Goal: Information Seeking & Learning: Learn about a topic

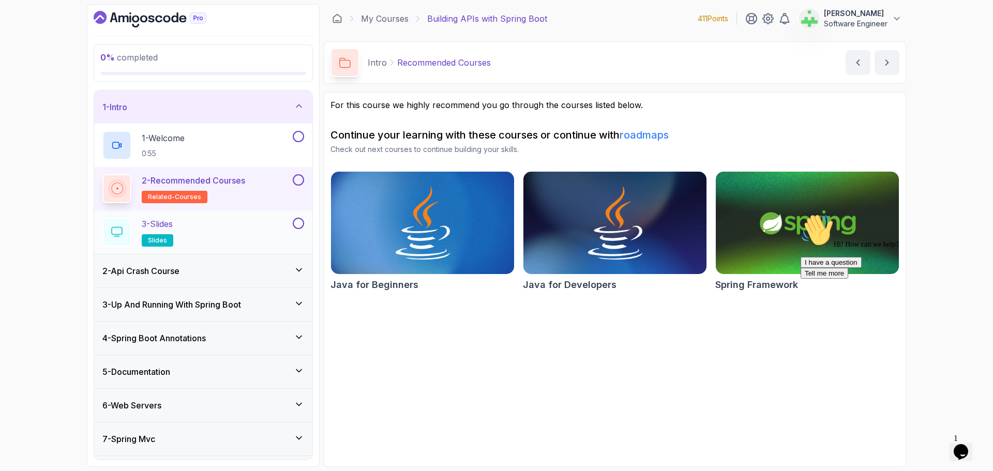
click at [245, 220] on div "3 - Slides slides" at bounding box center [196, 232] width 188 height 29
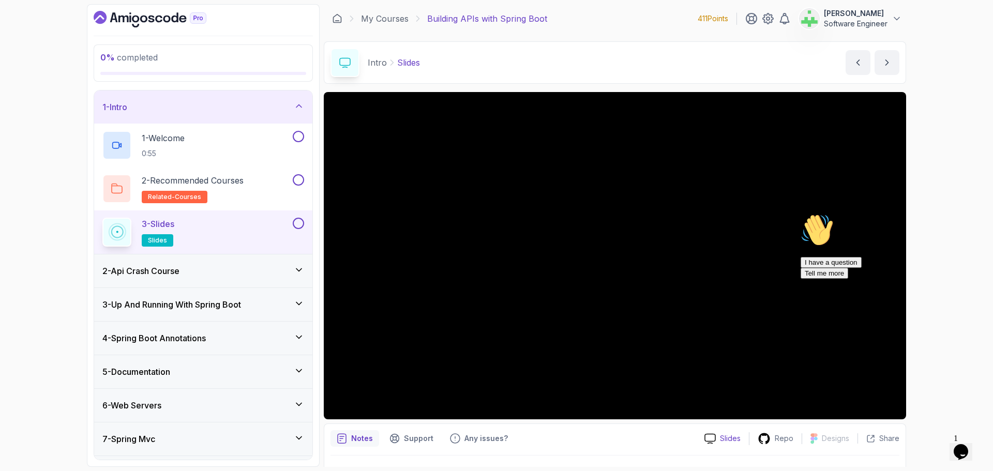
click at [732, 437] on p "Slides" at bounding box center [730, 438] width 21 height 10
click at [787, 437] on p "Repo" at bounding box center [784, 438] width 19 height 10
click at [243, 102] on div "1 - Intro" at bounding box center [203, 107] width 202 height 12
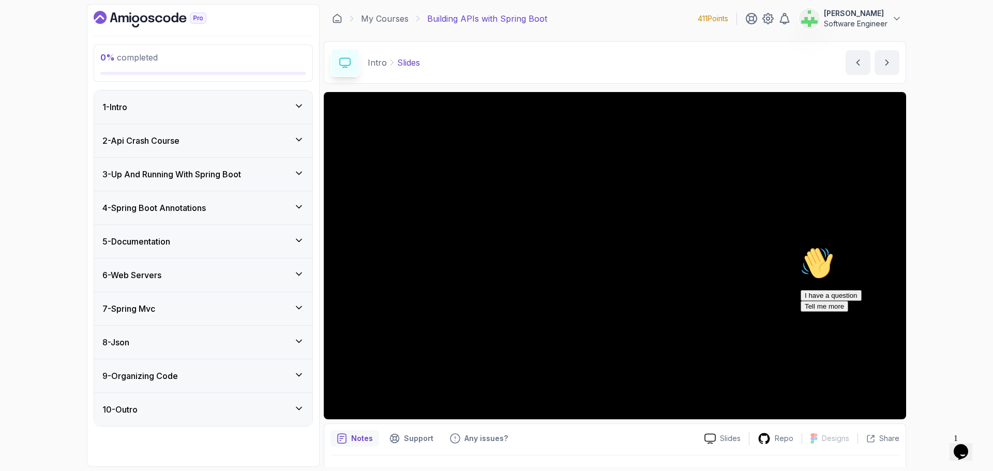
click at [231, 135] on div "2 - Api Crash Course" at bounding box center [203, 140] width 202 height 12
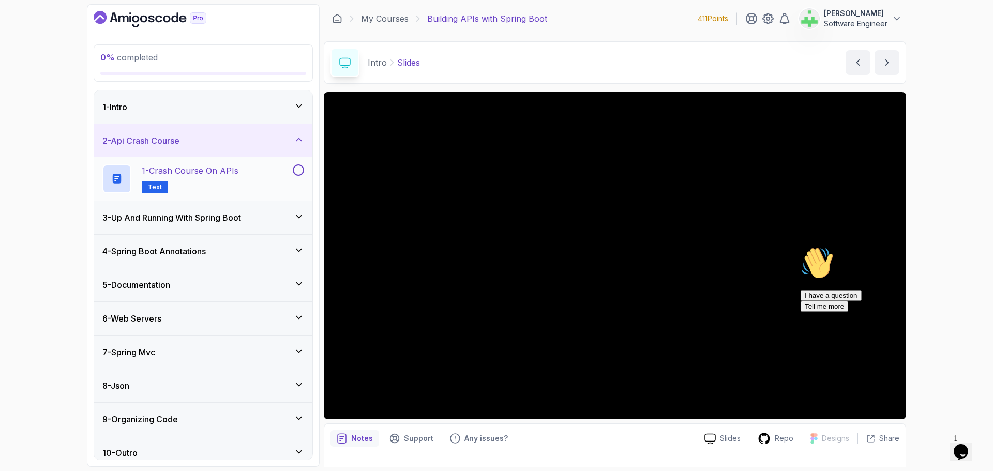
click at [213, 171] on p "1 - Crash Course on APIs" at bounding box center [190, 170] width 97 height 12
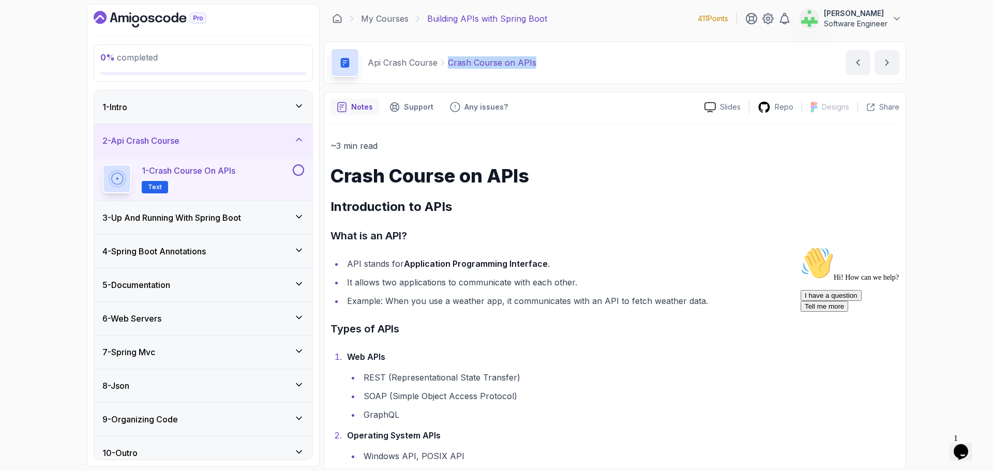
drag, startPoint x: 447, startPoint y: 65, endPoint x: 594, endPoint y: 67, distance: 147.4
click at [594, 67] on div "Api Crash Course Crash Course on APIs Crash Course on APIs by [PERSON_NAME]" at bounding box center [615, 62] width 582 height 42
copy p "Crash Course on APIs"
click at [594, 67] on div "Api Crash Course Crash Course on APIs Crash Course on APIs by [PERSON_NAME]" at bounding box center [615, 62] width 582 height 42
click at [800, 247] on icon "Chat attention grabber" at bounding box center [800, 247] width 0 height 0
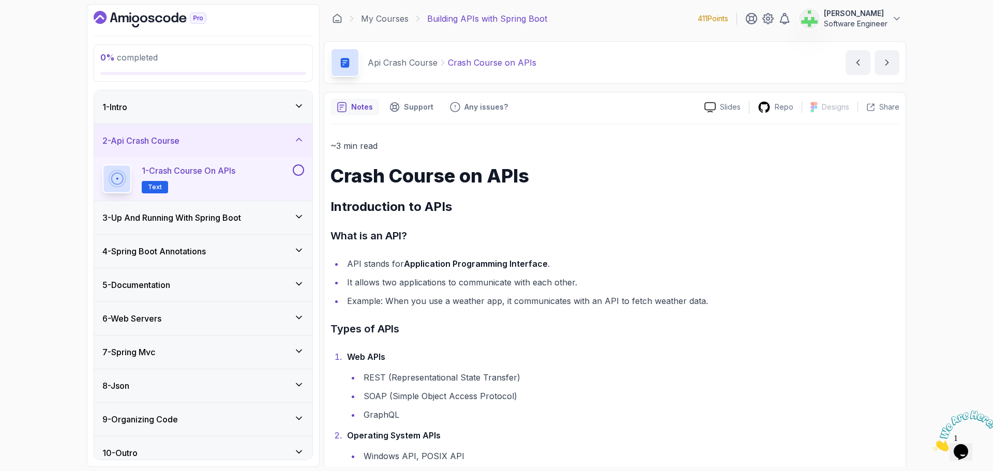
click at [933, 444] on icon "Close" at bounding box center [933, 448] width 0 height 9
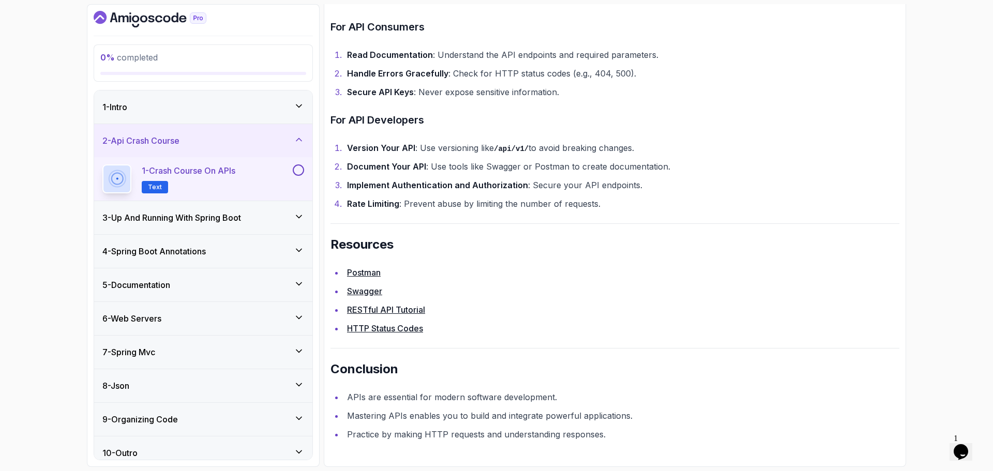
scroll to position [2123, 0]
click at [187, 214] on h3 "3 - Up And Running With Spring Boot" at bounding box center [171, 217] width 139 height 12
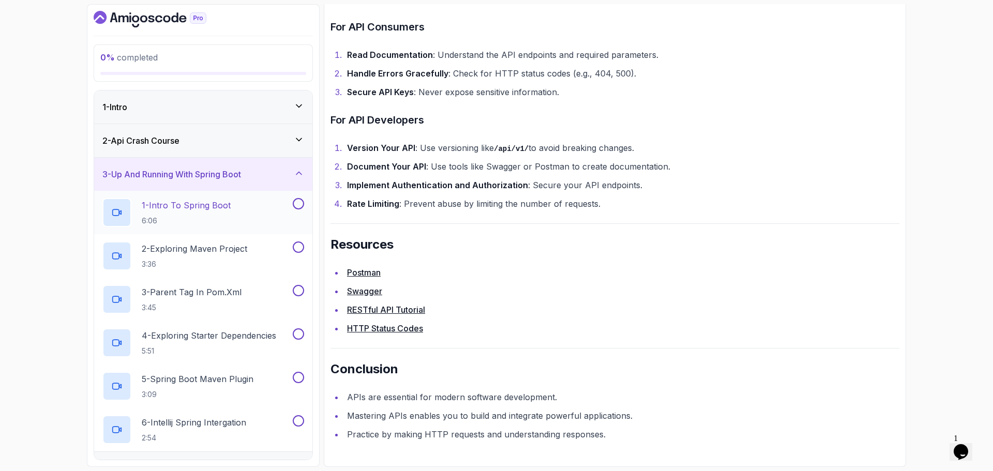
click at [222, 204] on p "1 - Intro To Spring Boot" at bounding box center [186, 205] width 89 height 12
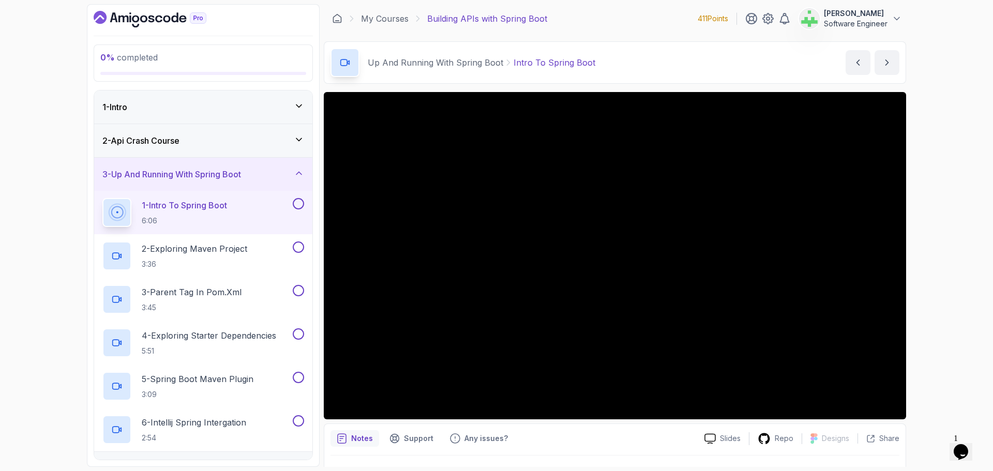
scroll to position [24, 0]
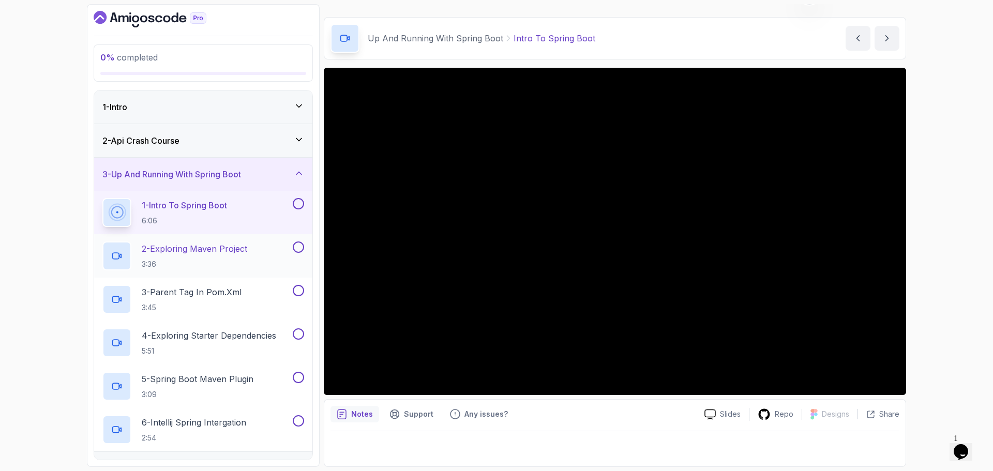
click at [233, 246] on p "2 - Exploring Maven Project" at bounding box center [194, 249] width 105 height 12
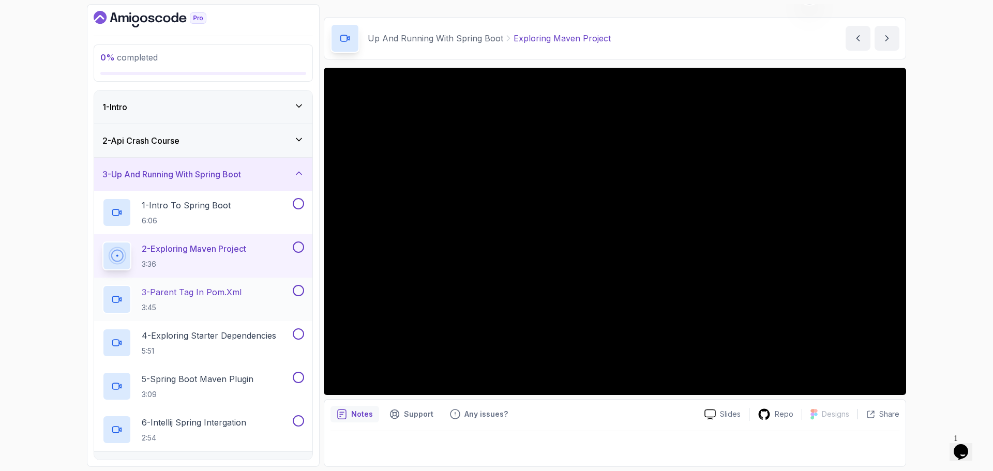
click at [232, 293] on p "3 - Parent Tag In pom.xml" at bounding box center [192, 292] width 100 height 12
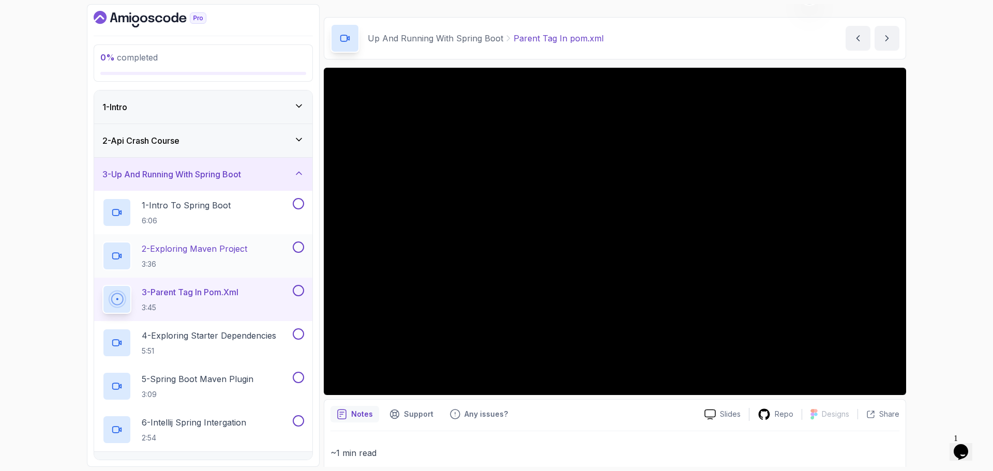
click at [236, 250] on p "2 - Exploring Maven Project" at bounding box center [194, 249] width 105 height 12
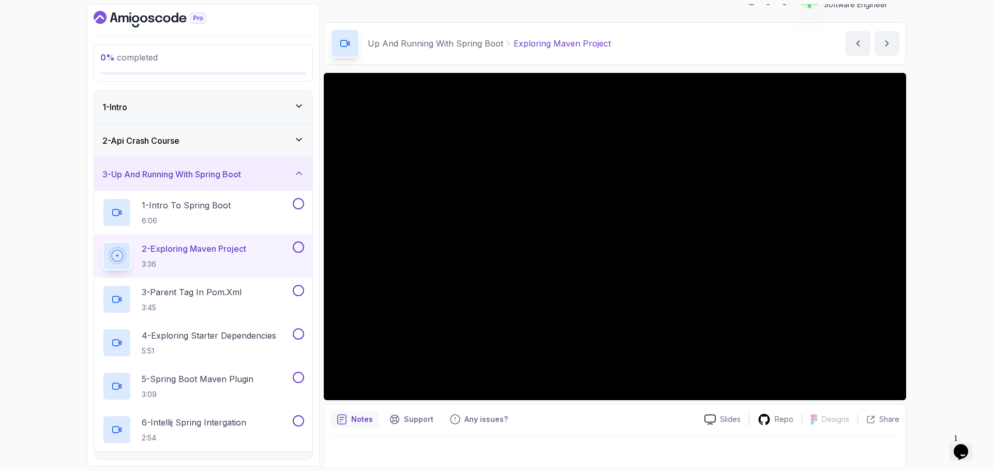
scroll to position [24, 0]
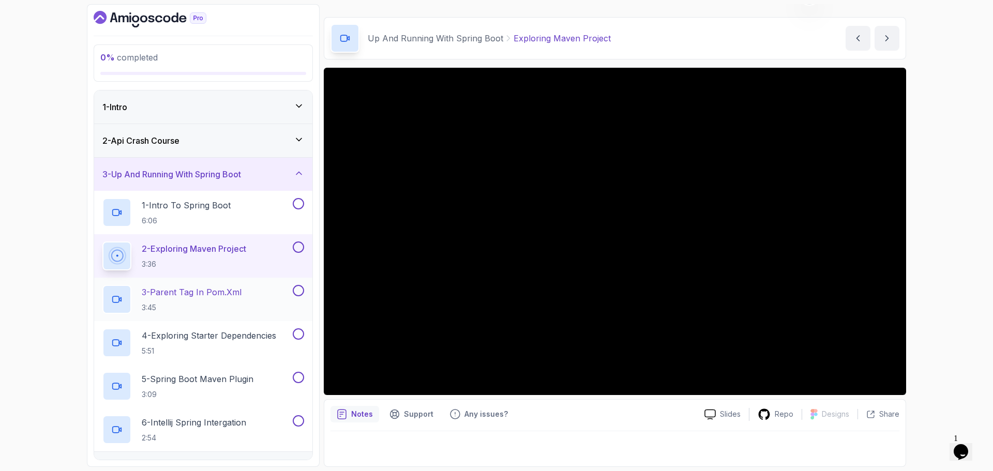
click at [245, 290] on div "3 - Parent Tag In pom.xml 3:45" at bounding box center [196, 299] width 188 height 29
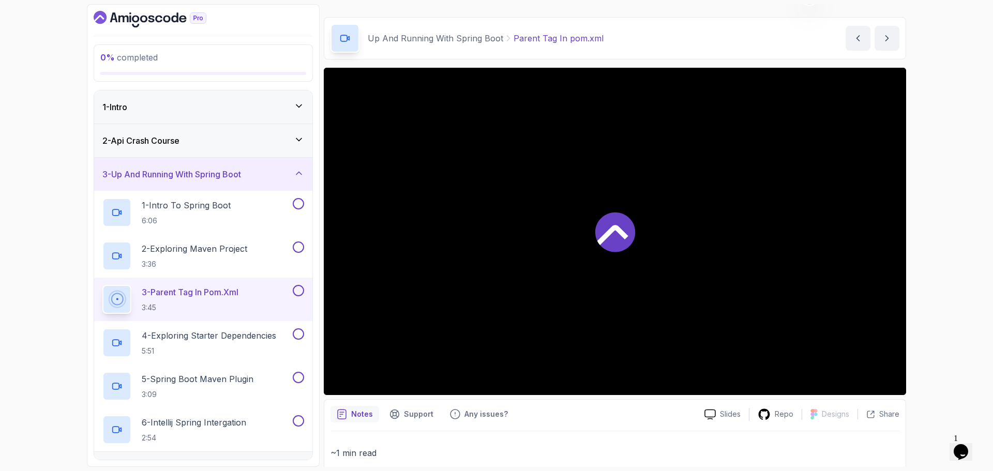
scroll to position [95, 0]
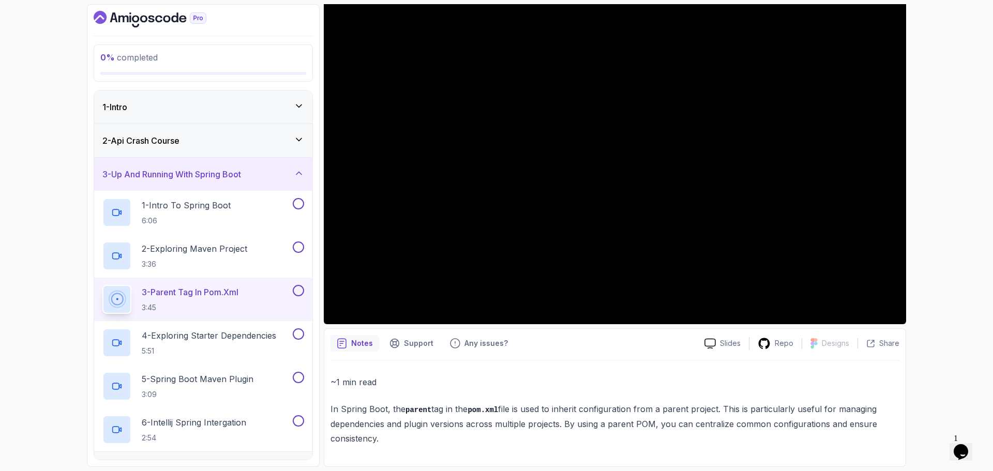
click at [954, 256] on div "0 % completed 1 - Intro 2 - Api Crash Course 3 - Up And Running With Spring Boo…" at bounding box center [496, 235] width 993 height 471
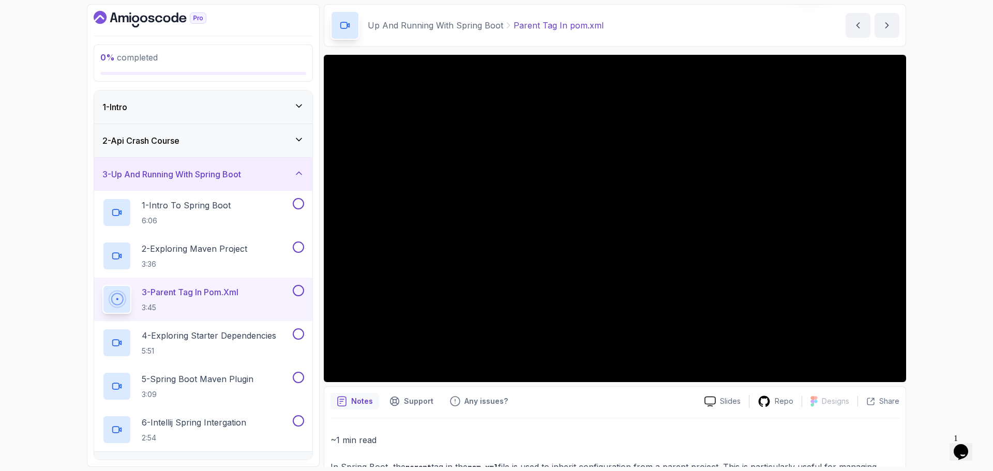
scroll to position [0, 0]
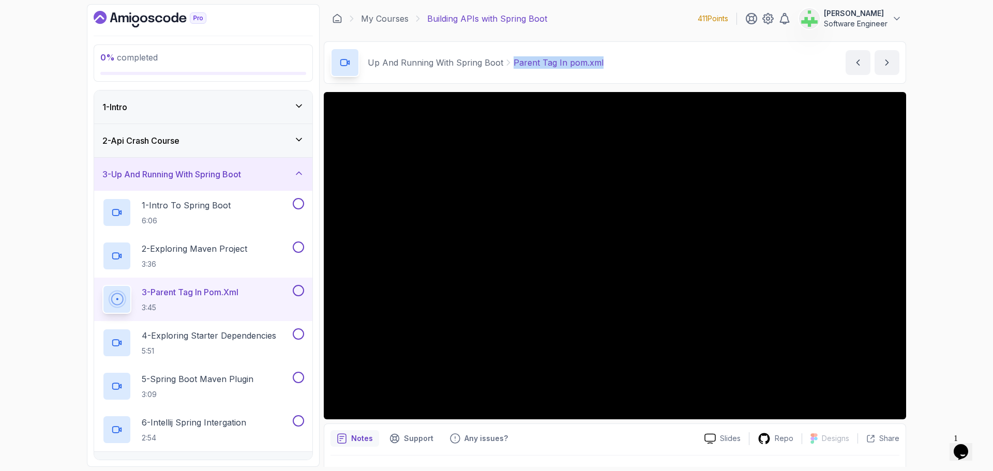
drag, startPoint x: 510, startPoint y: 64, endPoint x: 617, endPoint y: 63, distance: 107.0
click at [617, 63] on div "Up And Running With Spring Boot Parent Tag In pom.xml Parent Tag In pom.xml by …" at bounding box center [615, 62] width 582 height 42
copy p "Parent Tag In pom.xml"
click at [621, 62] on div "Up And Running With Spring Boot Parent Tag In pom.xml Parent Tag In pom.xml by …" at bounding box center [615, 62] width 582 height 42
click at [3, 335] on div "0 % completed 1 - Intro 2 - Api Crash Course 3 - Up And Running With Spring Boo…" at bounding box center [496, 235] width 993 height 471
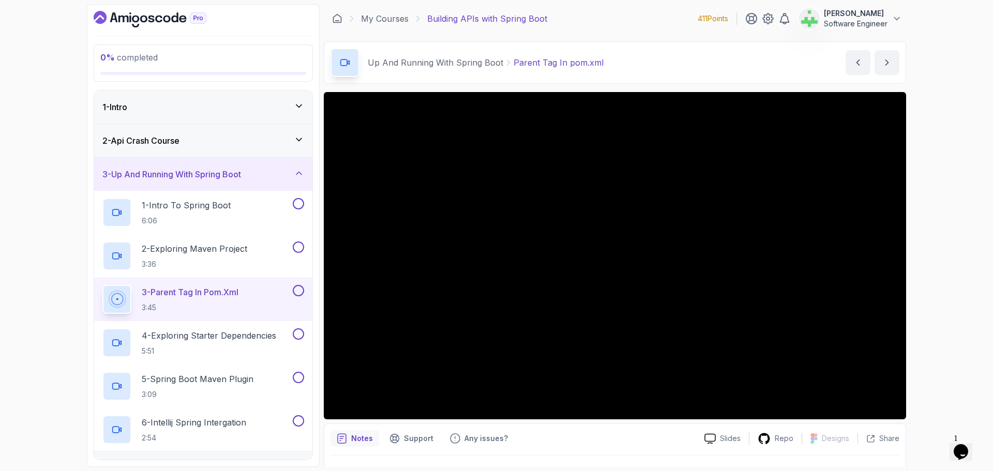
click at [200, 338] on p "4 - Exploring Starter Dependencies" at bounding box center [209, 335] width 134 height 12
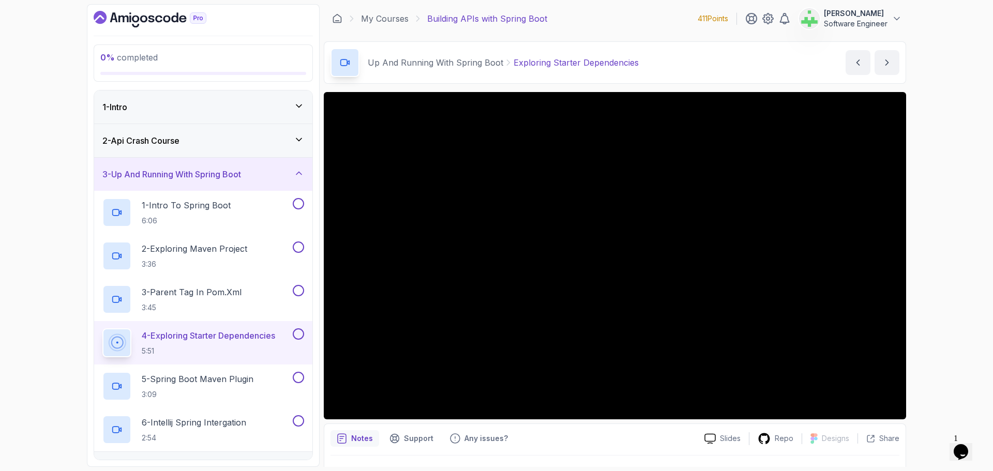
click at [970, 189] on div "0 % completed 1 - Intro 2 - Api Crash Course 3 - Up And Running With Spring Boo…" at bounding box center [496, 235] width 993 height 471
click at [221, 291] on p "3 - Parent Tag In pom.xml" at bounding box center [192, 292] width 100 height 12
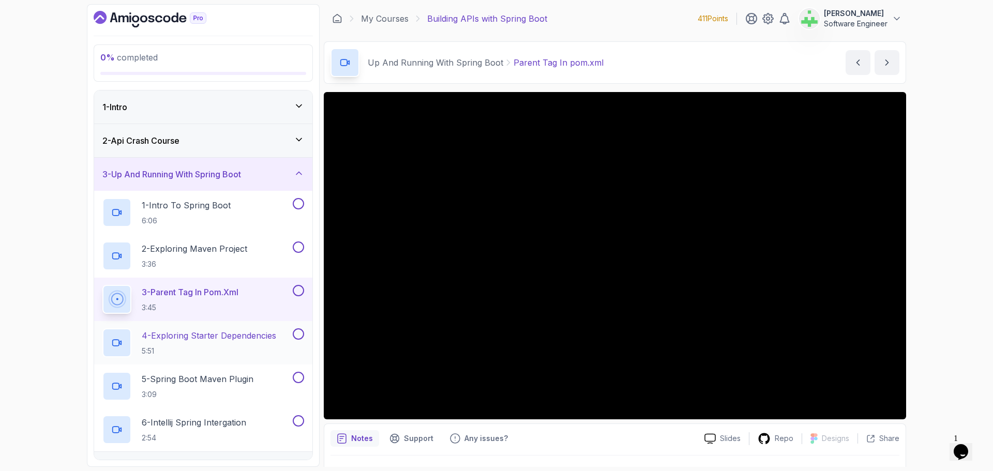
click at [210, 337] on p "4 - Exploring Starter Dependencies" at bounding box center [209, 335] width 134 height 12
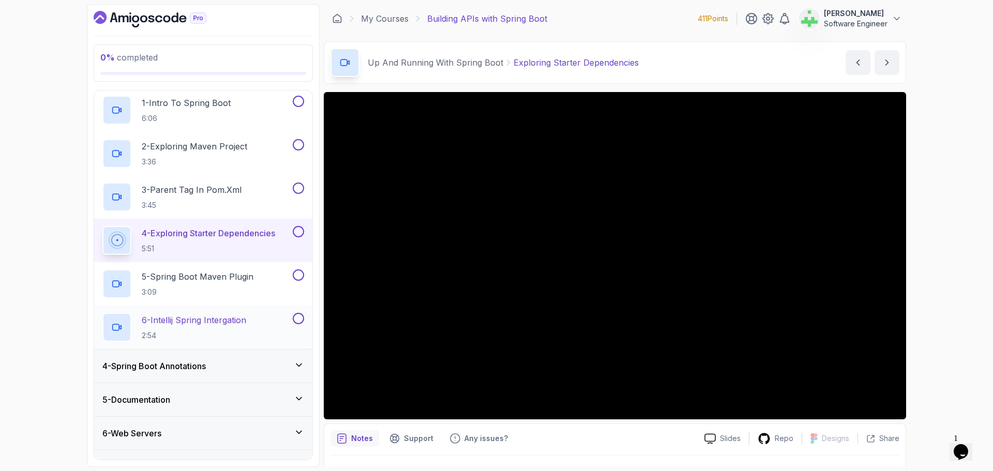
scroll to position [103, 0]
click at [233, 273] on p "5 - Spring Boot Maven Plugin" at bounding box center [198, 275] width 112 height 12
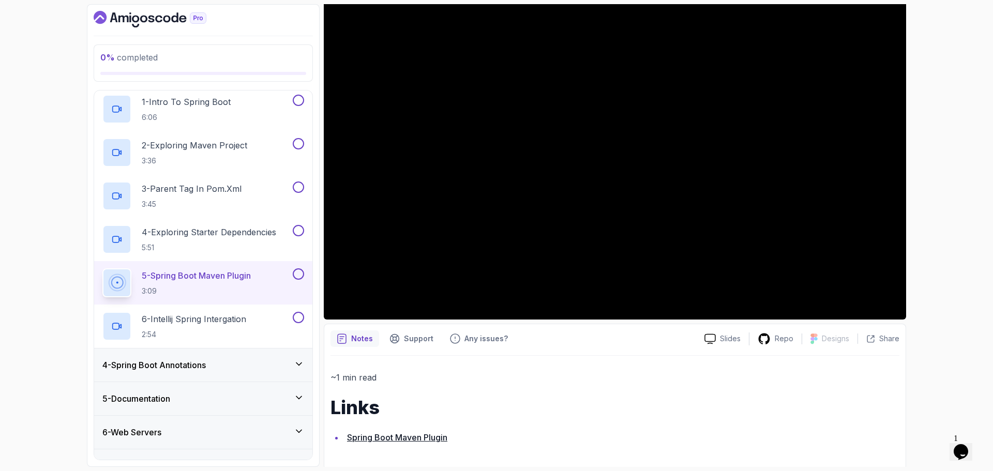
scroll to position [103, 0]
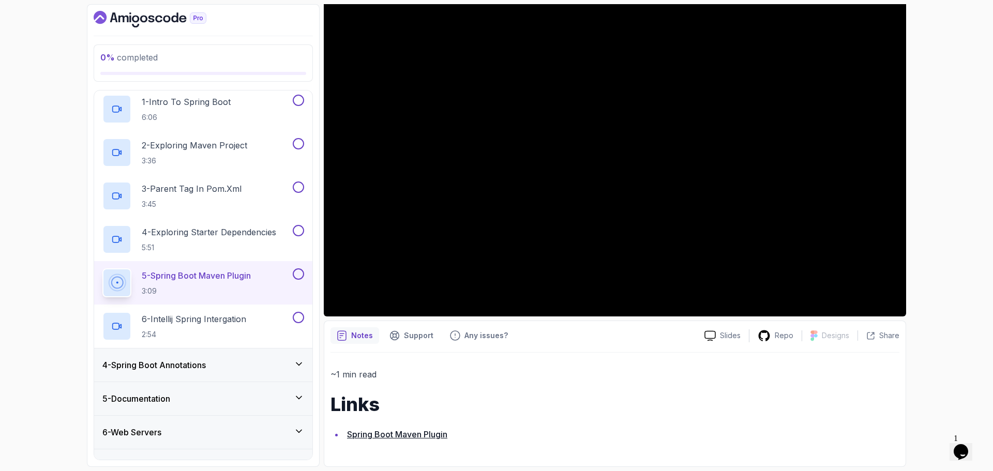
click at [435, 435] on link "Spring Boot Maven Plugin" at bounding box center [397, 434] width 100 height 10
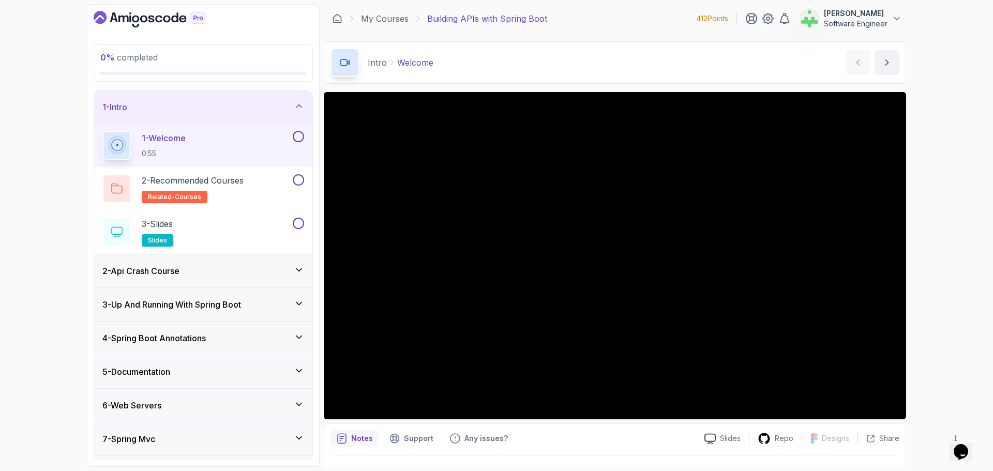
click at [233, 304] on h3 "3 - Up And Running With Spring Boot" at bounding box center [171, 304] width 139 height 12
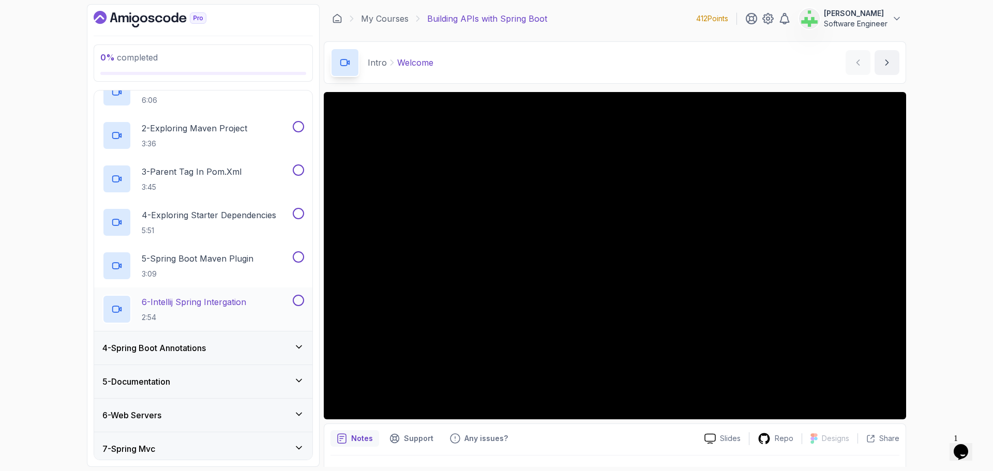
scroll to position [103, 0]
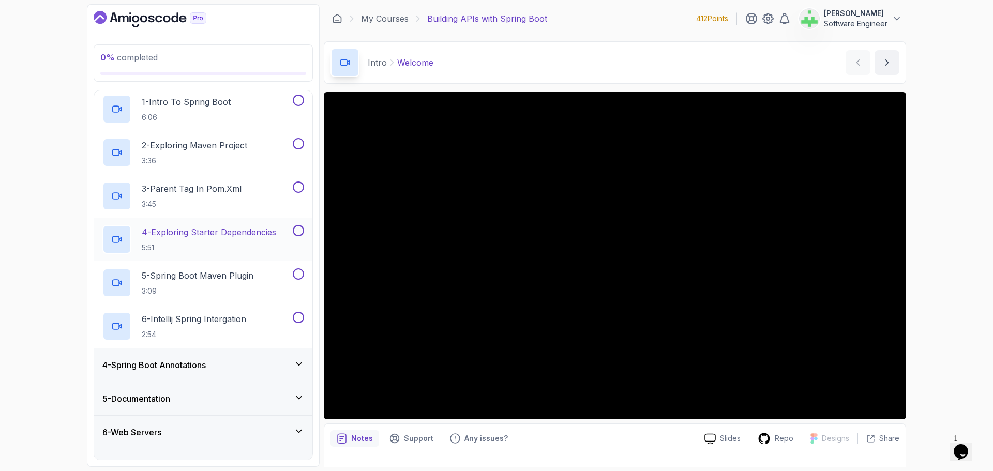
click at [227, 236] on p "4 - Exploring Starter Dependencies" at bounding box center [209, 232] width 134 height 12
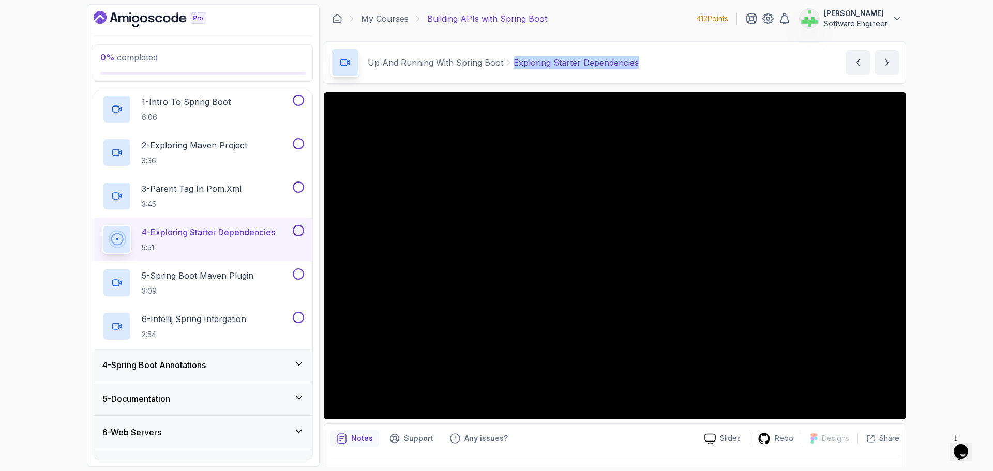
drag, startPoint x: 508, startPoint y: 65, endPoint x: 666, endPoint y: 69, distance: 157.8
click at [666, 69] on div "Up And Running With Spring Boot Exploring Starter Dependencies Exploring Starte…" at bounding box center [615, 62] width 582 height 42
copy p "Exploring Starter Dependencies"
click at [670, 65] on div "Up And Running With Spring Boot Exploring Starter Dependencies Exploring Starte…" at bounding box center [615, 62] width 582 height 42
click at [600, 57] on p "Exploring Starter Dependencies" at bounding box center [575, 62] width 125 height 12
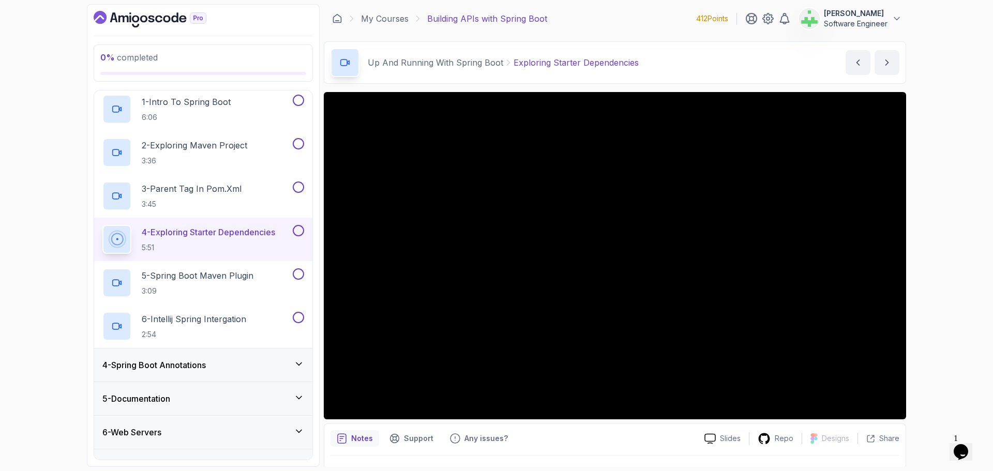
click at [586, 29] on div "My Courses Building APIs with Spring Boot 412 Points Asif Ahmed Jesi Software E…" at bounding box center [615, 18] width 582 height 29
click at [67, 417] on div "0 % completed 1 - Intro 2 - Api Crash Course 3 - Up And Running With Spring Boo…" at bounding box center [496, 235] width 993 height 471
click at [242, 275] on p "5 - Spring Boot Maven Plugin" at bounding box center [198, 275] width 112 height 12
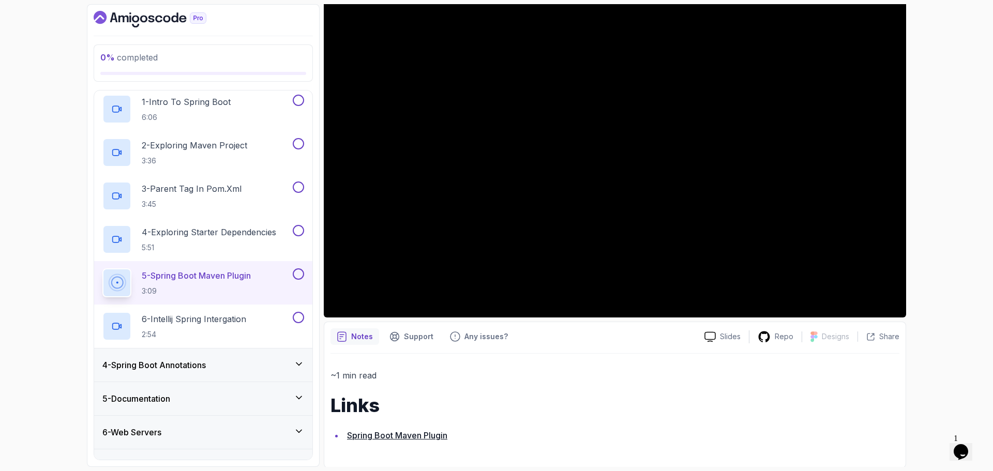
scroll to position [103, 0]
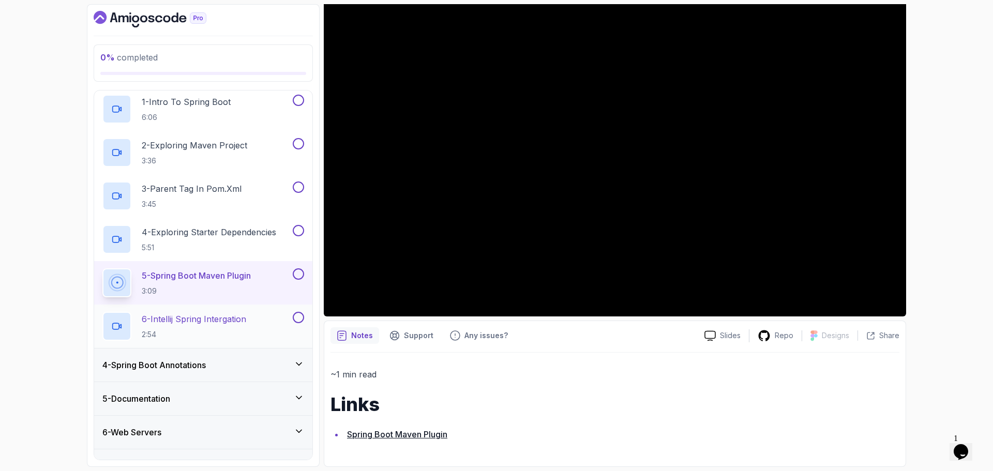
click at [234, 319] on p "6 - Intellij Spring Intergation" at bounding box center [194, 319] width 104 height 12
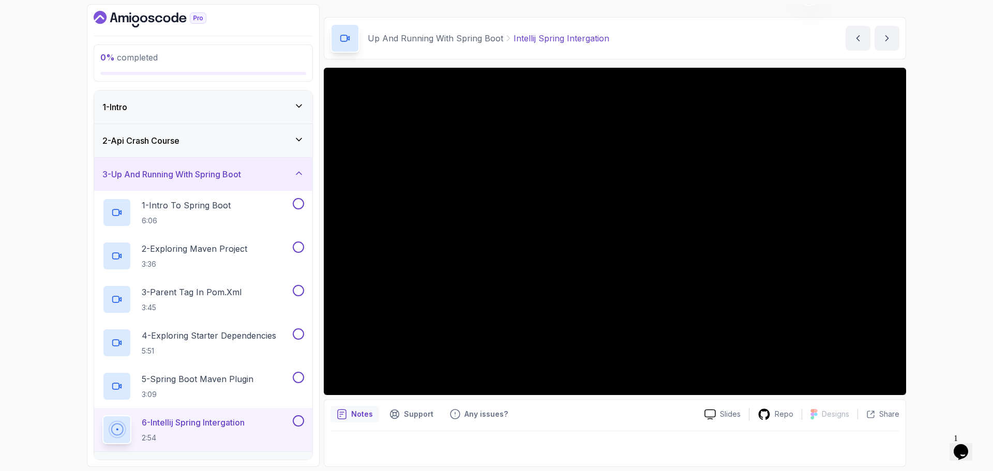
click at [271, 169] on div "3 - Up And Running With Spring Boot" at bounding box center [203, 174] width 202 height 12
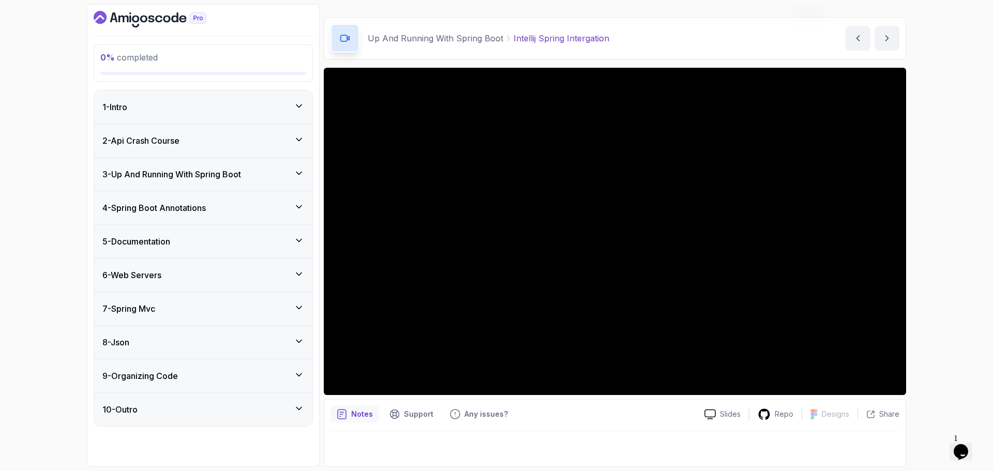
click at [256, 208] on div "4 - Spring Boot Annotations" at bounding box center [203, 208] width 202 height 12
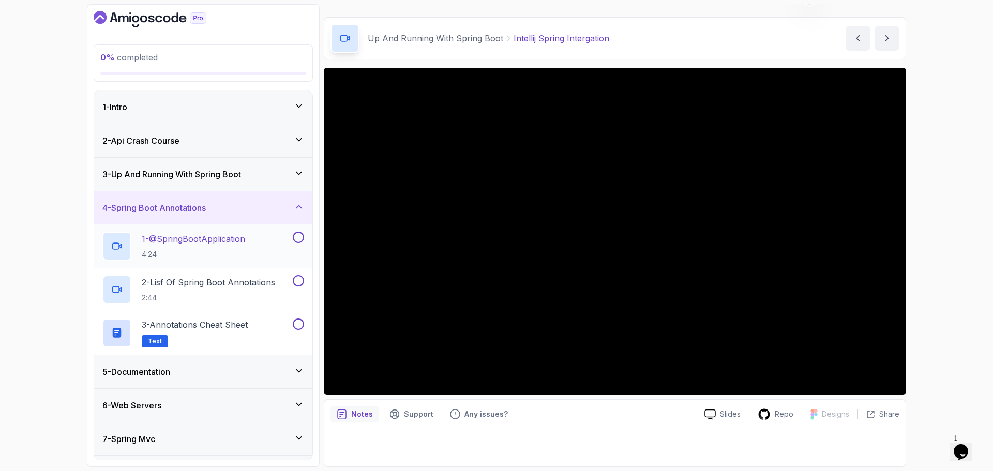
click at [216, 237] on p "1 - @SpringBootApplication" at bounding box center [193, 239] width 103 height 12
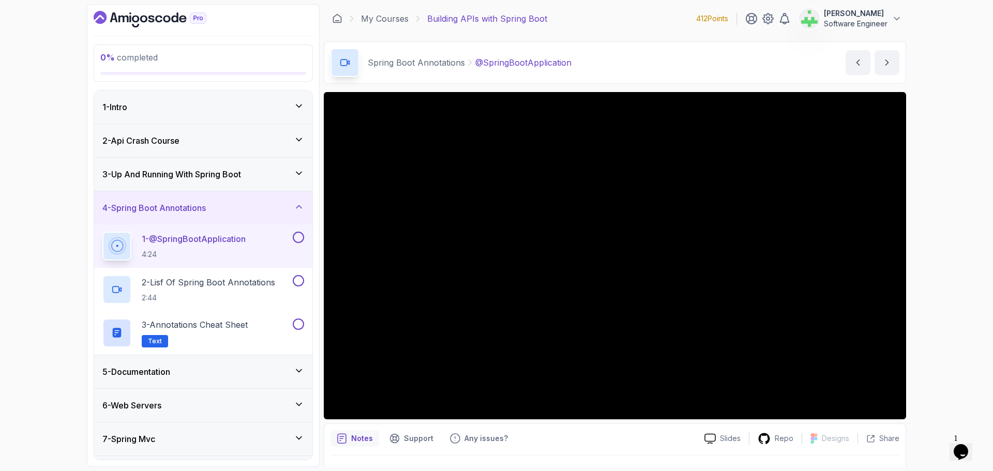
scroll to position [24, 0]
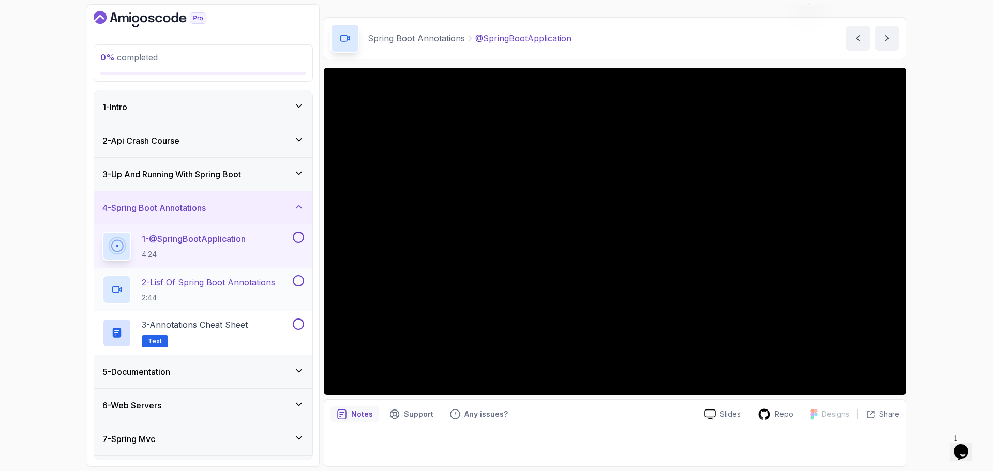
drag, startPoint x: 263, startPoint y: 281, endPoint x: 254, endPoint y: 283, distance: 9.5
click at [264, 280] on p "2 - Lisf Of Spring Boot Annotations" at bounding box center [208, 282] width 133 height 12
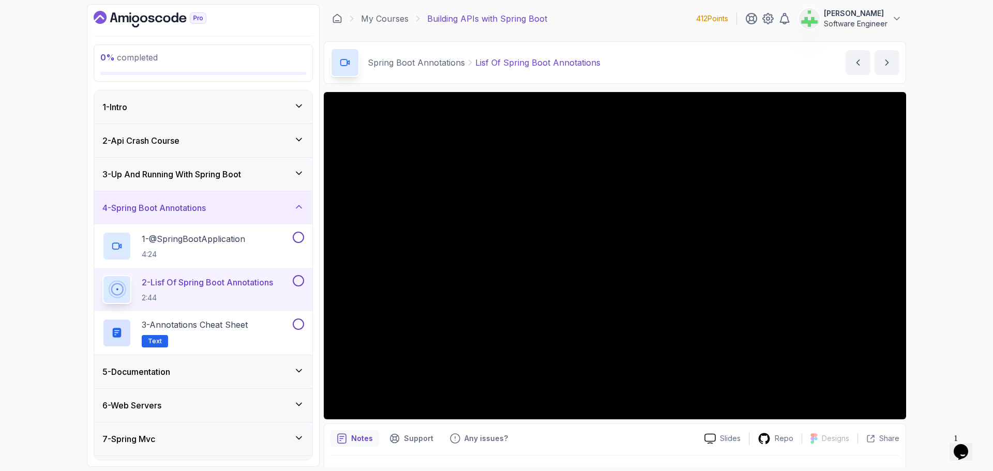
scroll to position [24, 0]
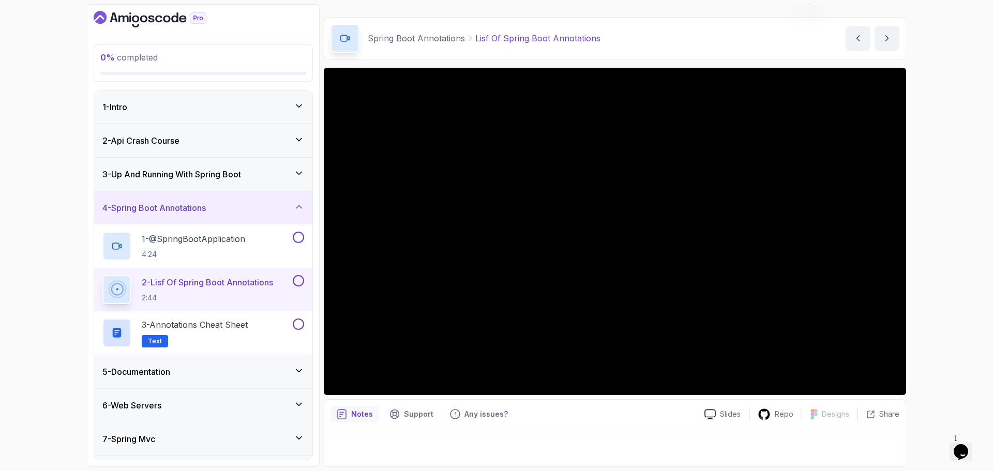
click at [58, 399] on div "0 % completed 1 - Intro 2 - Api Crash Course 3 - Up And Running With Spring Boo…" at bounding box center [496, 235] width 993 height 471
click at [29, 407] on div "0 % completed 1 - Intro 2 - Api Crash Course 3 - Up And Running With Spring Boo…" at bounding box center [496, 235] width 993 height 471
click at [226, 323] on p "3 - Annotations Cheat Sheet" at bounding box center [195, 325] width 106 height 12
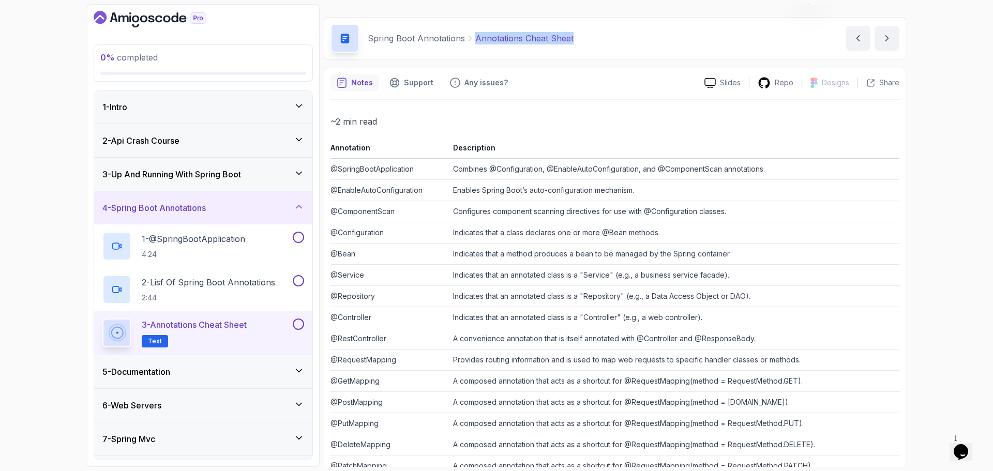
drag, startPoint x: 473, startPoint y: 39, endPoint x: 655, endPoint y: 34, distance: 182.1
click at [655, 34] on div "Spring Boot Annotations Annotations Cheat Sheet Annotations Cheat Sheet by nels…" at bounding box center [615, 38] width 582 height 42
copy p "Annotations Cheat Sheet"
click at [655, 34] on div "Spring Boot Annotations Annotations Cheat Sheet Annotations Cheat Sheet by nels…" at bounding box center [615, 38] width 582 height 42
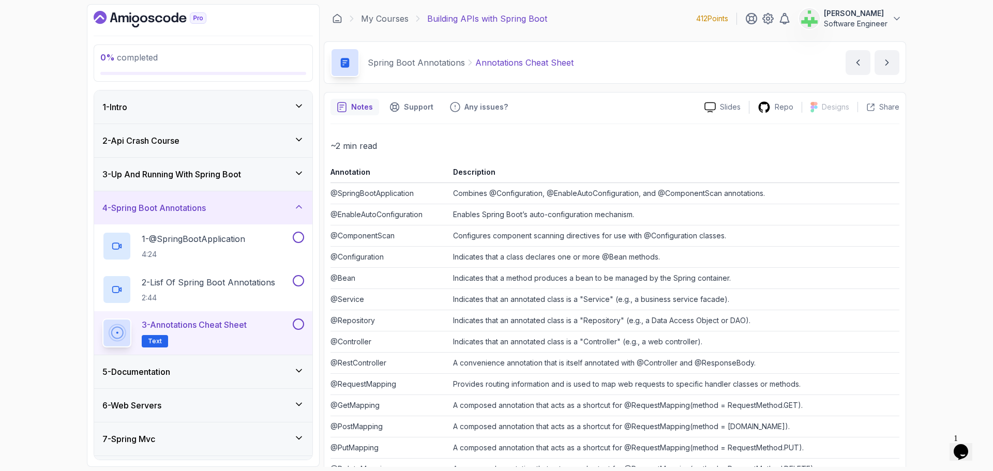
click at [918, 268] on div "0 % completed 1 - Intro 2 - Api Crash Course 3 - Up And Running With Spring Boo…" at bounding box center [496, 235] width 993 height 471
click at [206, 210] on h3 "4 - Spring Boot Annotations" at bounding box center [153, 208] width 103 height 12
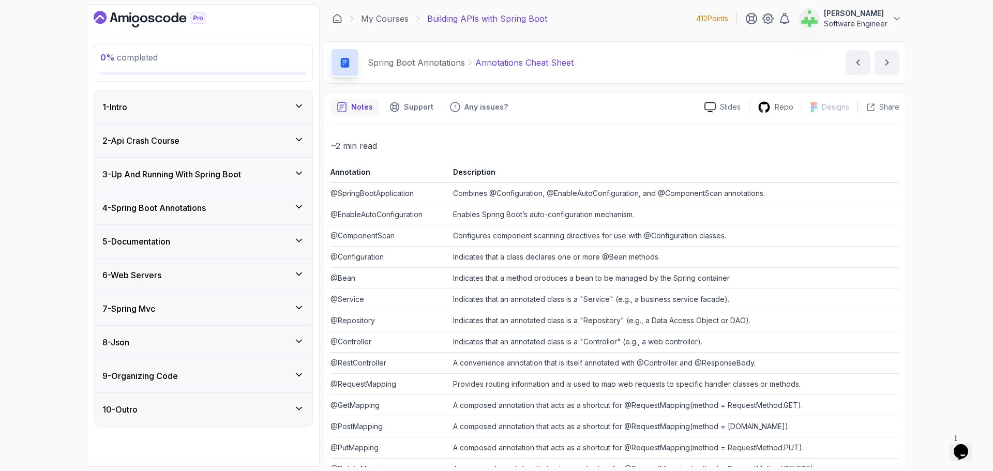
click at [190, 244] on div "5 - Documentation" at bounding box center [203, 241] width 202 height 12
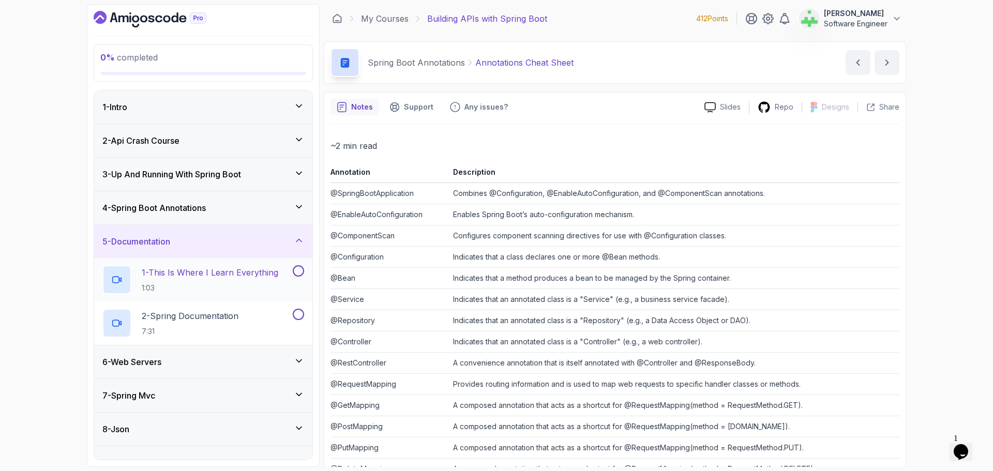
click at [195, 274] on p "1 - This Is Where I Learn Everything" at bounding box center [210, 272] width 137 height 12
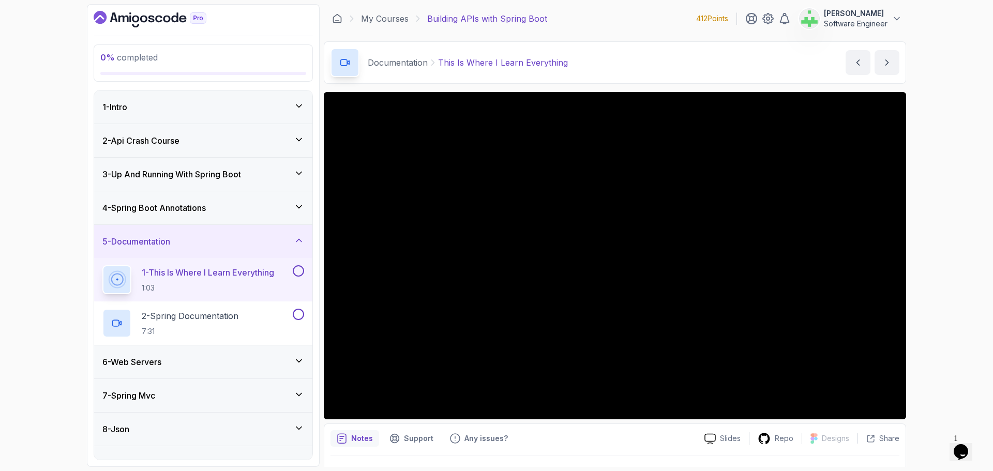
click at [883, 444] on div "Notes Support Any issues? Slides Repo Designs Design not available Share" at bounding box center [615, 458] width 582 height 68
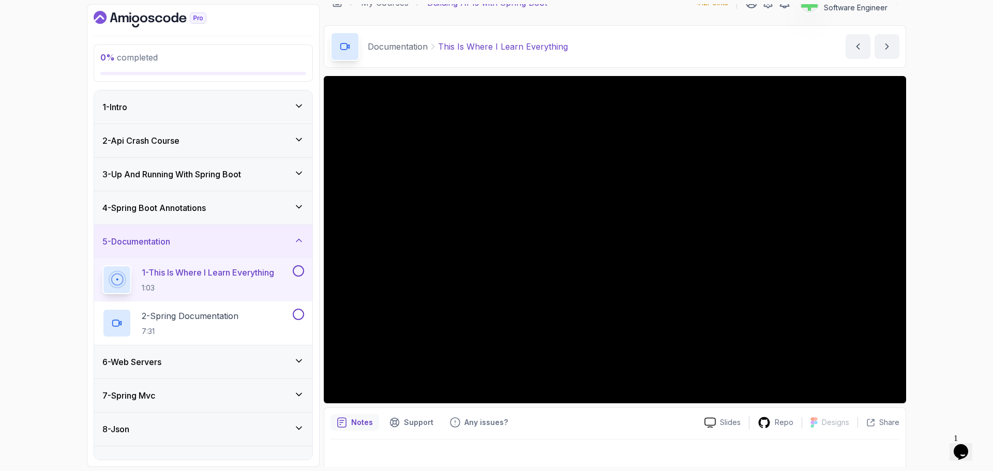
scroll to position [24, 0]
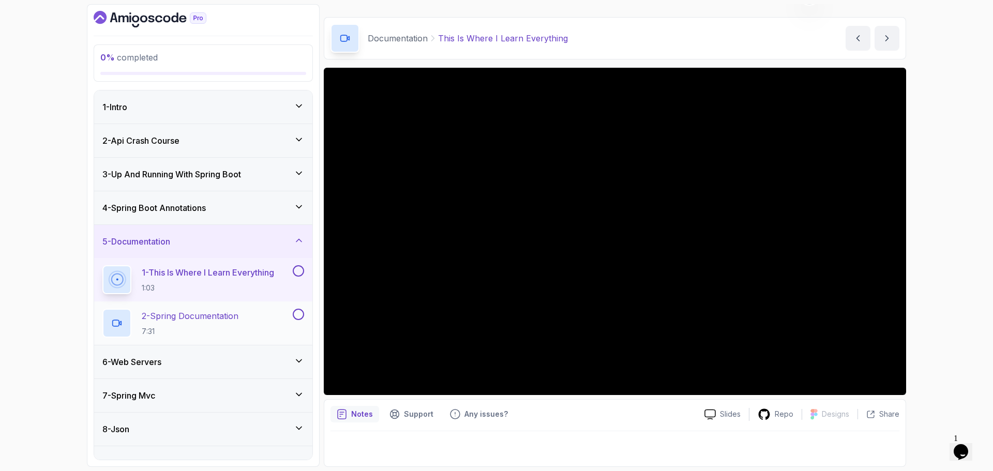
click at [226, 315] on p "2 - Spring Documentation" at bounding box center [190, 316] width 97 height 12
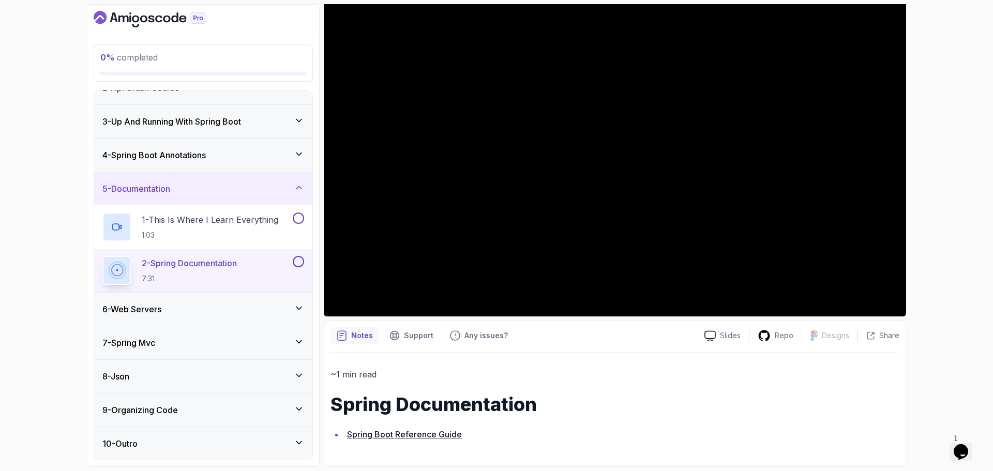
scroll to position [53, 0]
click at [249, 191] on div "5 - Documentation" at bounding box center [203, 188] width 202 height 12
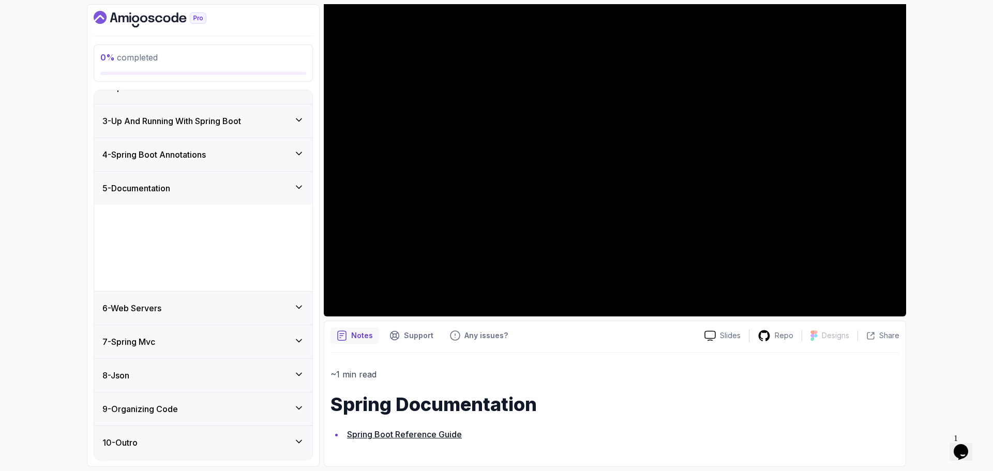
scroll to position [0, 0]
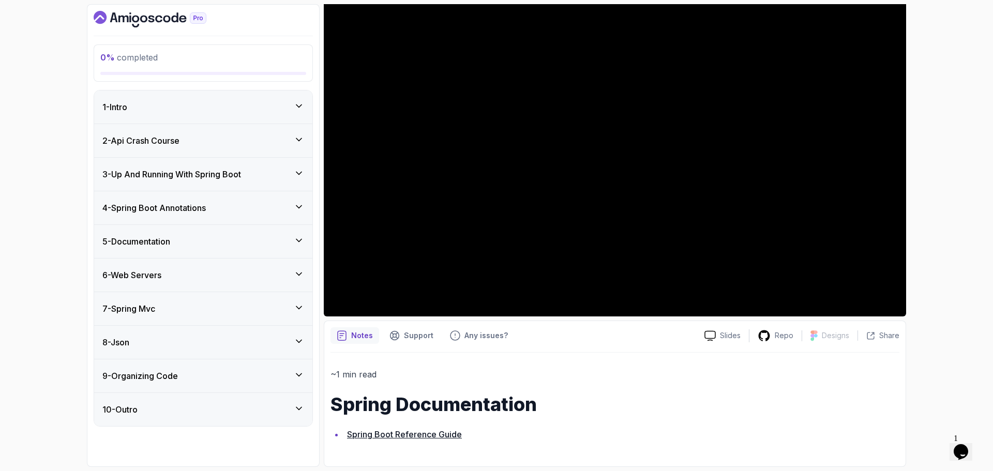
click at [213, 274] on div "6 - Web Servers" at bounding box center [203, 275] width 202 height 12
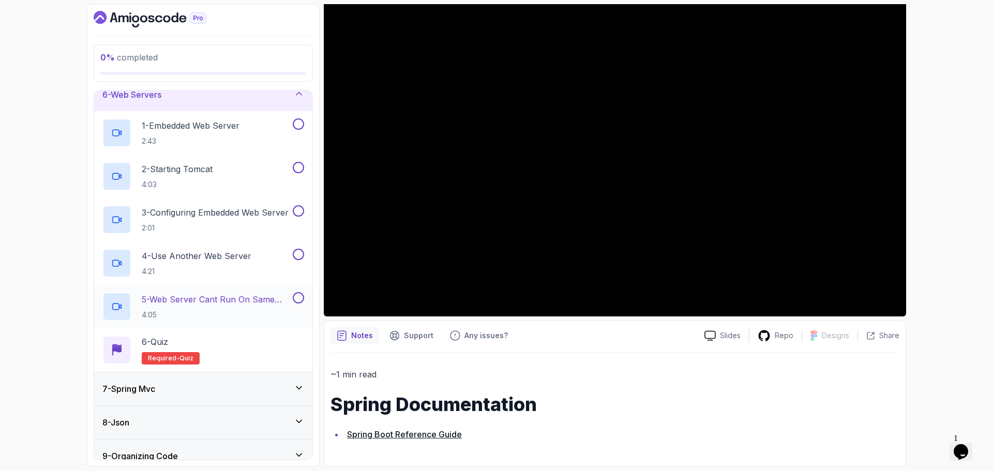
scroll to position [155, 0]
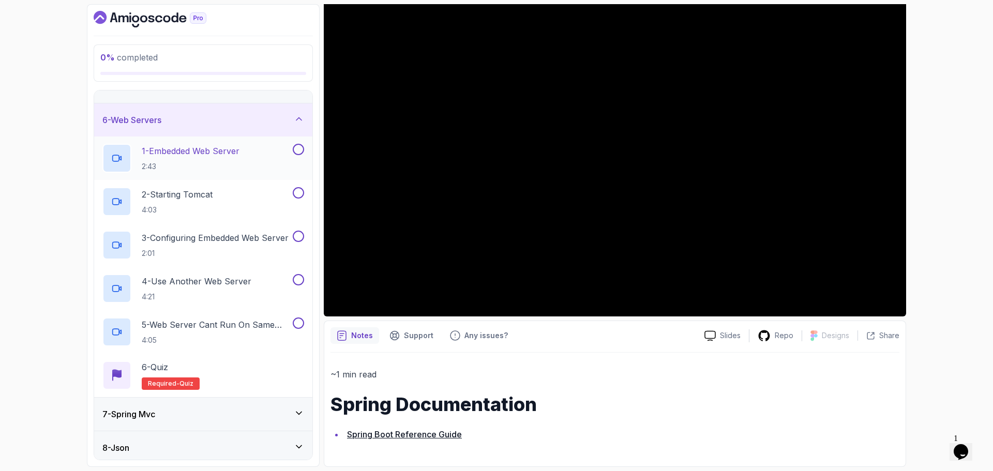
click at [238, 152] on p "1 - Embedded Web Server" at bounding box center [191, 151] width 98 height 12
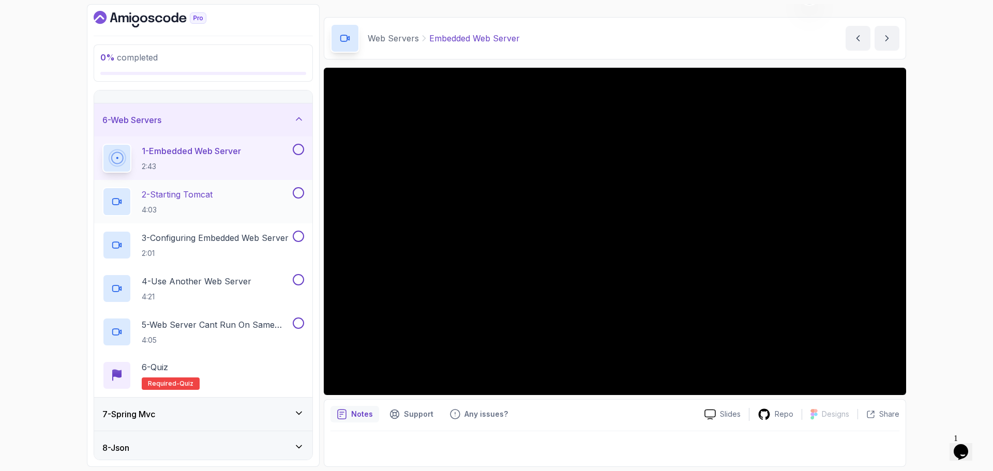
click at [213, 194] on p "2 - Starting Tomcat" at bounding box center [177, 194] width 71 height 12
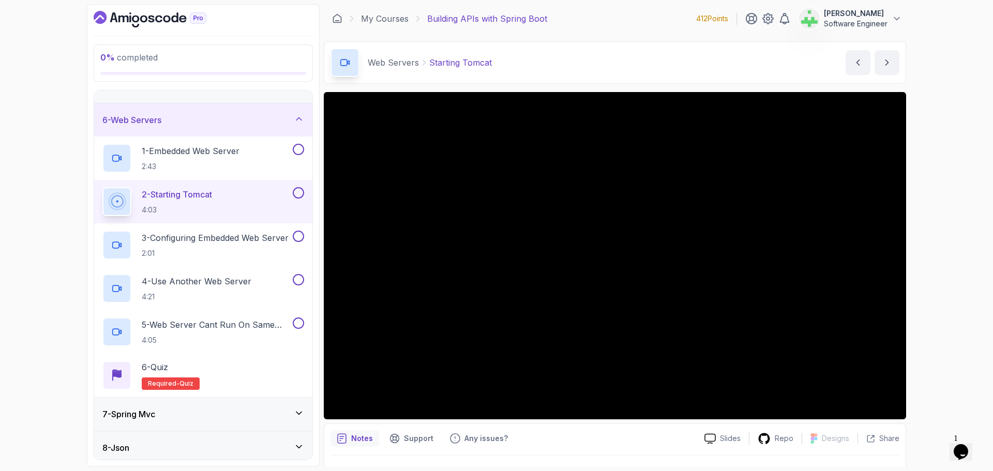
scroll to position [24, 0]
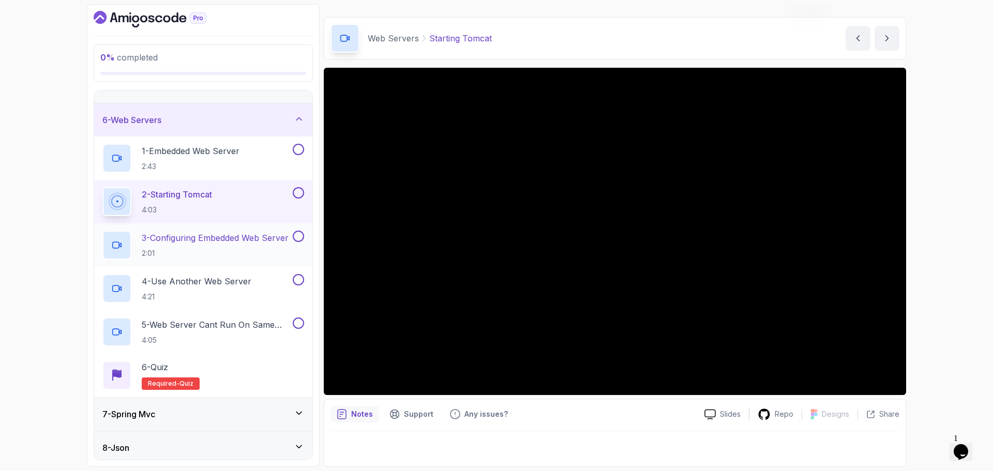
click at [255, 236] on p "3 - Configuring Embedded Web Server" at bounding box center [215, 238] width 147 height 12
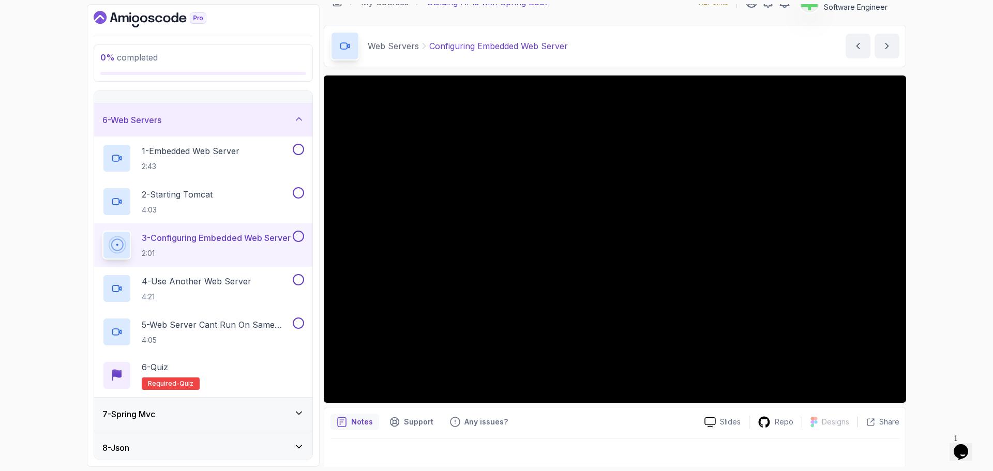
scroll to position [24, 0]
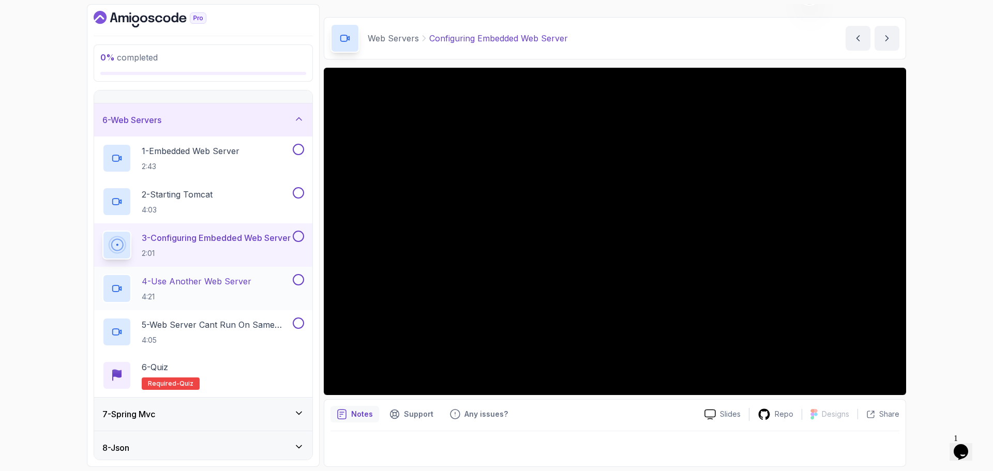
click at [234, 283] on p "4 - Use Another Web Server" at bounding box center [197, 281] width 110 height 12
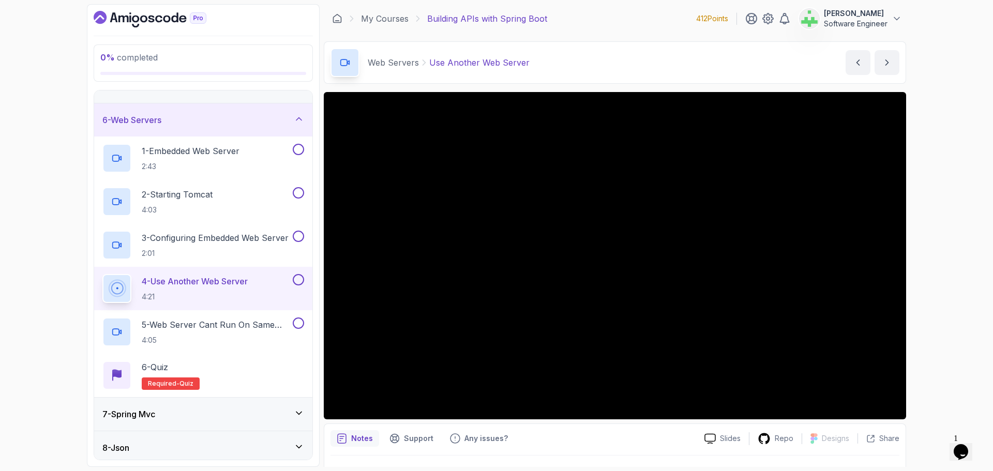
scroll to position [24, 0]
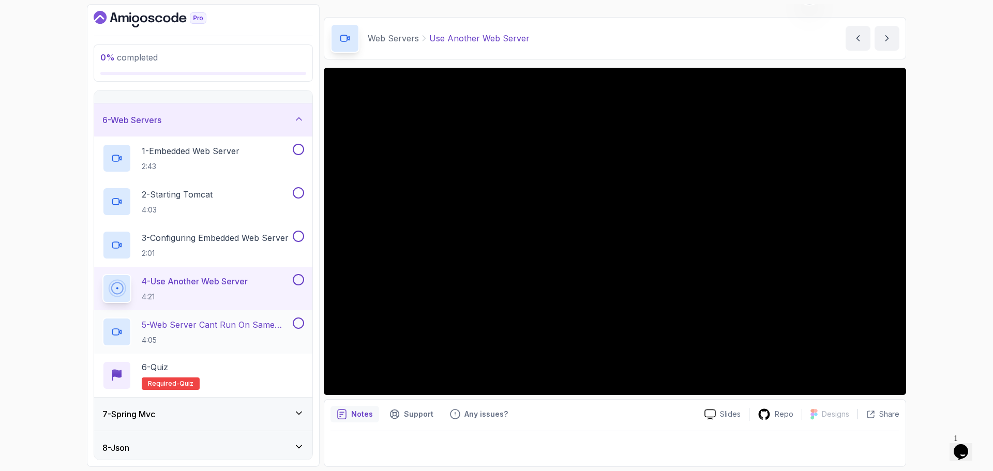
click at [247, 325] on p "5 - Web Server Cant Run On Same Port" at bounding box center [216, 325] width 149 height 12
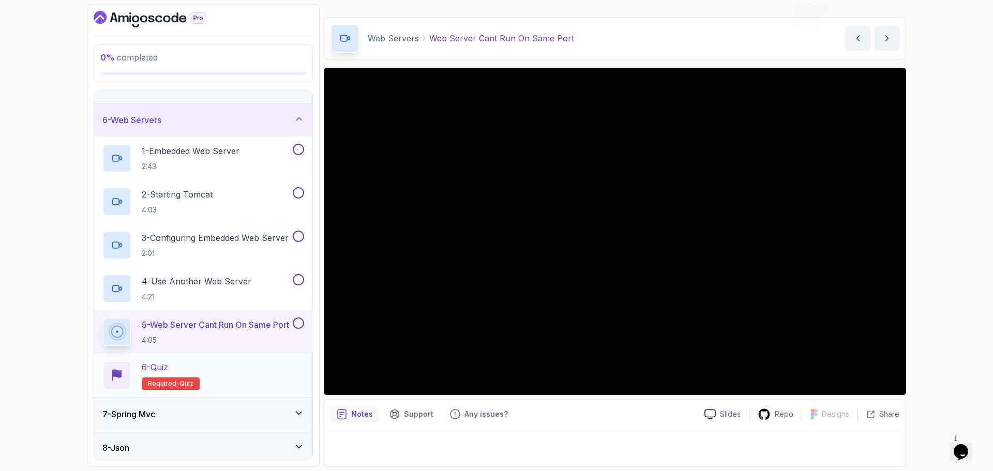
click at [231, 370] on div "6 - Quiz Required- quiz" at bounding box center [203, 375] width 202 height 29
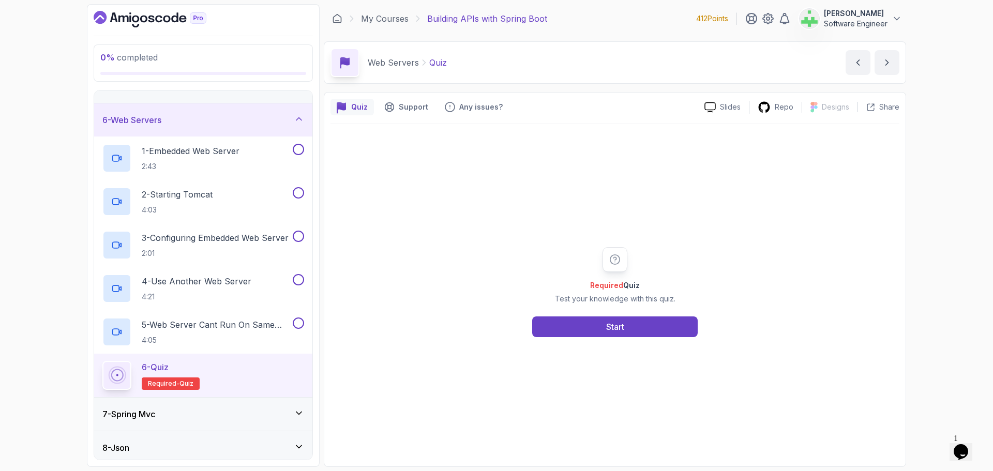
click at [918, 304] on div "0 % completed 1 - Intro 2 - Api Crash Course 3 - Up And Running With Spring Boo…" at bounding box center [496, 235] width 993 height 471
click at [239, 118] on div "6 - Web Servers" at bounding box center [203, 120] width 202 height 12
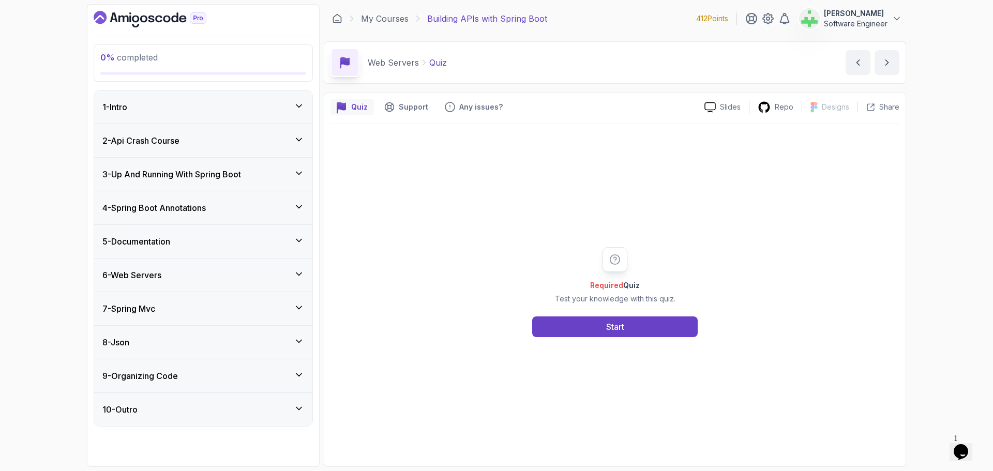
click at [205, 273] on div "6 - Web Servers" at bounding box center [203, 275] width 202 height 12
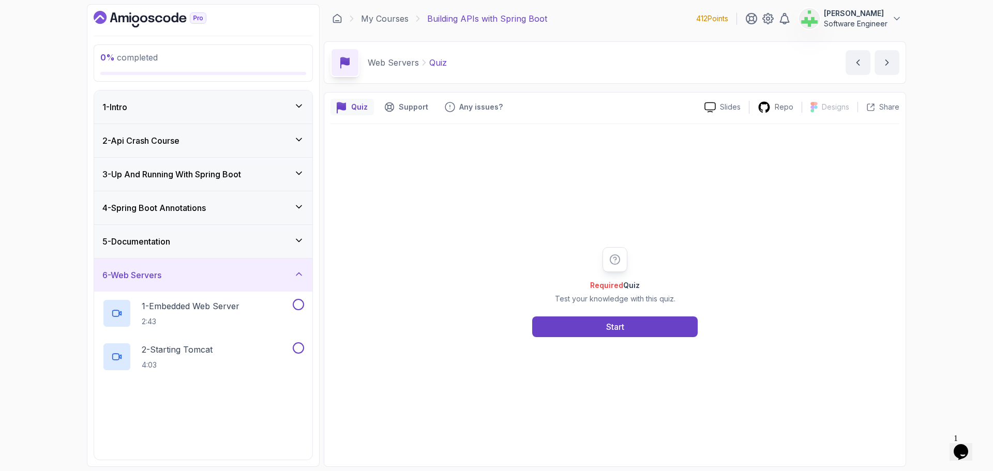
click at [205, 273] on div "6 - Web Servers" at bounding box center [203, 275] width 202 height 12
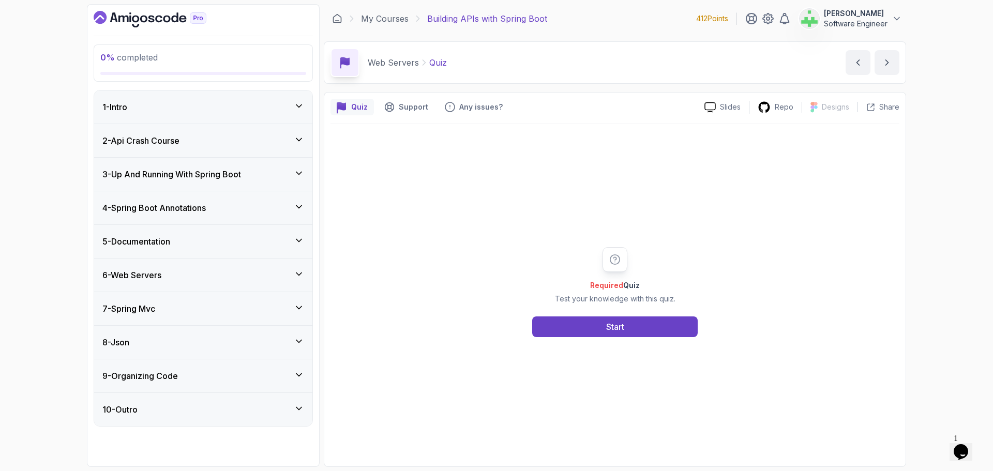
click at [189, 304] on div "7 - Spring Mvc" at bounding box center [203, 309] width 202 height 12
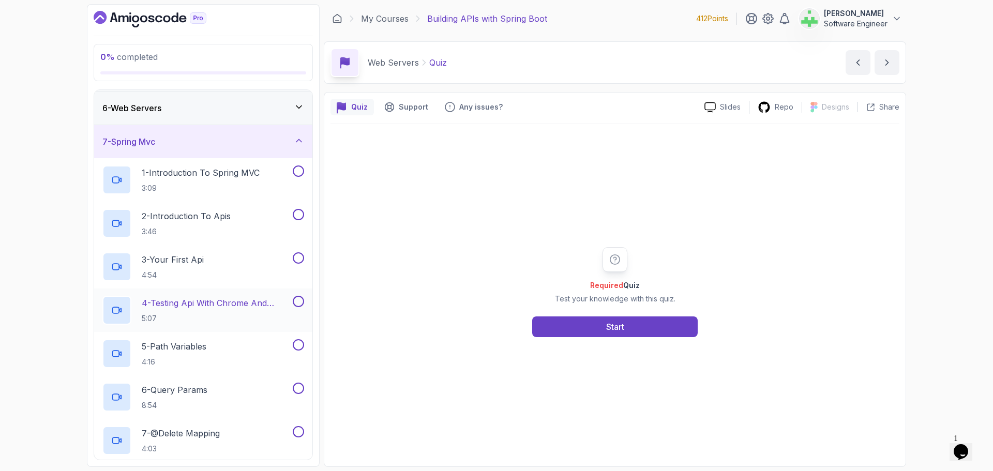
scroll to position [103, 0]
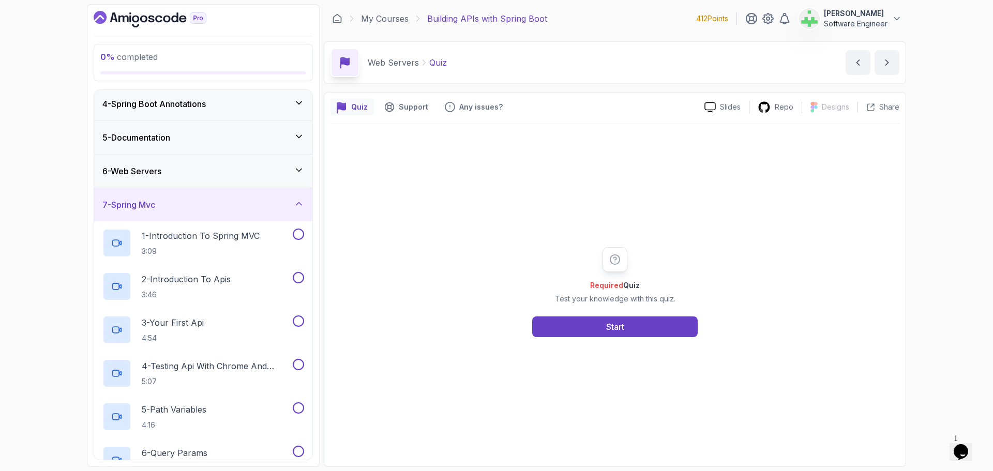
click at [918, 277] on div "0 % completed 1 - Intro 2 - Api Crash Course 3 - Up And Running With Spring Boo…" at bounding box center [496, 235] width 993 height 471
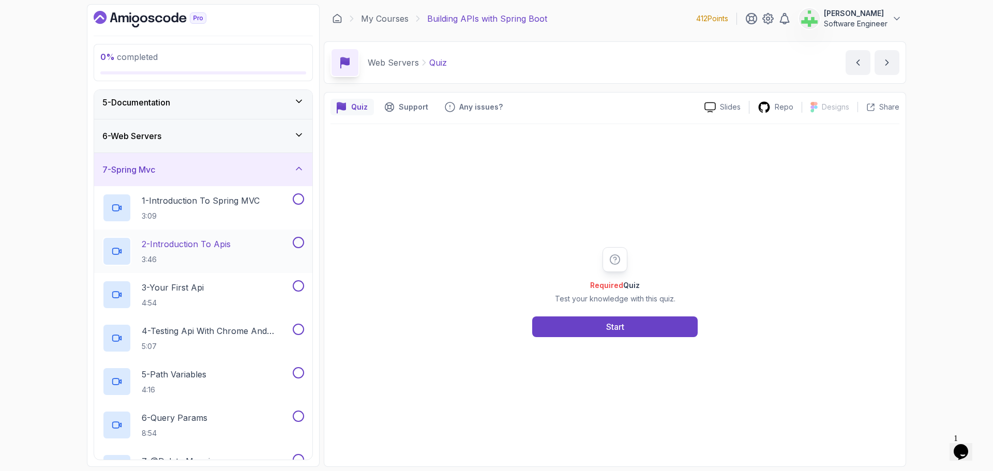
scroll to position [155, 0]
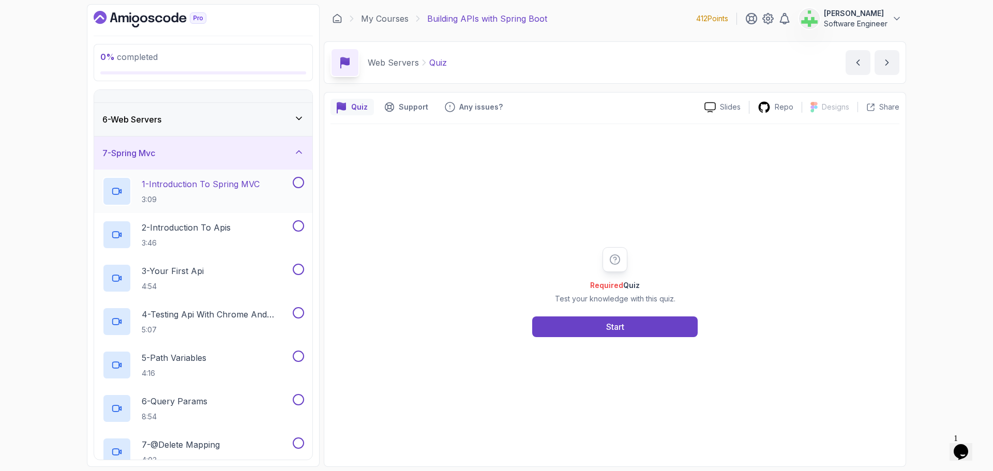
click at [219, 186] on p "1 - Introduction To Spring MVC" at bounding box center [201, 184] width 118 height 12
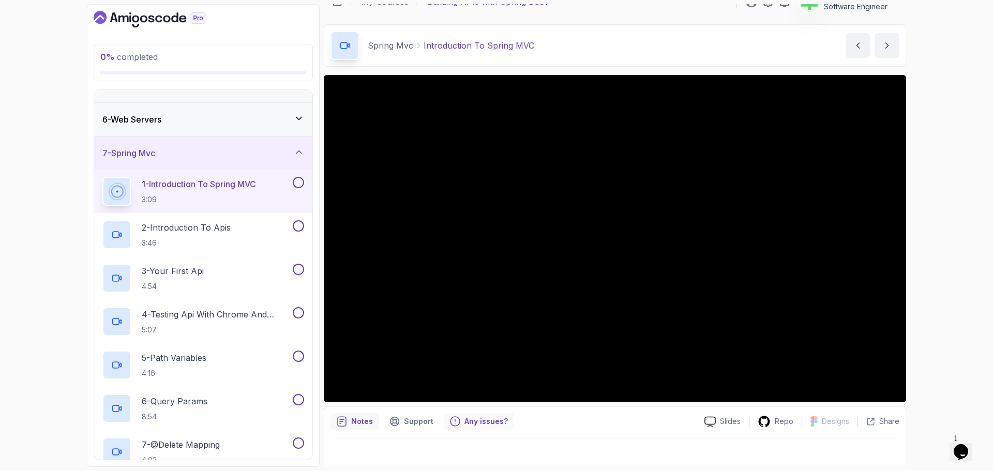
scroll to position [24, 0]
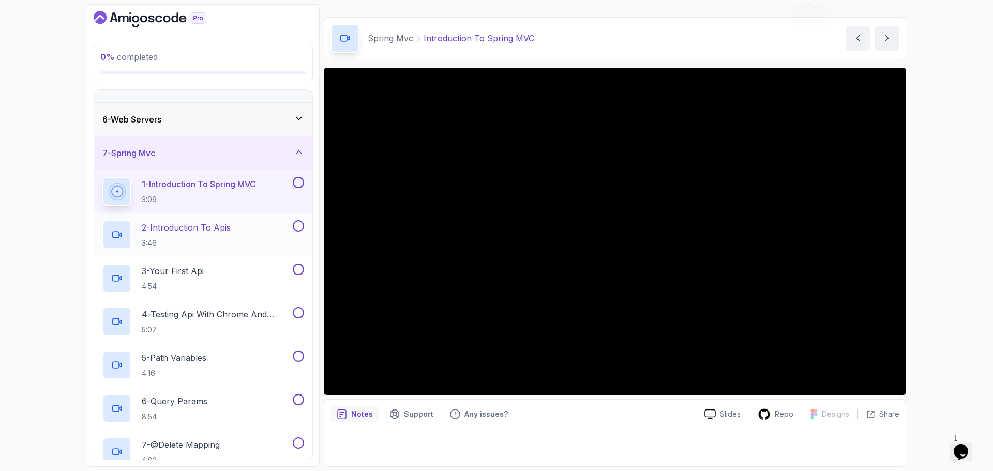
click at [215, 230] on p "2 - Introduction To Apis" at bounding box center [186, 227] width 89 height 12
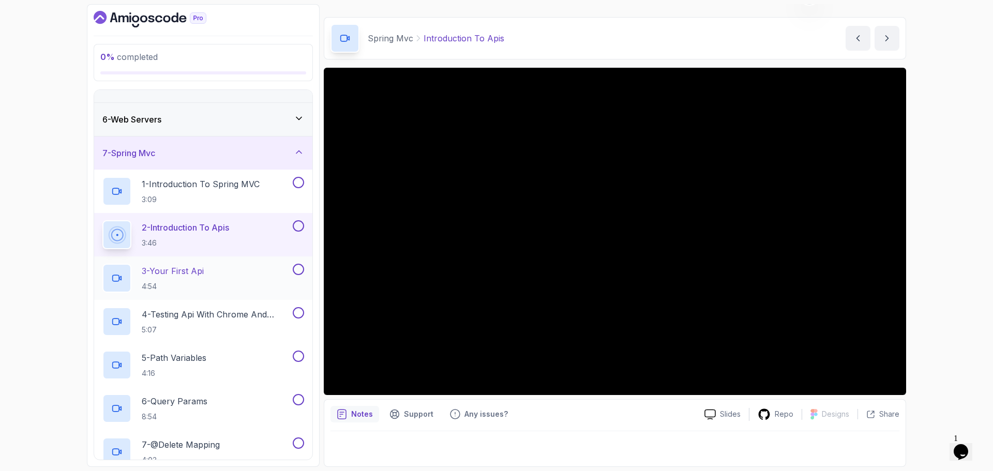
click at [220, 270] on div "3 - Your First Api 4:54" at bounding box center [196, 278] width 188 height 29
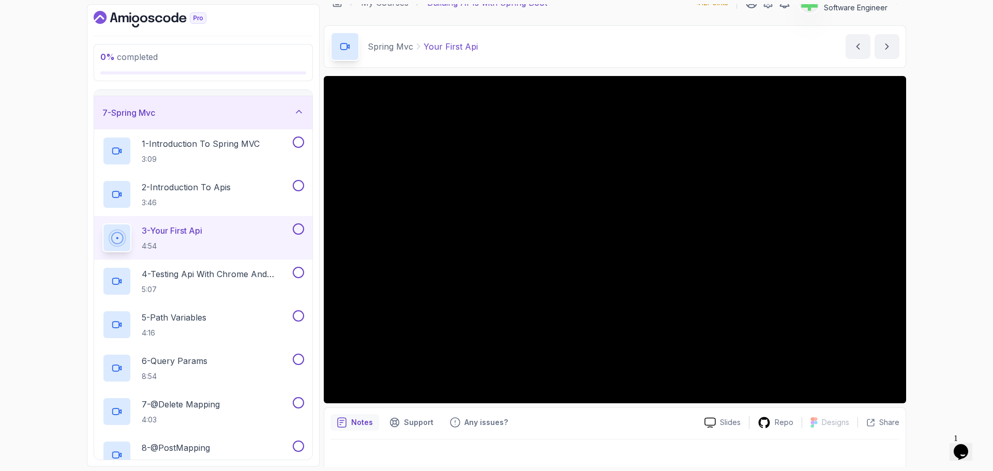
scroll to position [24, 0]
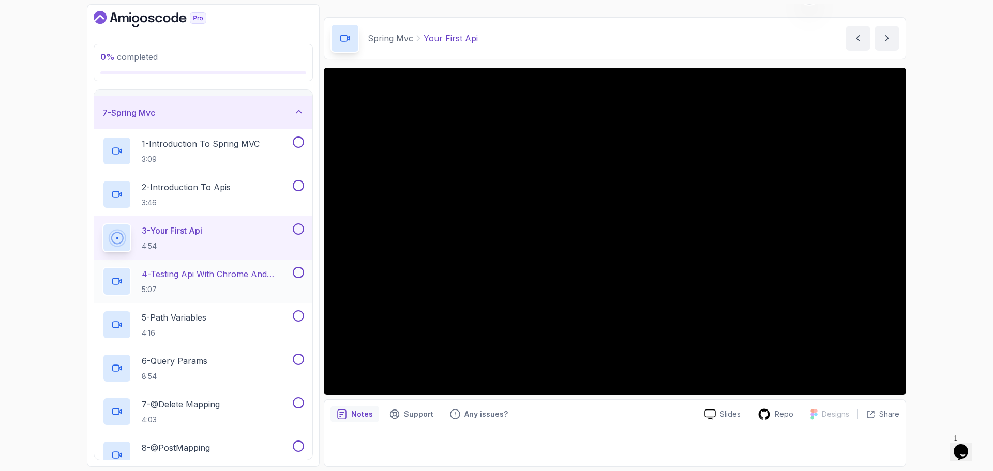
click at [248, 270] on p "4 - Testing Api With Chrome And Intellij" at bounding box center [216, 274] width 149 height 12
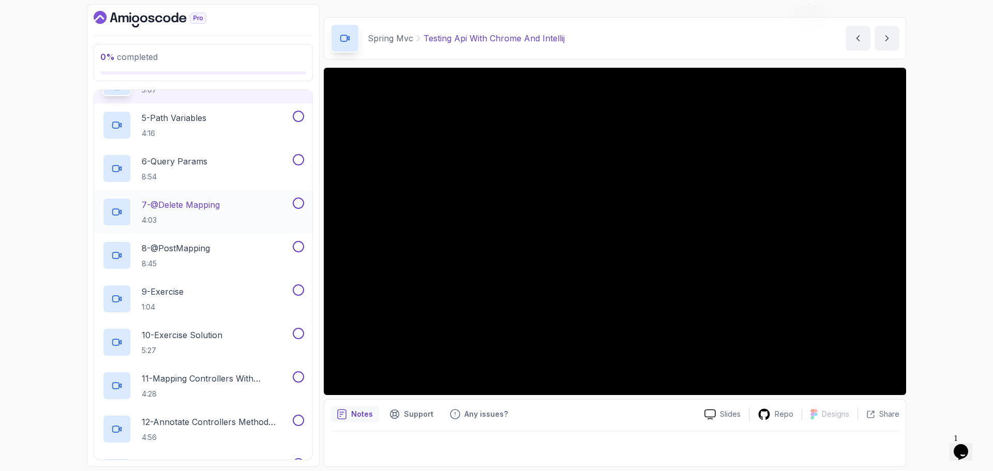
scroll to position [351, 0]
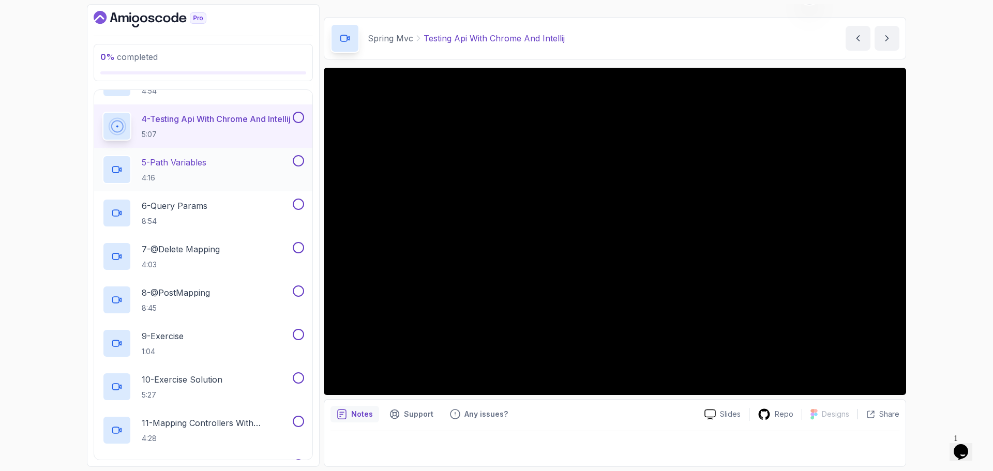
click at [200, 165] on p "5 - Path Variables" at bounding box center [174, 162] width 65 height 12
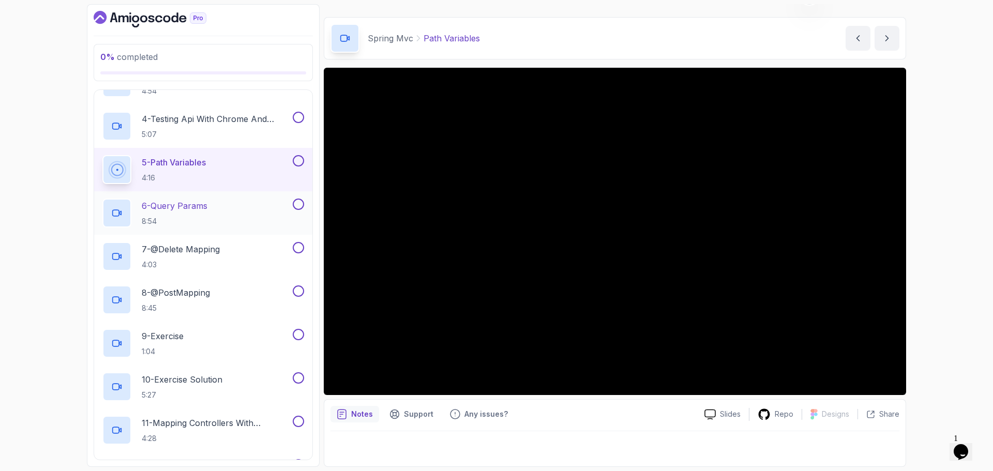
click at [216, 206] on div "6 - Query Params 8:54" at bounding box center [196, 213] width 188 height 29
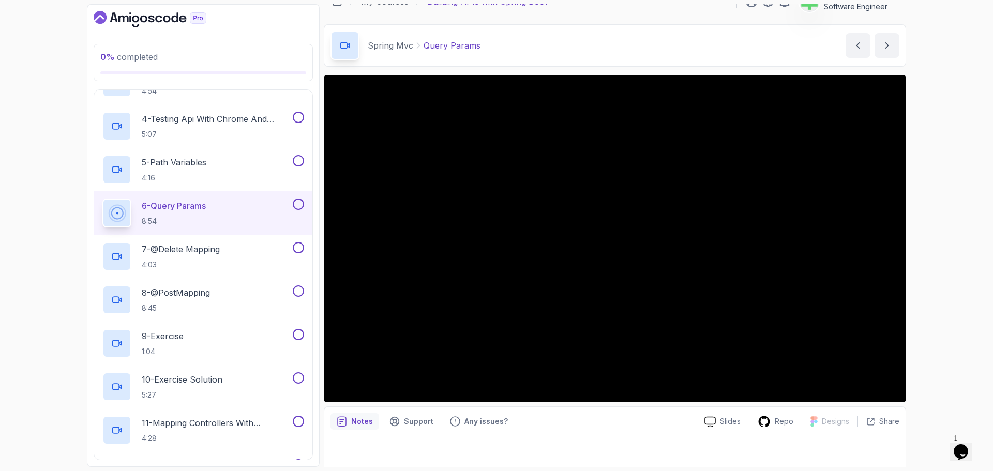
scroll to position [24, 0]
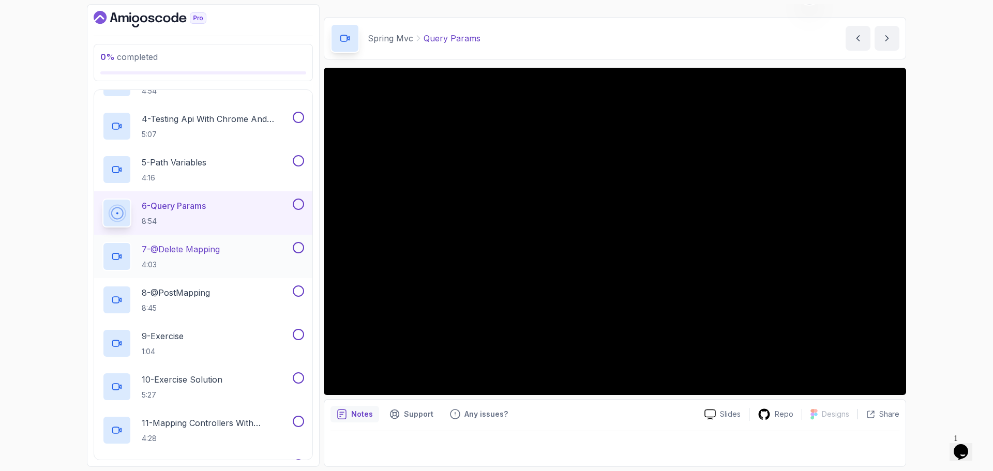
click at [225, 249] on div "7 - @Delete Mapping 4:03" at bounding box center [196, 256] width 188 height 29
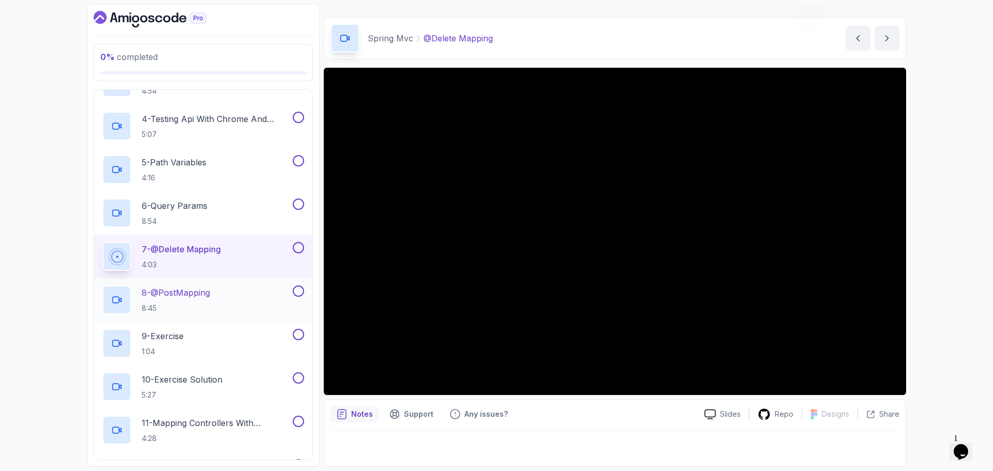
click at [221, 294] on div "8 - @PostMapping 8:45" at bounding box center [196, 299] width 188 height 29
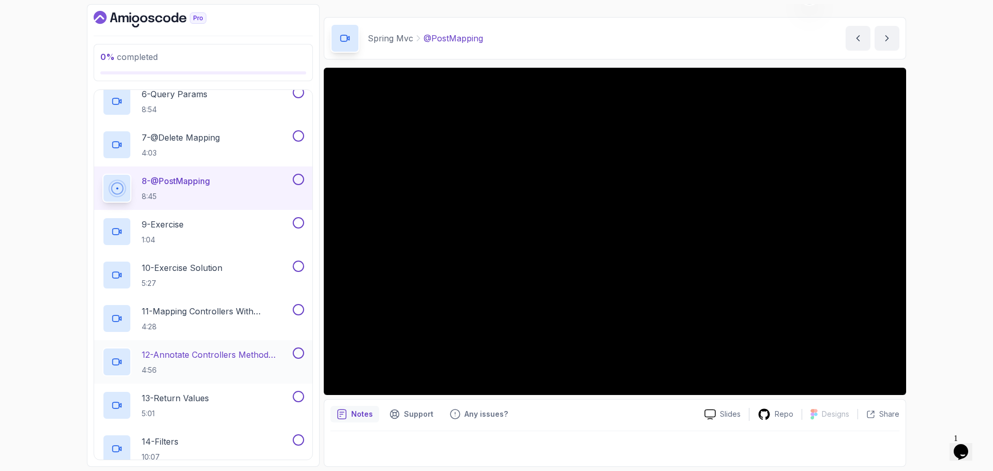
scroll to position [454, 0]
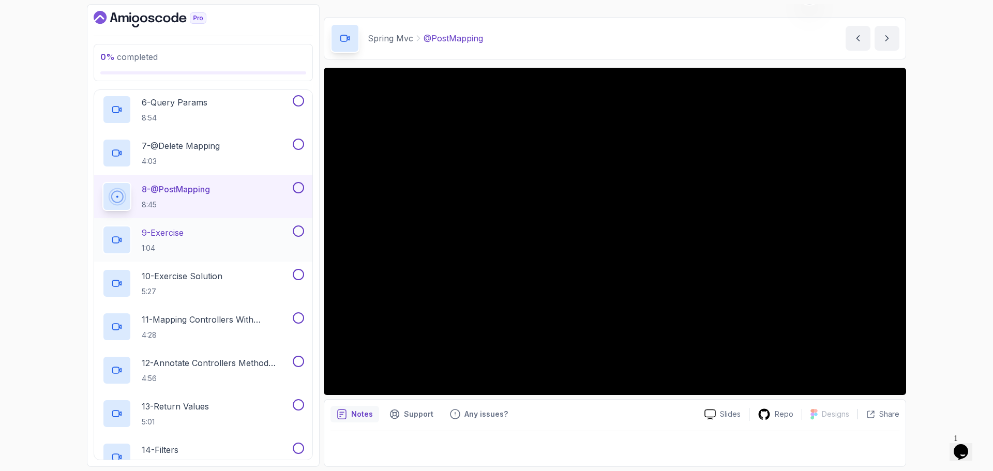
click at [200, 234] on div "9 - Exercise 1:04" at bounding box center [196, 239] width 188 height 29
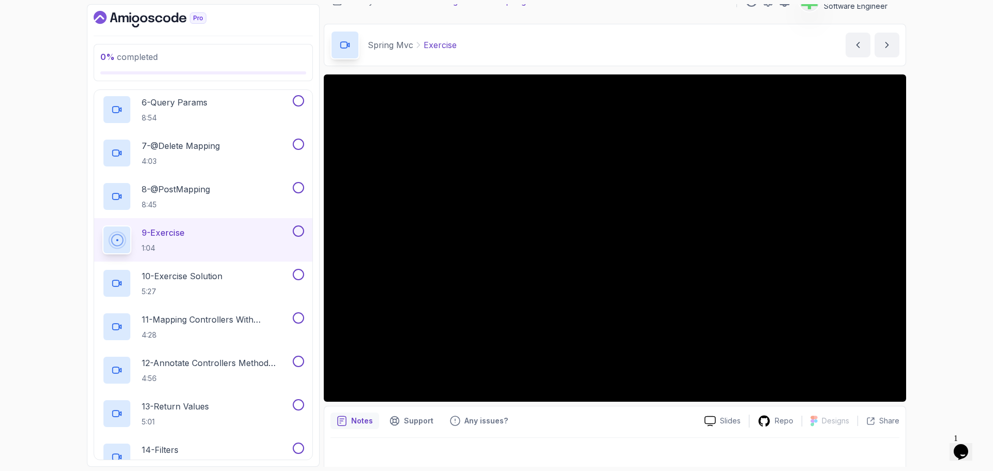
scroll to position [24, 0]
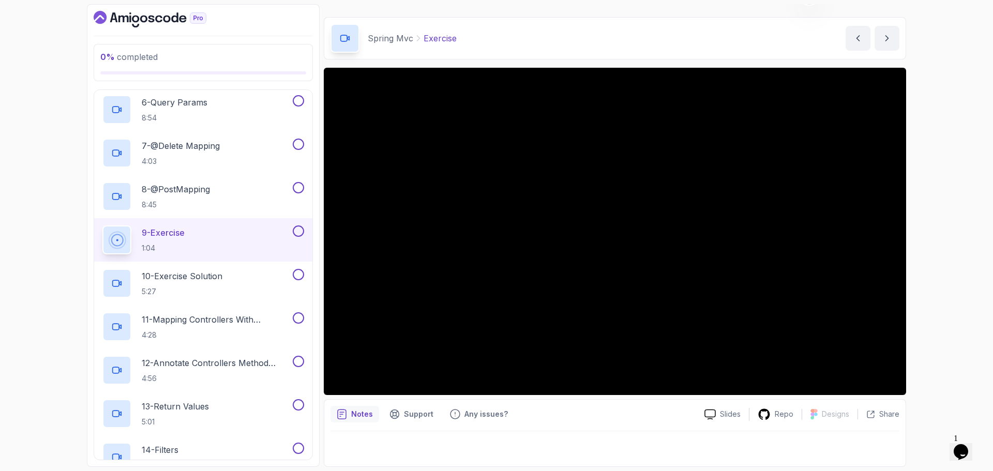
click at [918, 242] on div "0 % completed 1 - Intro 2 - Api Crash Course 3 - Up And Running With Spring Boo…" at bounding box center [496, 235] width 993 height 471
click at [4, 218] on div "0 % completed 1 - Intro 2 - Api Crash Course 3 - Up And Running With Spring Boo…" at bounding box center [496, 235] width 993 height 471
click at [222, 275] on p "10 - Exercise Solution" at bounding box center [182, 276] width 81 height 12
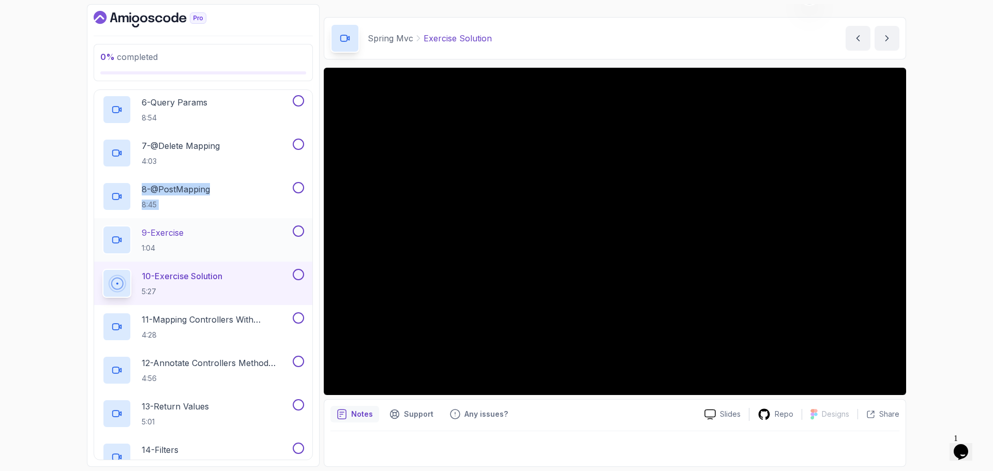
click at [184, 233] on p "9 - Exercise" at bounding box center [163, 232] width 42 height 12
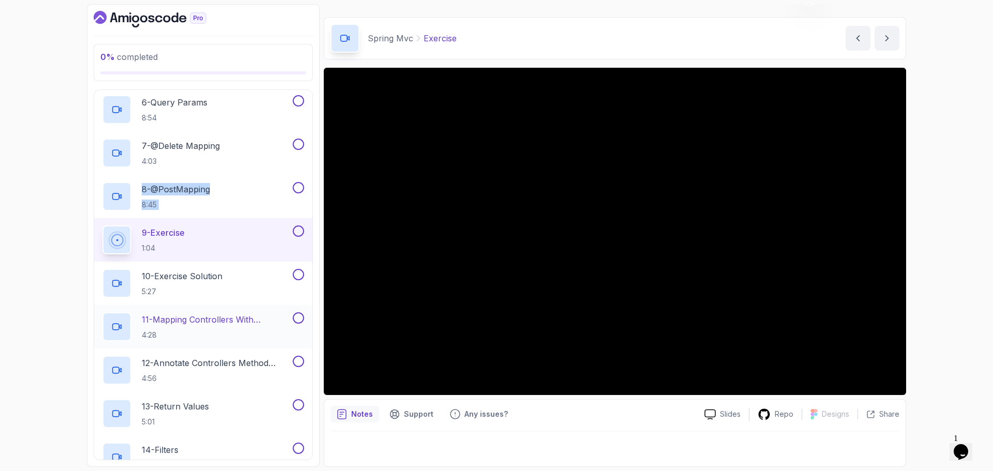
click at [205, 321] on p "11 - Mapping Controllers With @Requestmapping" at bounding box center [216, 319] width 149 height 12
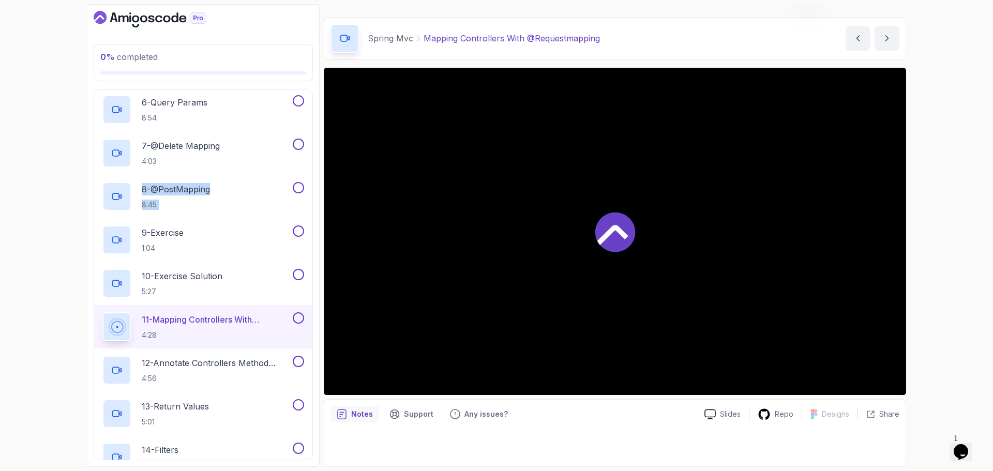
click at [205, 324] on p "11 - Mapping Controllers With @Requestmapping" at bounding box center [216, 319] width 149 height 12
click at [73, 199] on div "0 % completed 1 - Intro 2 - Api Crash Course 3 - Up And Running With Spring Boo…" at bounding box center [496, 235] width 993 height 471
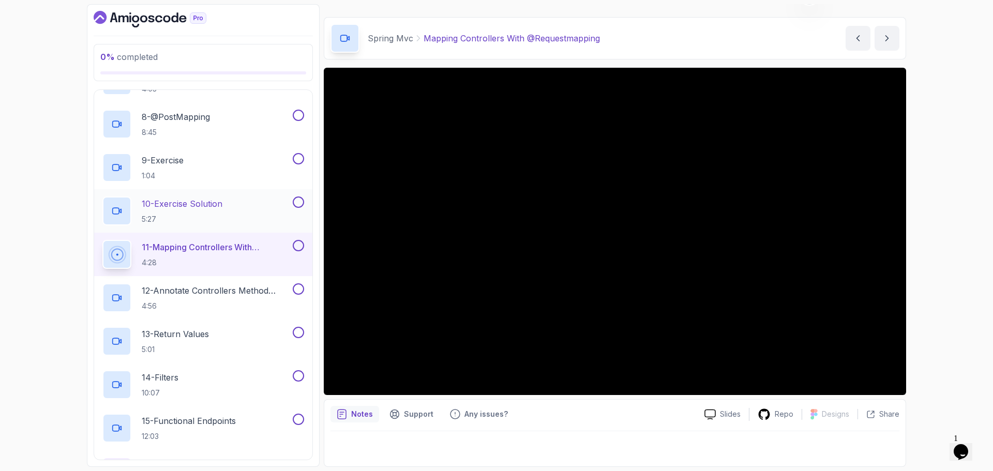
scroll to position [557, 0]
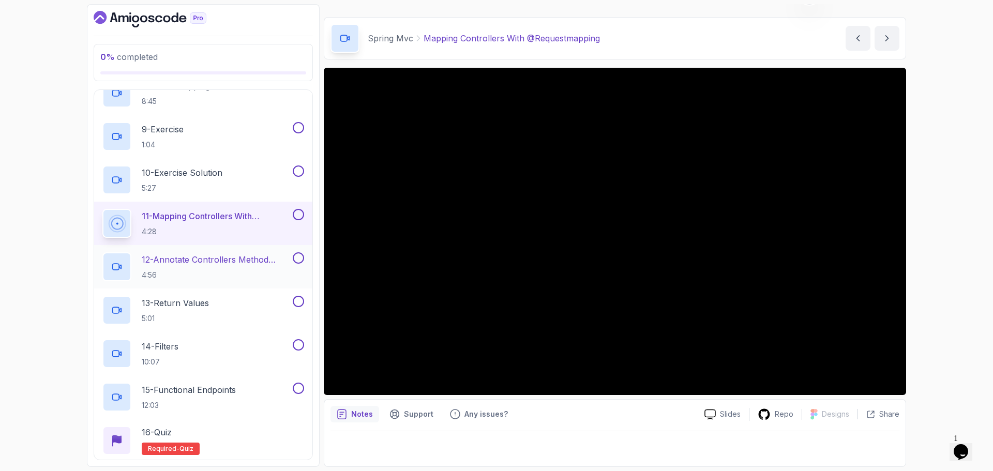
click at [229, 258] on p "12 - Annotate Controllers Method Arguments" at bounding box center [216, 259] width 149 height 12
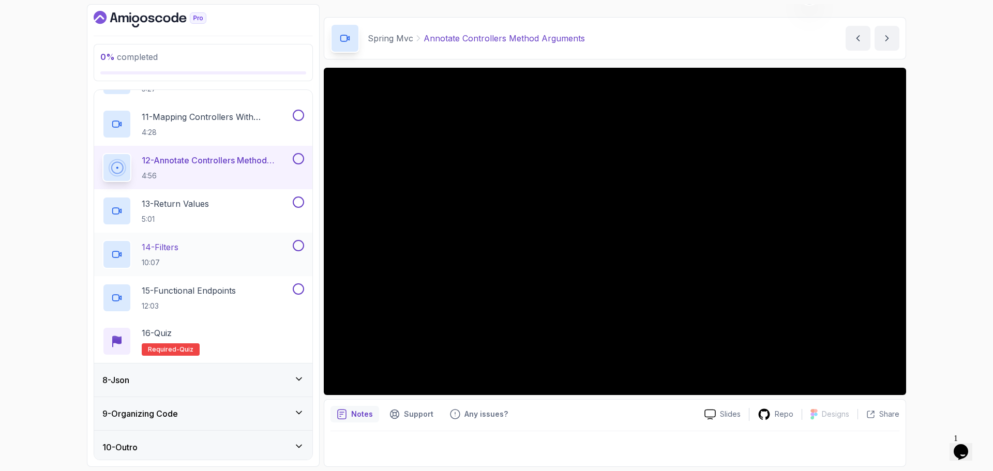
scroll to position [661, 0]
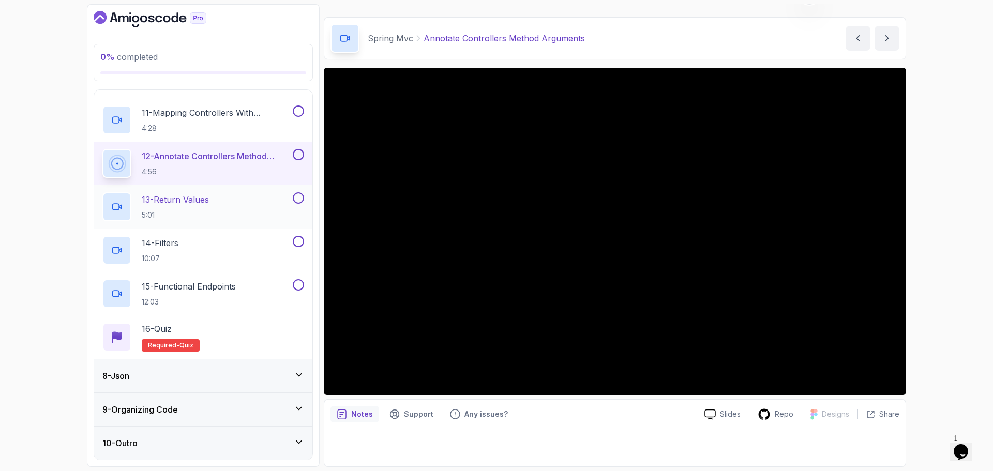
click at [208, 199] on p "13 - Return Values" at bounding box center [175, 199] width 67 height 12
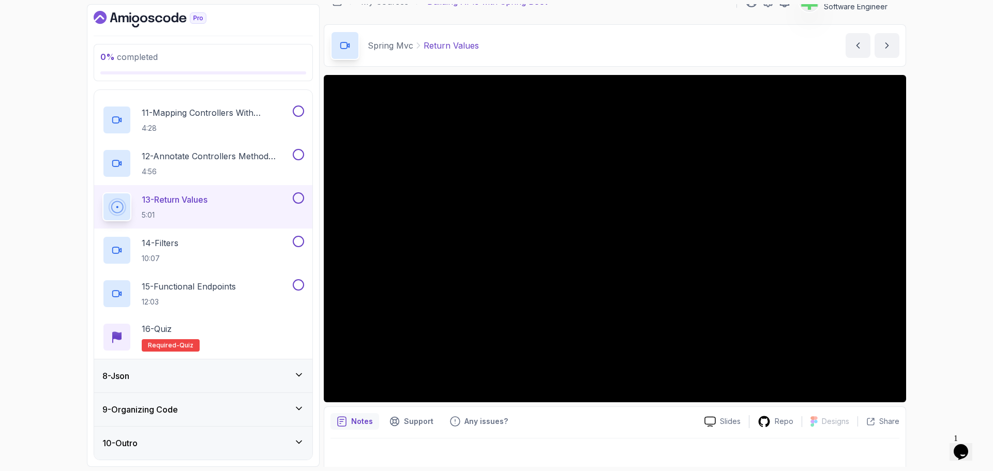
scroll to position [24, 0]
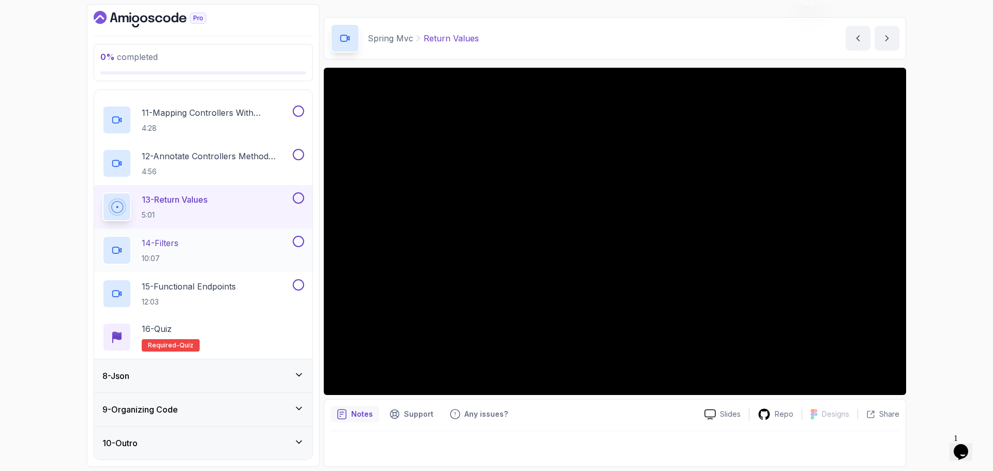
click at [187, 243] on div "14 - Filters 10:07" at bounding box center [196, 250] width 188 height 29
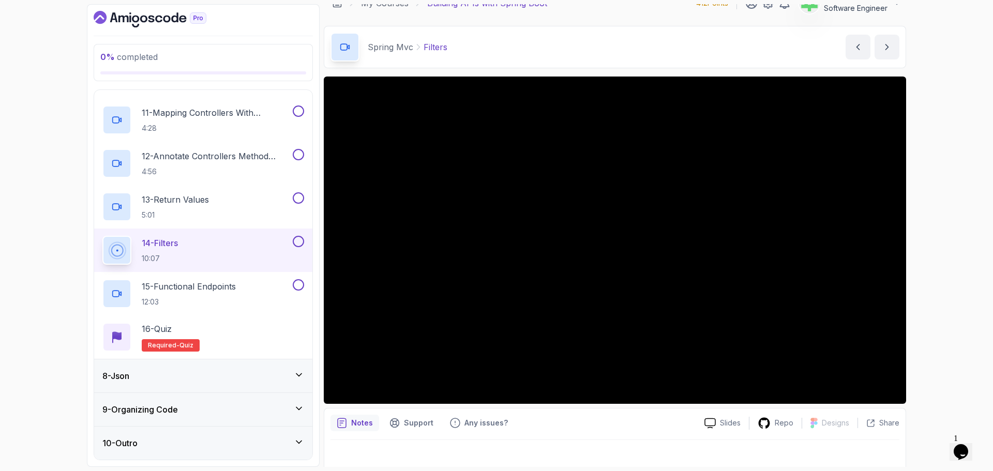
scroll to position [24, 0]
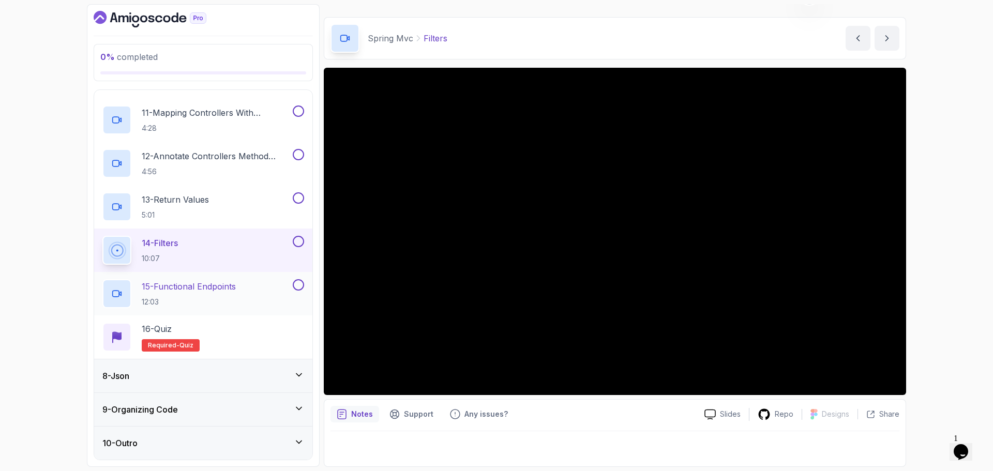
click at [246, 288] on div "15 - Functional Endpoints 12:03" at bounding box center [196, 293] width 188 height 29
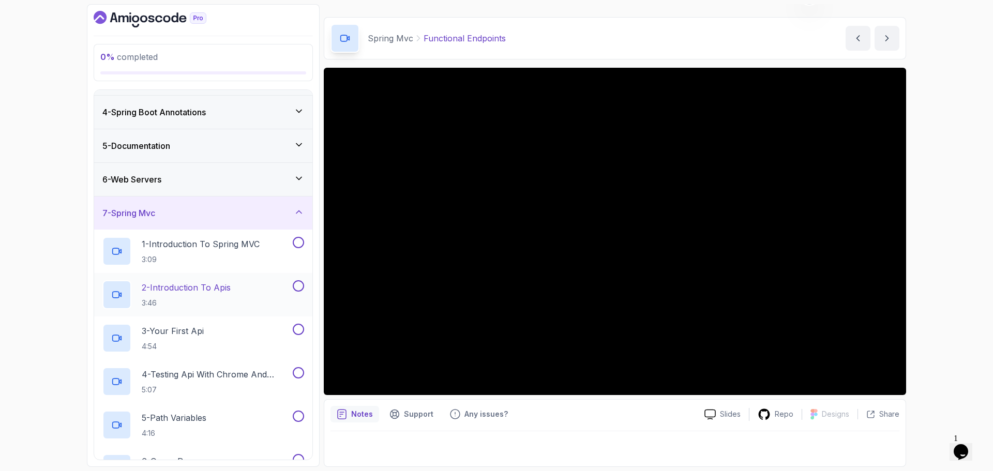
scroll to position [92, 0]
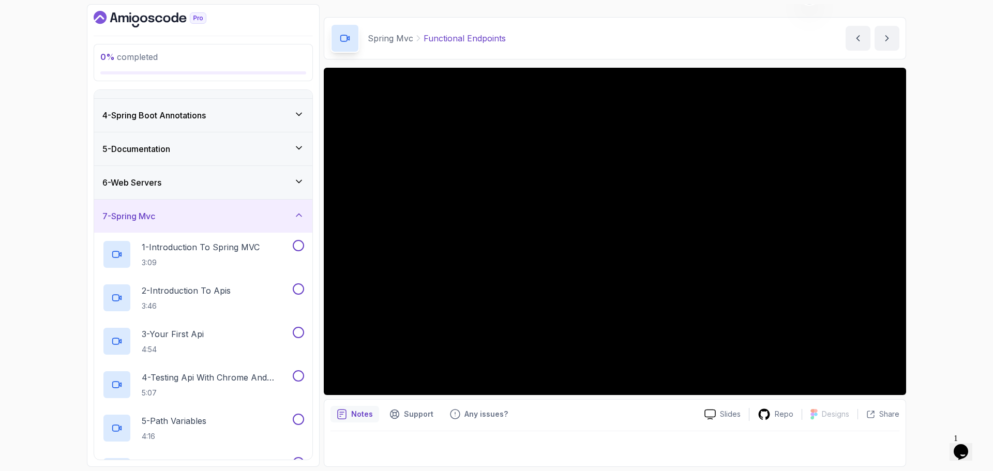
click at [228, 201] on div "7 - Spring Mvc" at bounding box center [203, 216] width 218 height 33
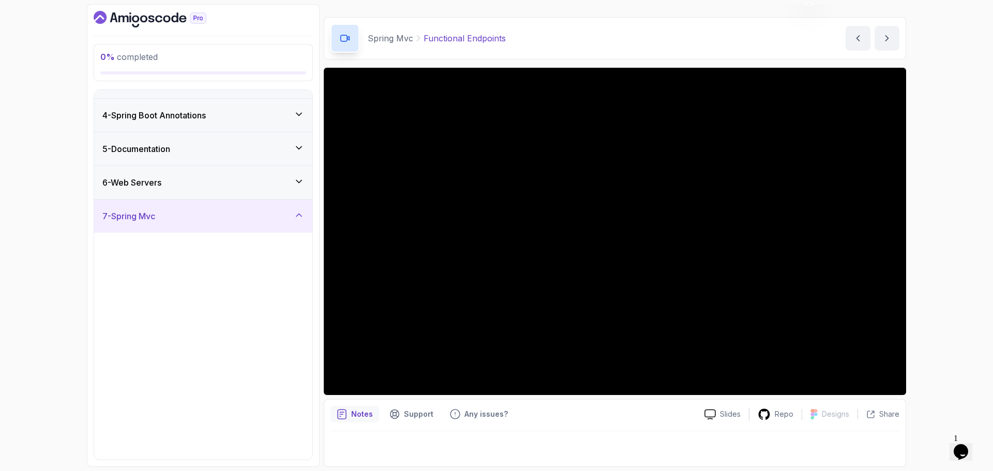
scroll to position [0, 0]
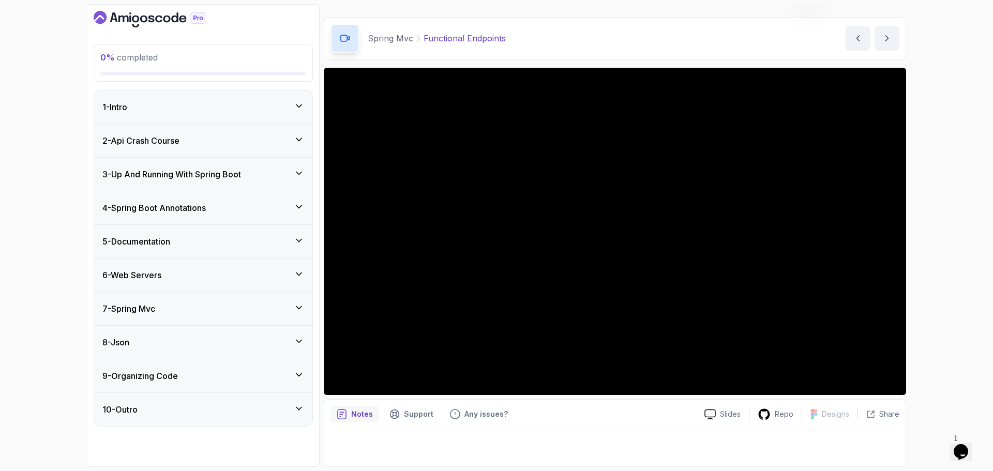
click at [198, 309] on div "7 - Spring Mvc" at bounding box center [203, 309] width 202 height 12
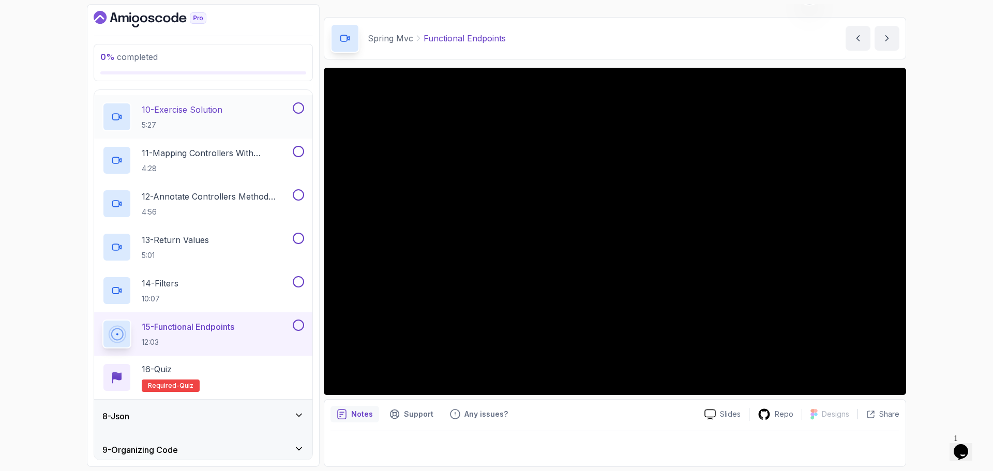
scroll to position [661, 0]
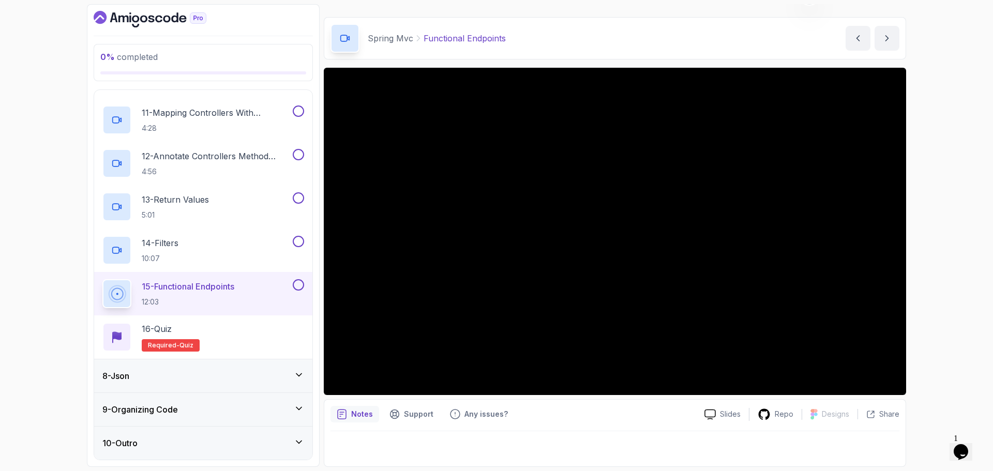
click at [217, 372] on div "8 - Json" at bounding box center [203, 376] width 202 height 12
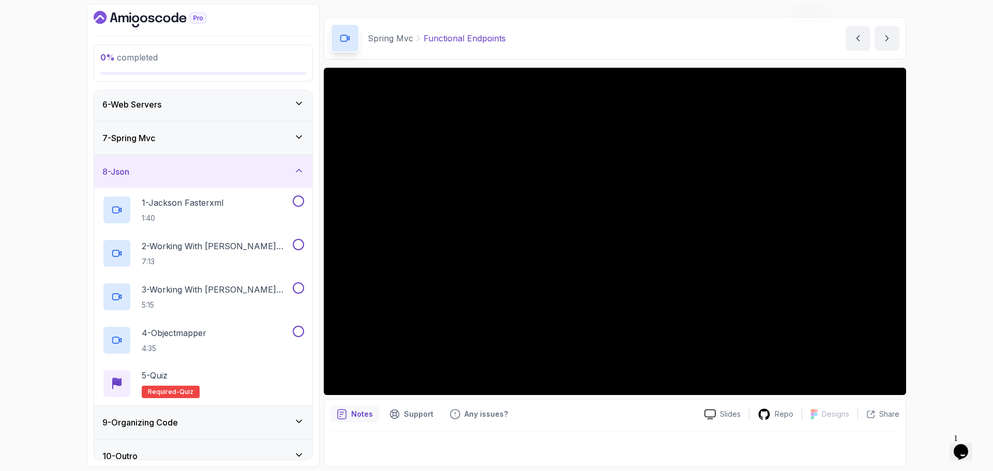
scroll to position [184, 0]
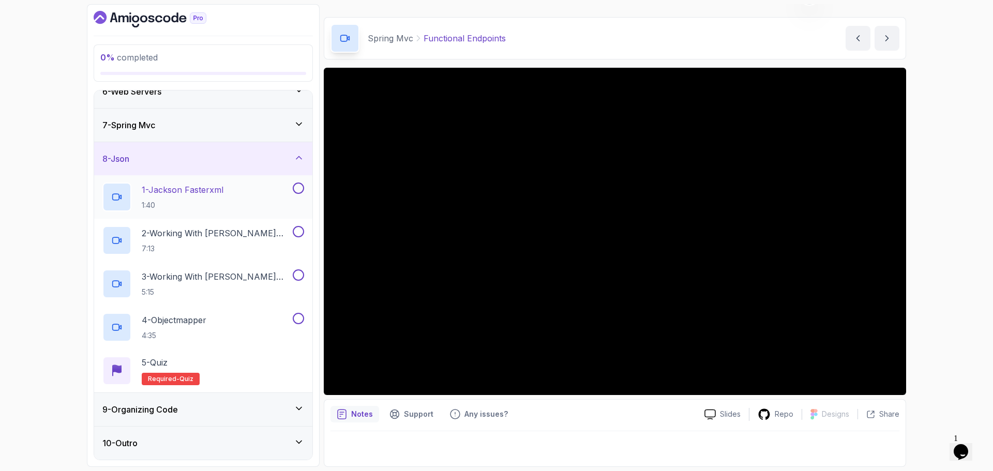
click at [203, 186] on p "1 - Jackson Fasterxml" at bounding box center [183, 190] width 82 height 12
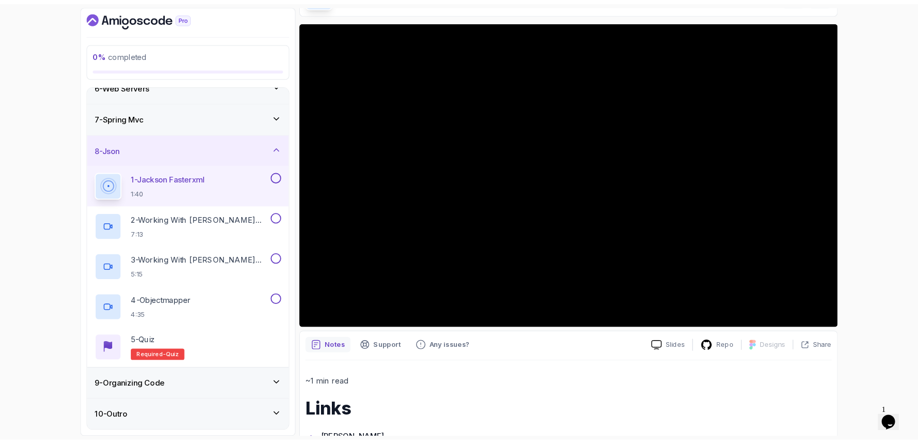
scroll to position [159, 0]
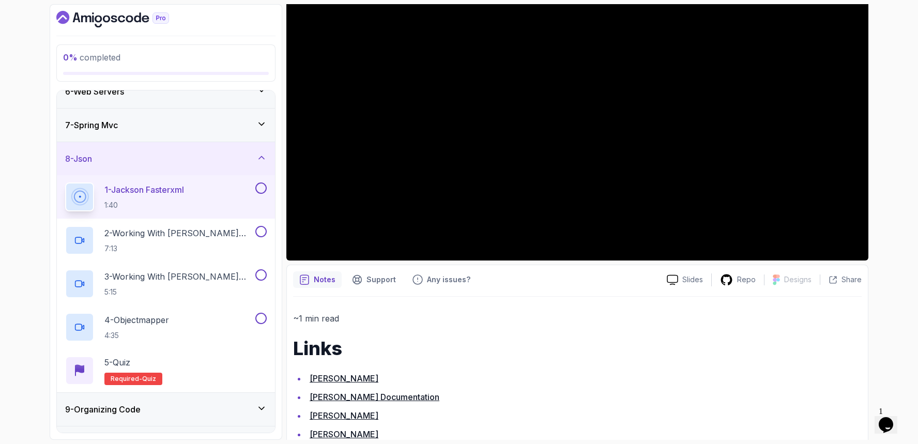
click at [20, 245] on div "0 % completed 1 - Intro 2 - Api Crash Course 3 - Up And Running With Spring Boo…" at bounding box center [459, 222] width 918 height 444
click at [29, 219] on div "0 % completed 1 - Intro 2 - Api Crash Course 3 - Up And Running With Spring Boo…" at bounding box center [459, 222] width 918 height 444
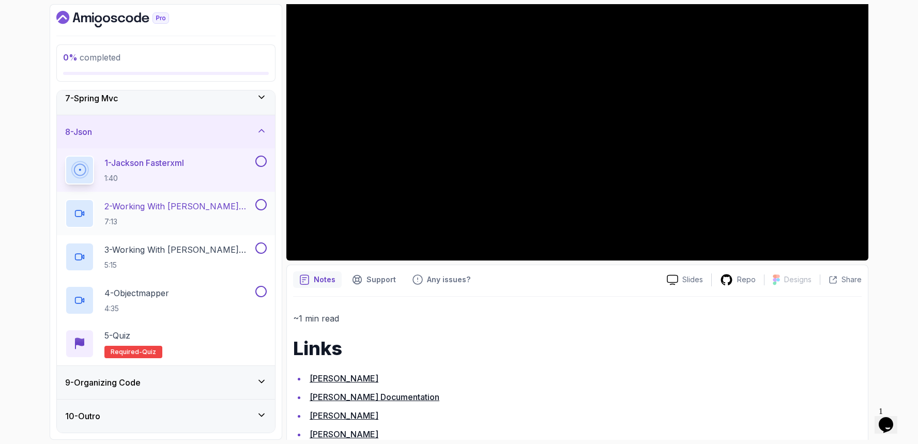
click at [170, 205] on p "2 - Working With Jackson Part 1" at bounding box center [178, 206] width 149 height 12
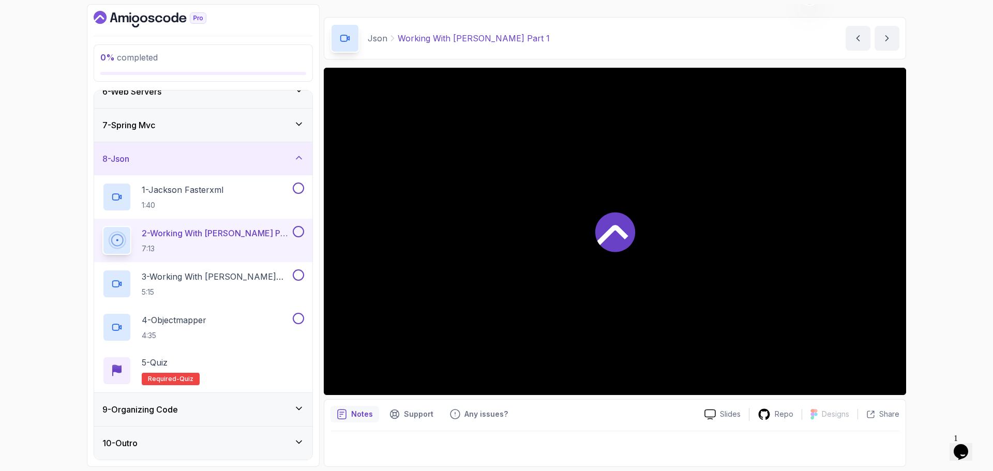
scroll to position [24, 0]
click at [262, 276] on p "3 - Working With Jackson Part 2" at bounding box center [216, 276] width 149 height 12
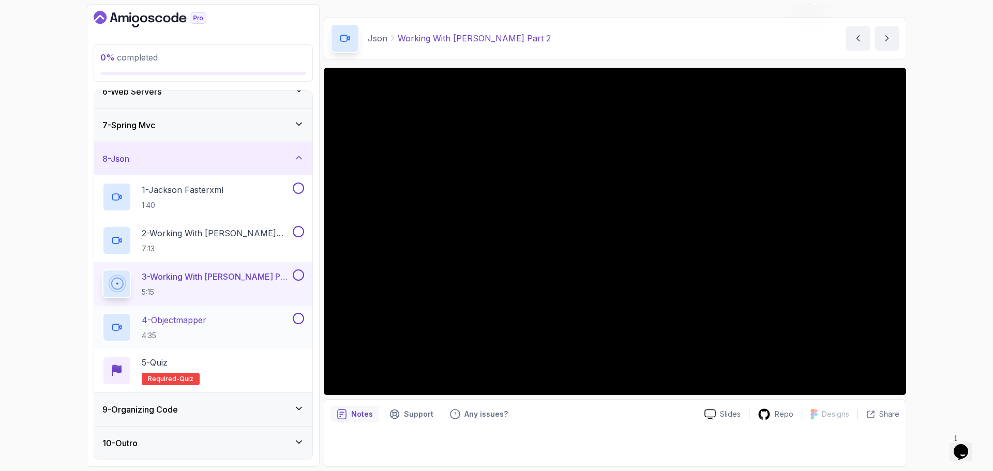
click at [232, 318] on div "4 - Objectmapper 4:35" at bounding box center [196, 327] width 188 height 29
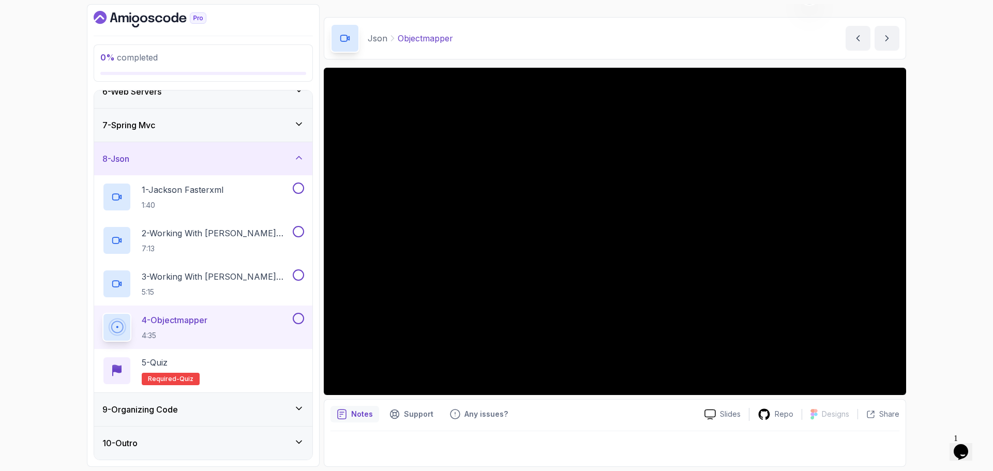
click at [270, 157] on div "8 - Json" at bounding box center [203, 159] width 202 height 12
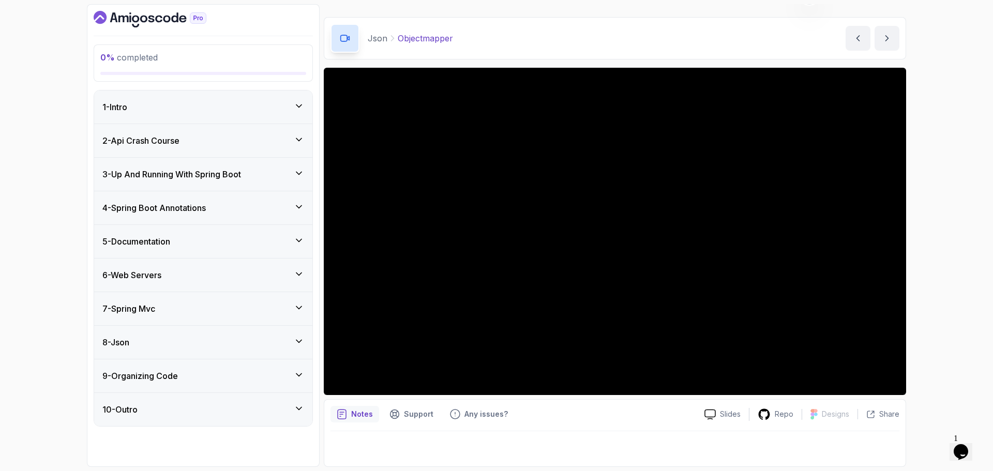
click at [231, 373] on div "9 - Organizing Code" at bounding box center [203, 376] width 202 height 12
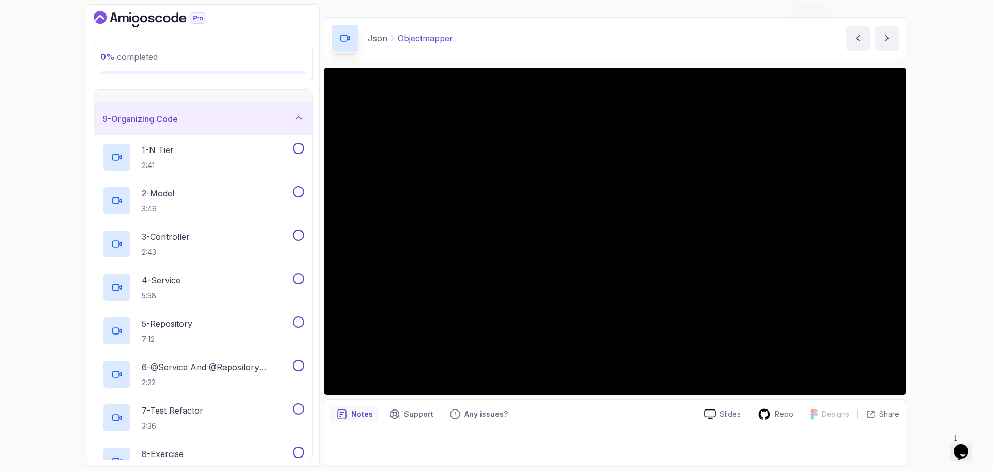
scroll to position [400, 0]
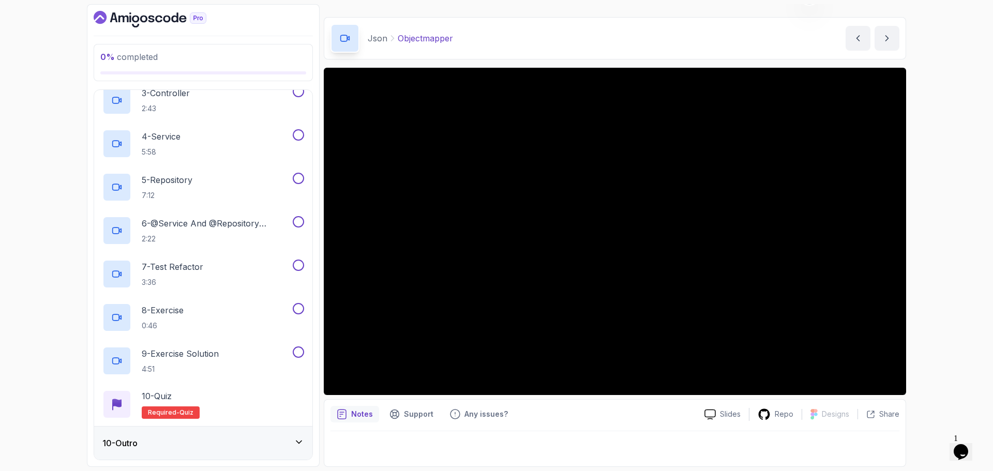
click at [918, 316] on div "0 % completed 1 - Intro 2 - Api Crash Course 3 - Up And Running With Spring Boo…" at bounding box center [496, 235] width 993 height 471
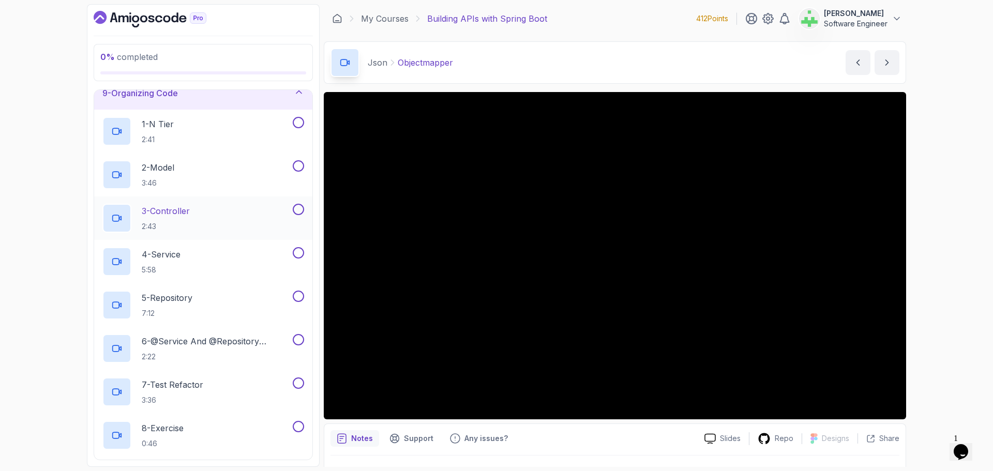
scroll to position [245, 0]
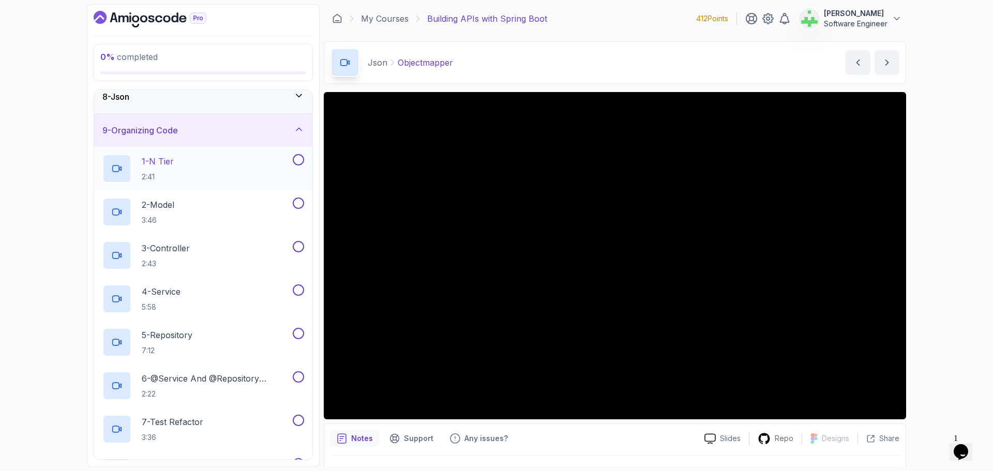
click at [173, 161] on p "1 - N Tier" at bounding box center [158, 161] width 32 height 12
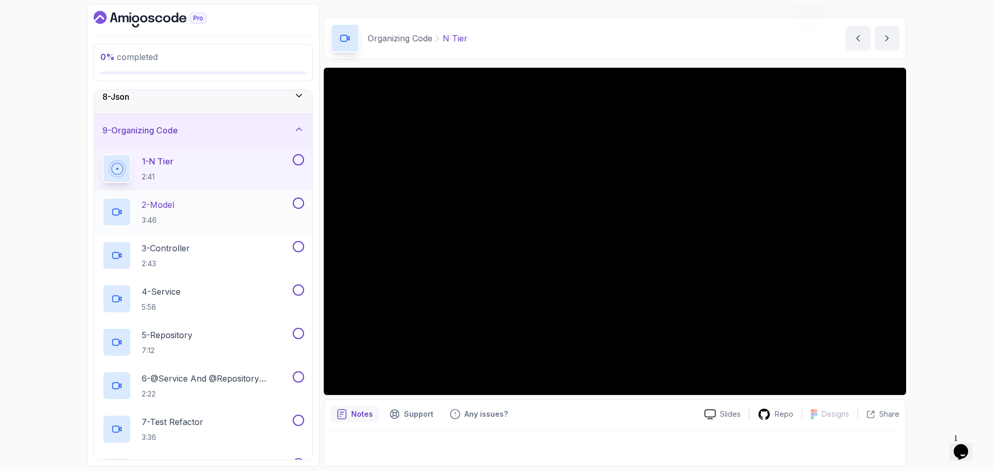
click at [202, 198] on div "2 - Model 3:46" at bounding box center [196, 212] width 188 height 29
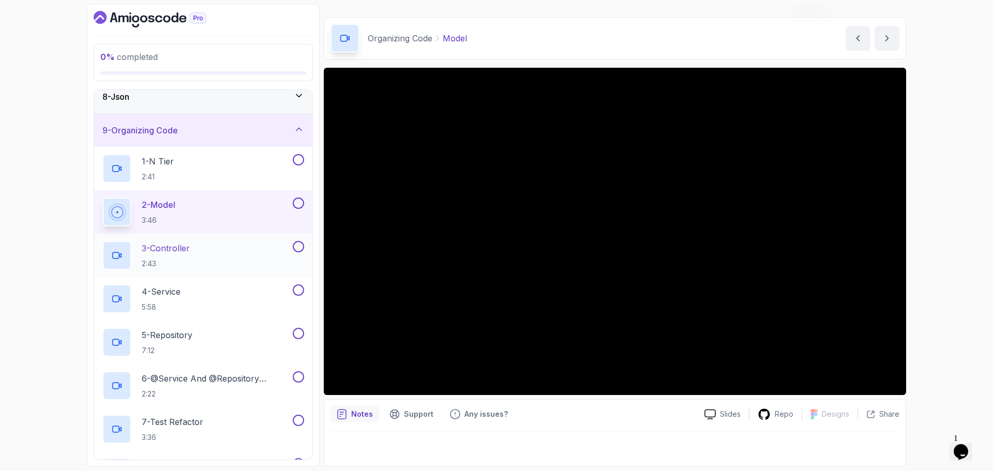
click at [197, 248] on div "3 - Controller 2:43" at bounding box center [196, 255] width 188 height 29
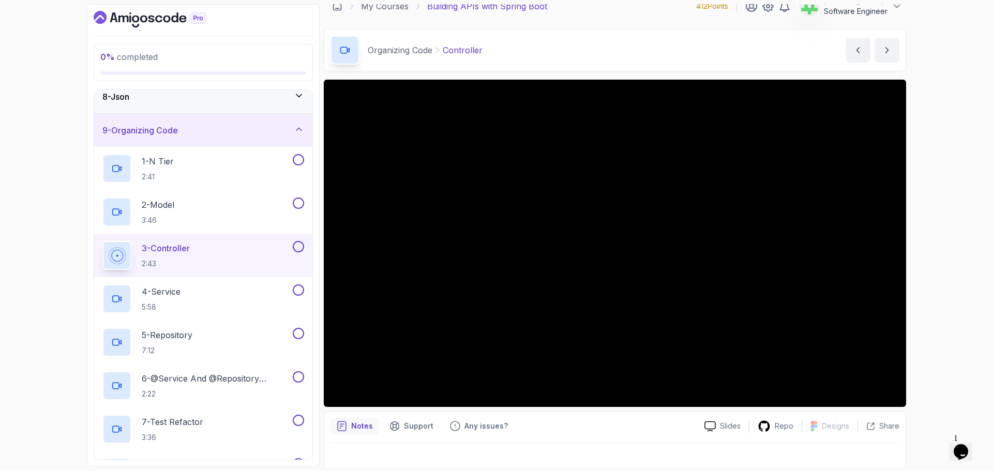
scroll to position [24, 0]
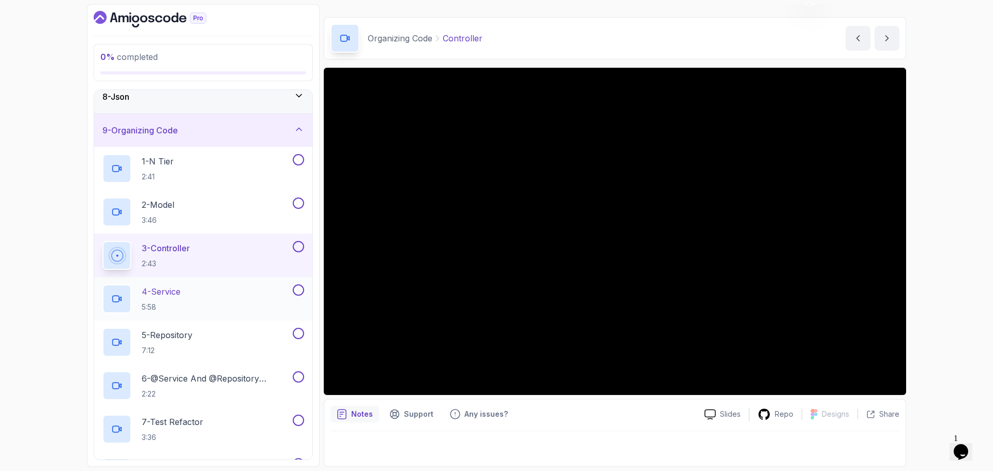
click at [193, 288] on div "4 - Service 5:58" at bounding box center [196, 298] width 188 height 29
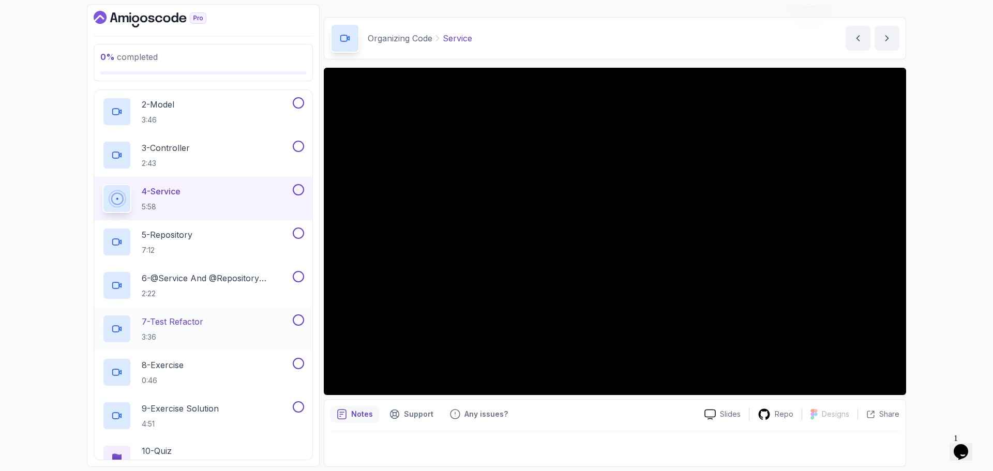
scroll to position [349, 0]
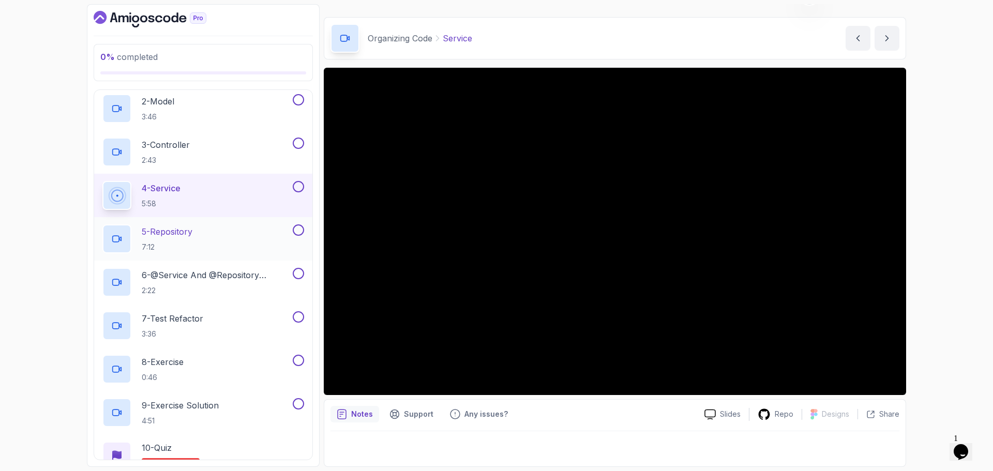
click at [191, 233] on p "5 - Repository" at bounding box center [167, 231] width 51 height 12
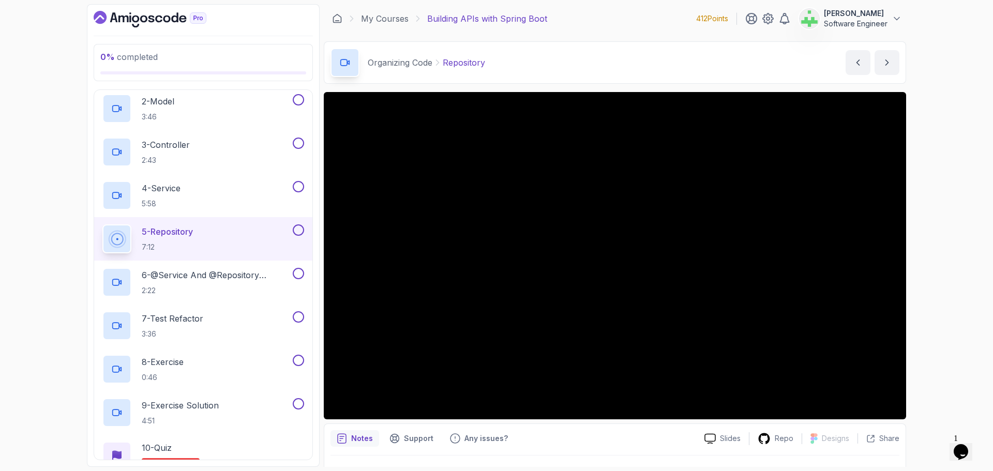
scroll to position [24, 0]
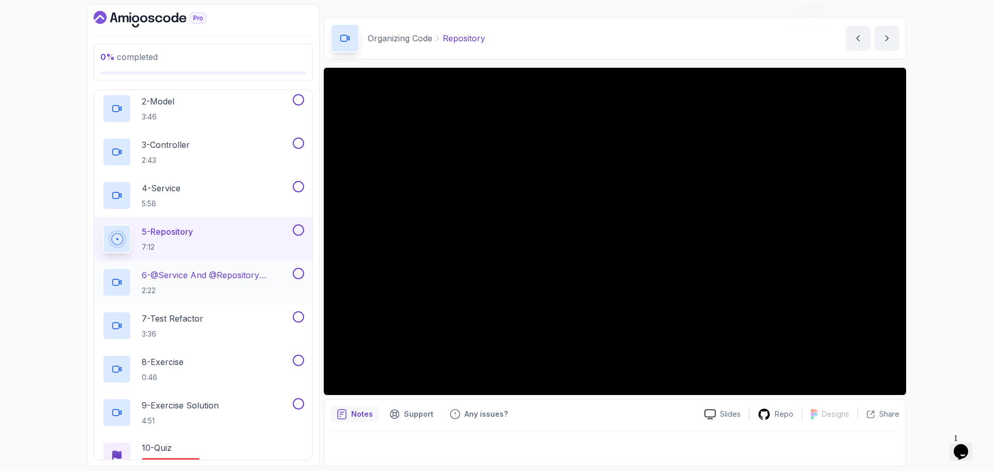
click at [207, 277] on p "6 - @Service And @Repository Annotations" at bounding box center [216, 275] width 149 height 12
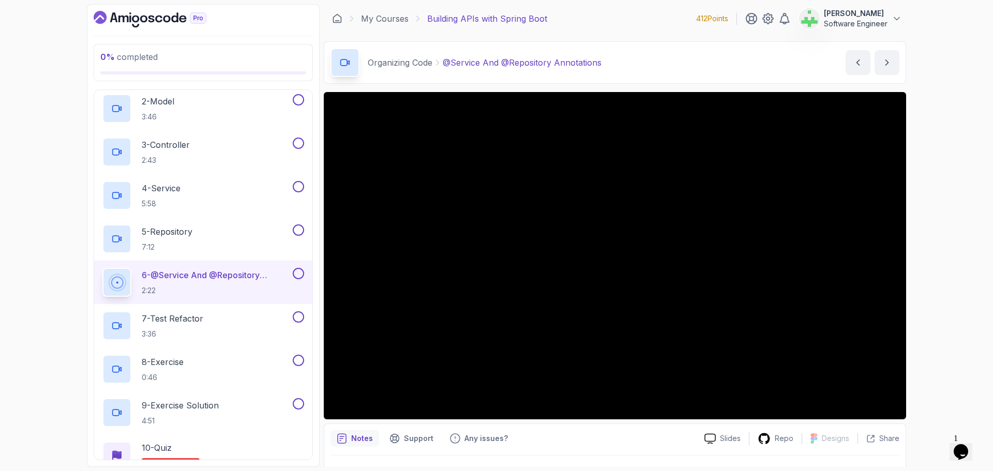
scroll to position [24, 0]
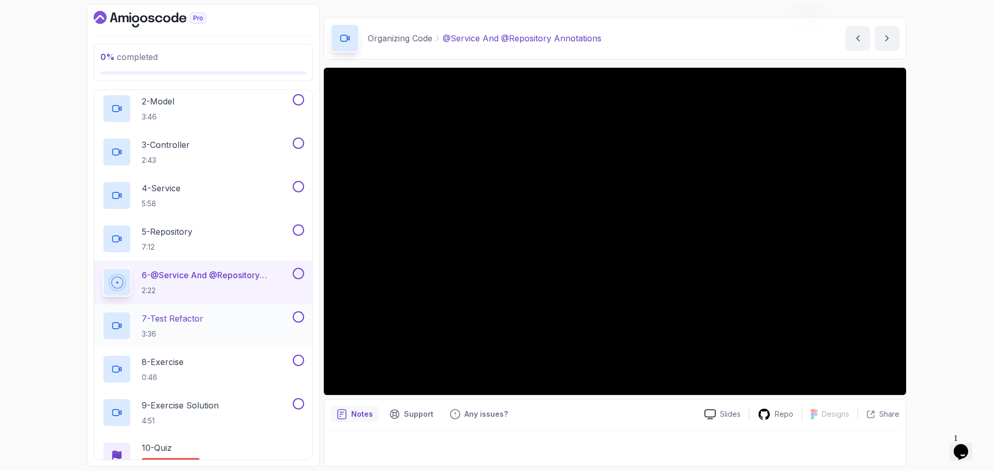
click at [214, 319] on div "7 - Test Refactor 3:36" at bounding box center [196, 325] width 188 height 29
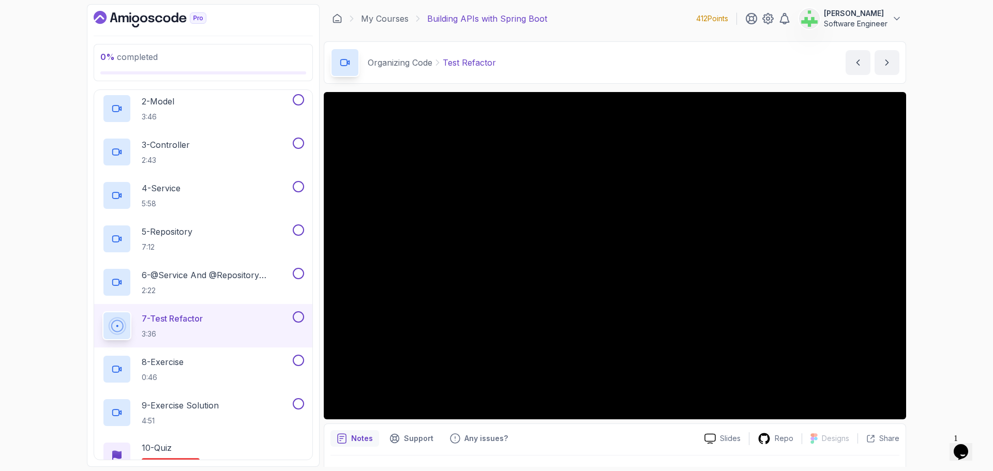
scroll to position [24, 0]
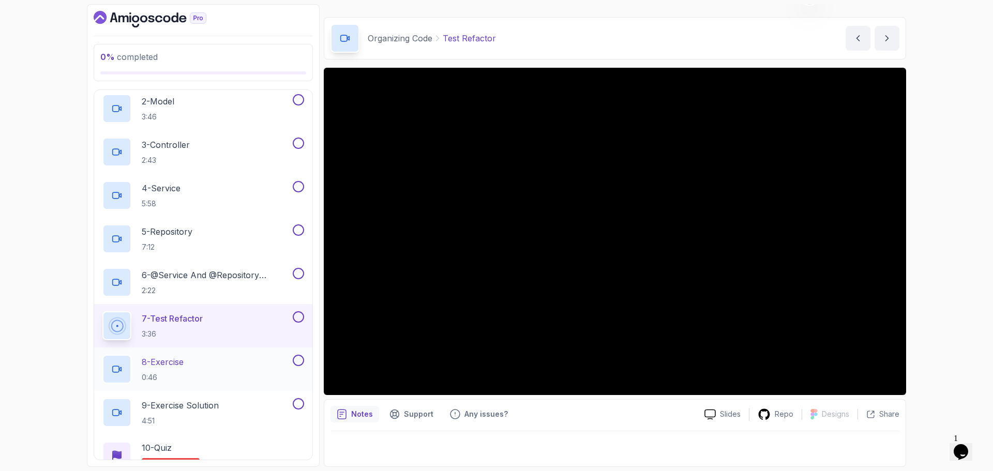
click at [222, 364] on div "8 - Exercise 0:46" at bounding box center [196, 369] width 188 height 29
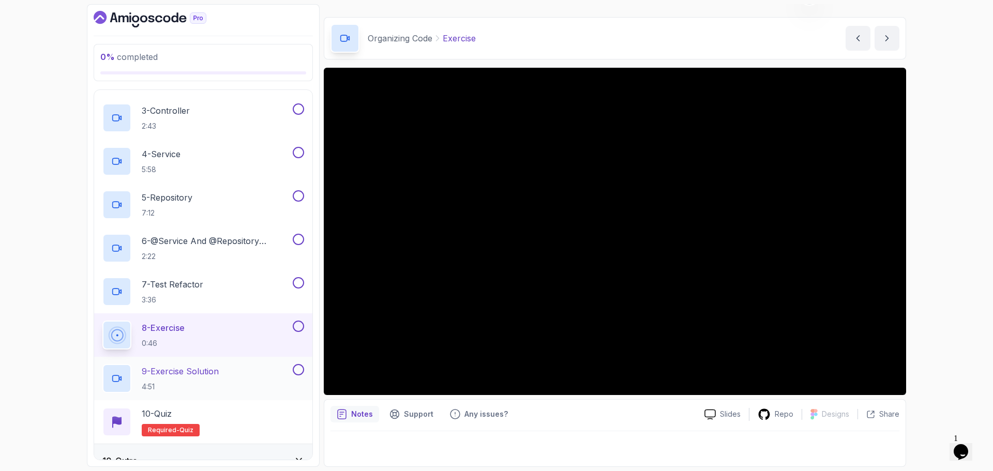
scroll to position [400, 0]
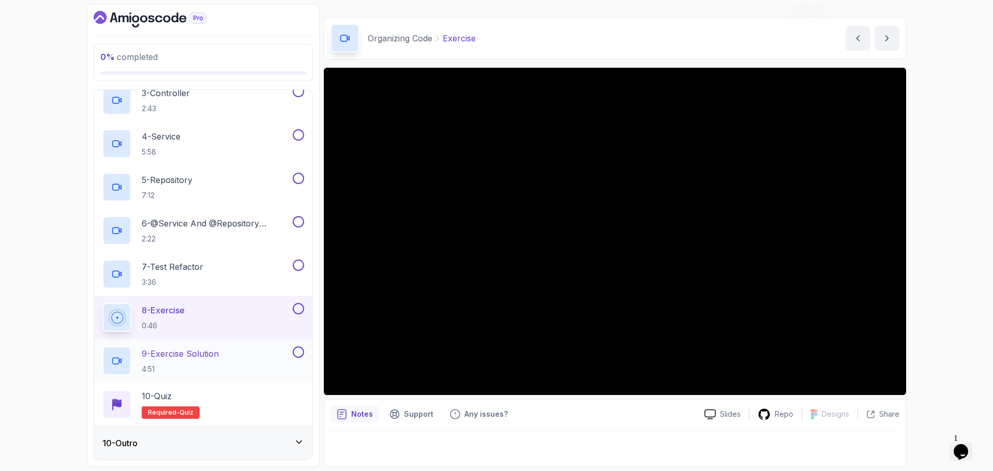
click at [252, 353] on div "9 - Exercise Solution 4:51" at bounding box center [196, 360] width 188 height 29
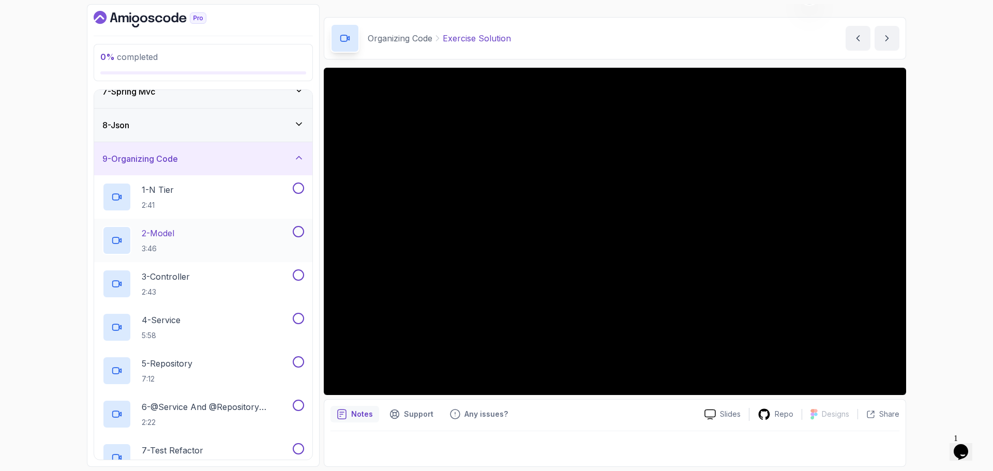
scroll to position [193, 0]
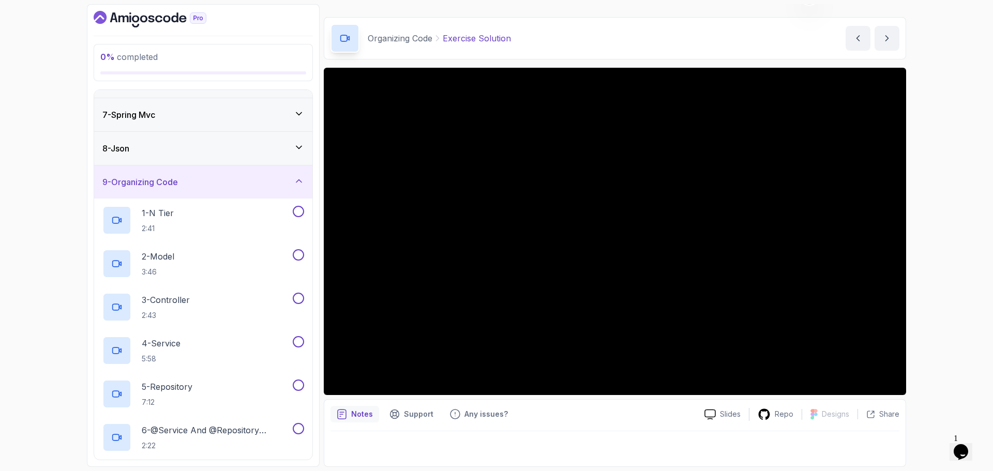
click at [244, 180] on div "9 - Organizing Code" at bounding box center [203, 182] width 202 height 12
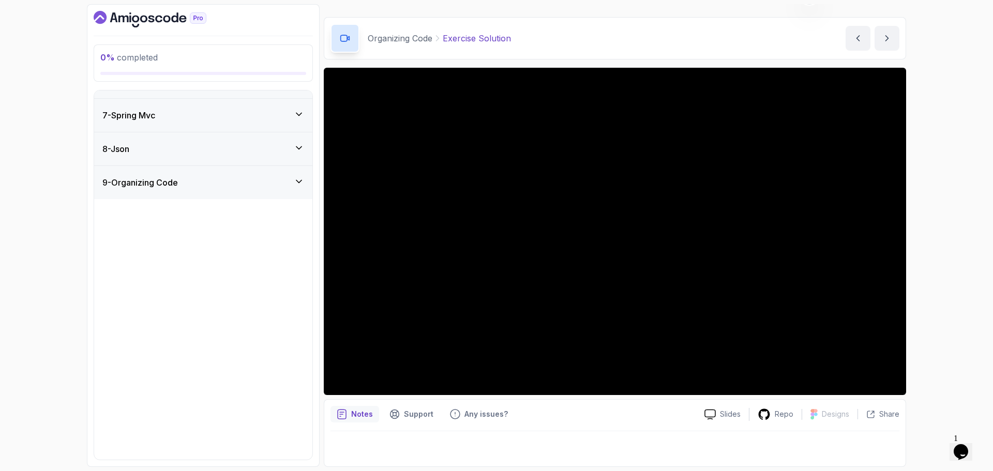
scroll to position [0, 0]
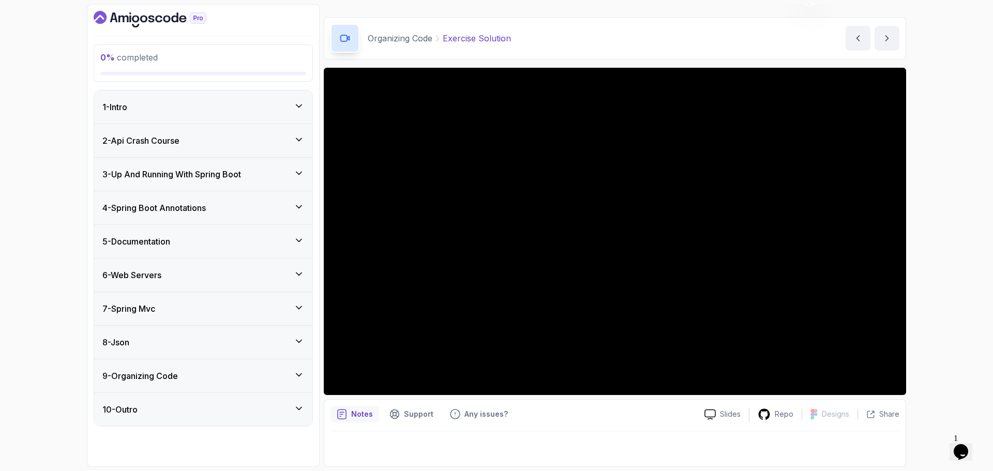
click at [189, 405] on div "10 - Outro" at bounding box center [203, 409] width 202 height 12
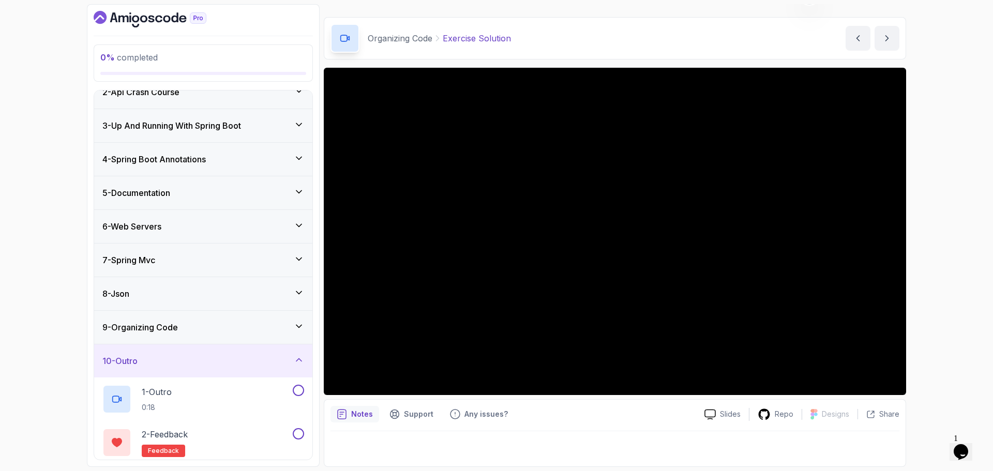
scroll to position [97, 0]
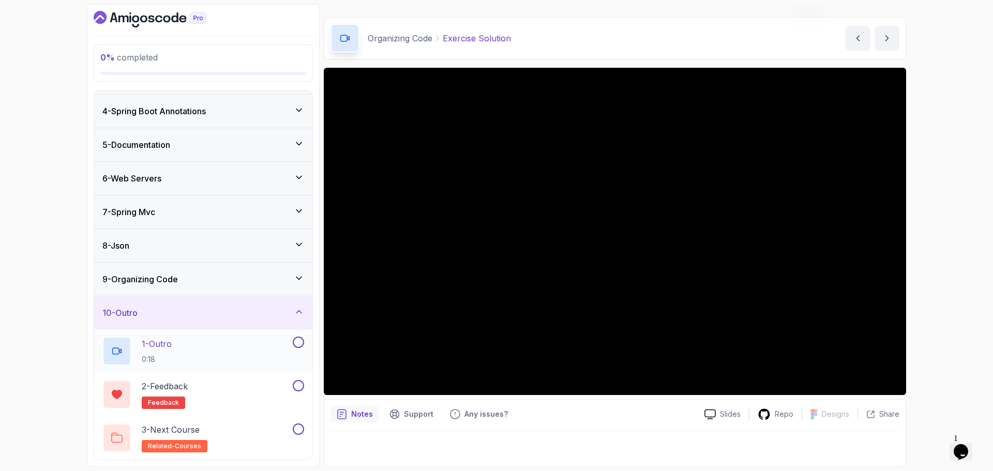
click at [215, 340] on div "1 - Outro 0:18" at bounding box center [196, 351] width 188 height 29
click at [243, 435] on div "3 - Next Course related-courses" at bounding box center [196, 438] width 188 height 29
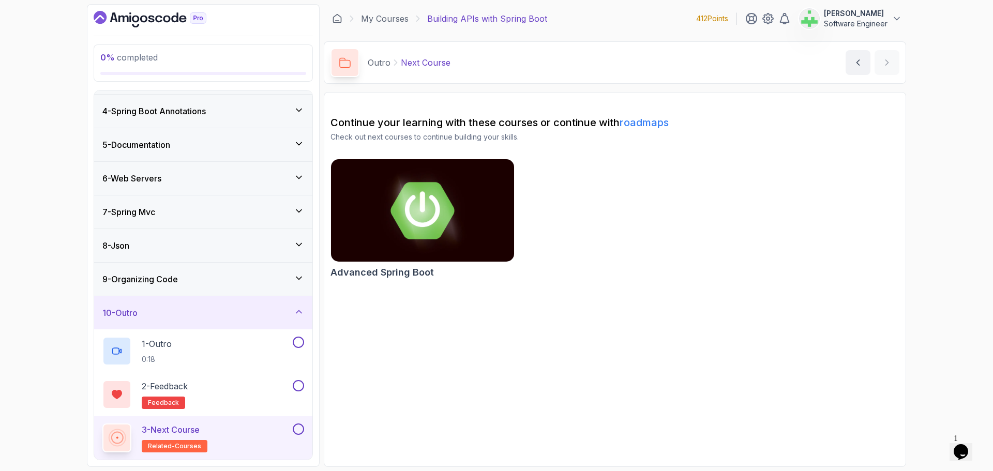
click at [421, 268] on h2 "Advanced Spring Boot" at bounding box center [381, 272] width 103 height 14
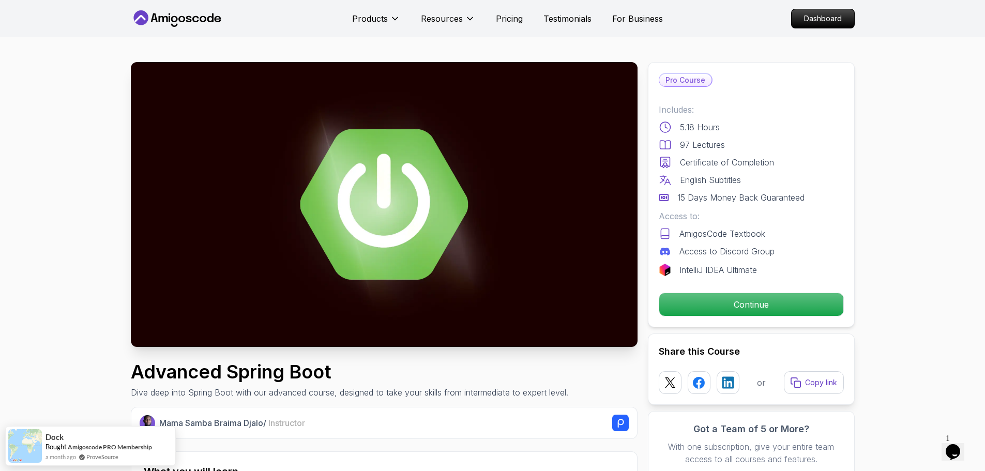
click at [768, 303] on p "Continue" at bounding box center [750, 305] width 175 height 22
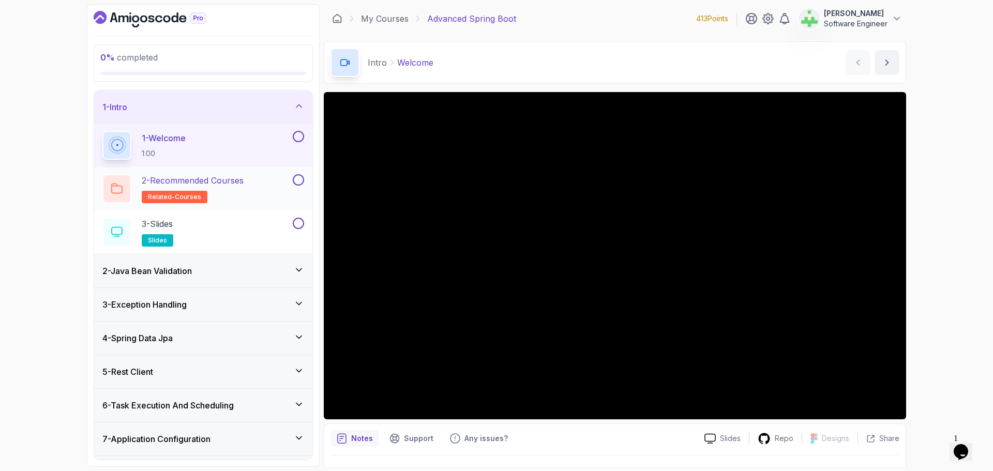
click at [235, 182] on p "2 - Recommended Courses" at bounding box center [193, 180] width 102 height 12
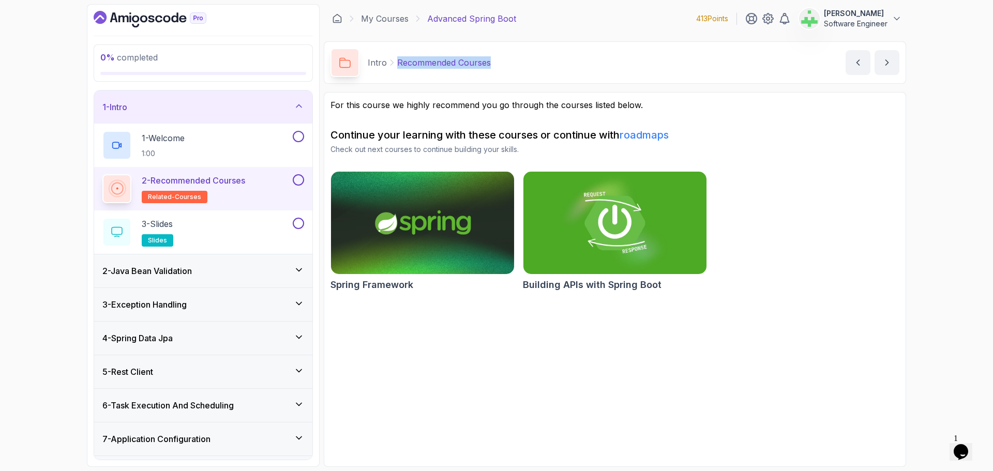
drag, startPoint x: 396, startPoint y: 63, endPoint x: 522, endPoint y: 63, distance: 126.7
click at [522, 63] on div "Intro Recommended Courses Recommended Courses by nelson" at bounding box center [615, 62] width 582 height 42
copy p "Recommended Courses"
click at [522, 63] on div "Intro Recommended Courses Recommended Courses by nelson" at bounding box center [615, 62] width 582 height 42
click at [263, 223] on div "3 - Slides slides" at bounding box center [196, 232] width 188 height 29
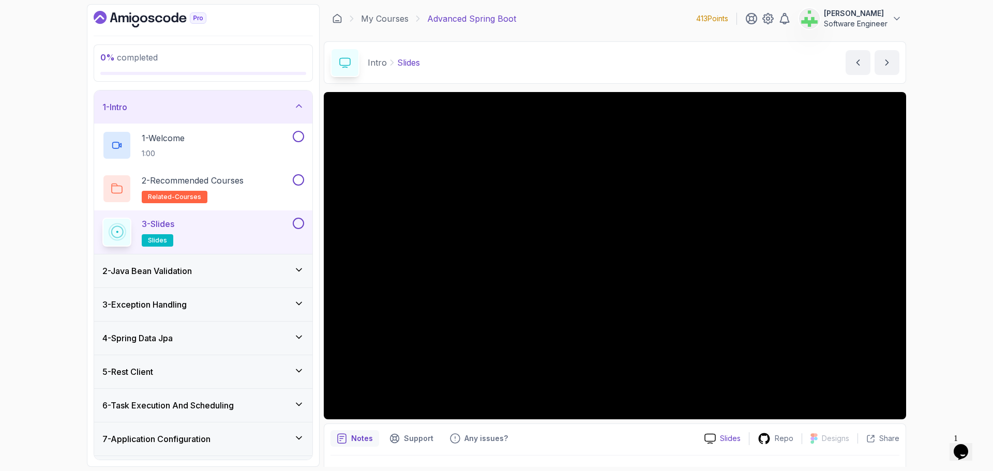
click at [715, 436] on icon at bounding box center [710, 438] width 10 height 9
click at [787, 437] on p "Repo" at bounding box center [784, 438] width 19 height 10
click at [236, 108] on div "1 - Intro" at bounding box center [203, 107] width 202 height 12
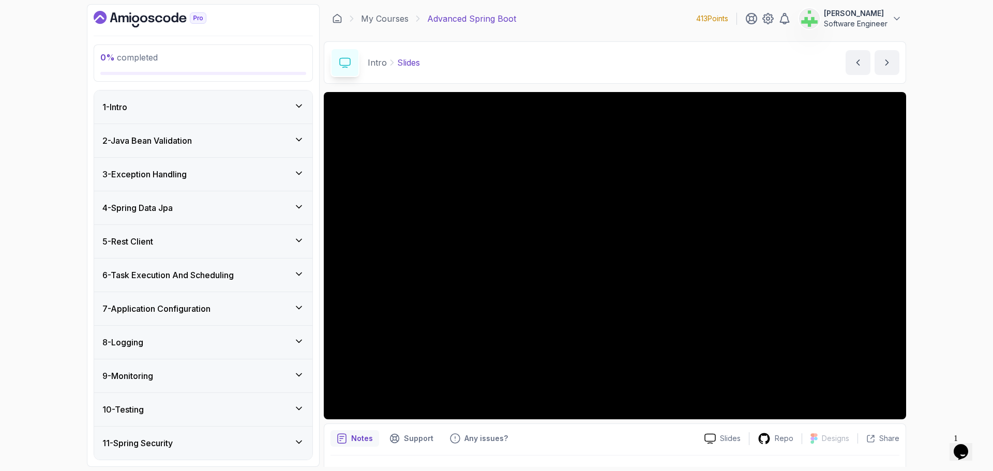
click at [231, 135] on div "2 - Java Bean Validation" at bounding box center [203, 140] width 202 height 12
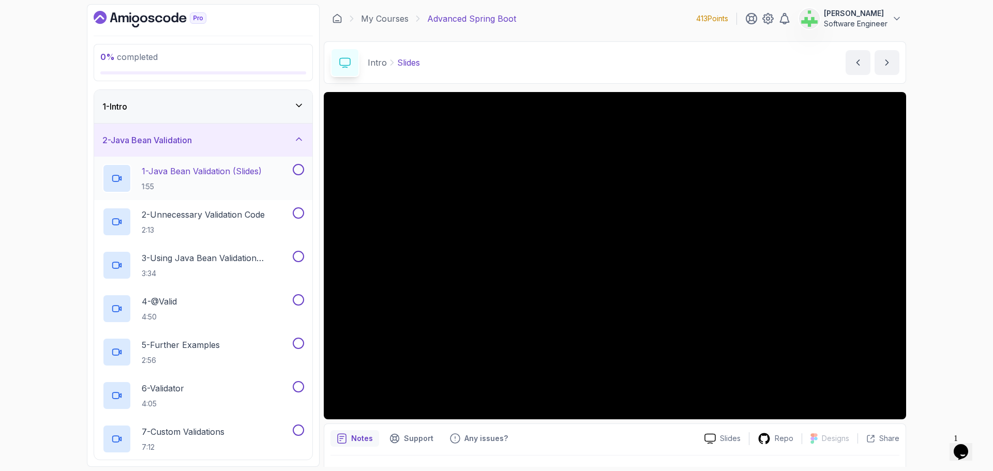
click at [210, 173] on p "1 - Java Bean Validation (Slides)" at bounding box center [202, 171] width 120 height 12
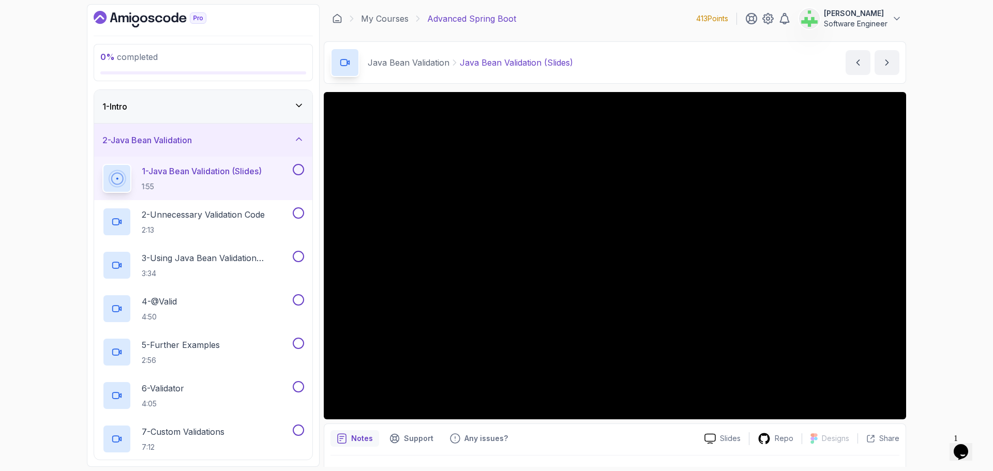
click at [43, 414] on div "0 % completed 1 - Intro 2 - Java Bean Validation 1 - Java Bean Validation (Slid…" at bounding box center [496, 235] width 993 height 471
click at [254, 217] on p "2 - Unnecessary Validation Code" at bounding box center [203, 214] width 123 height 12
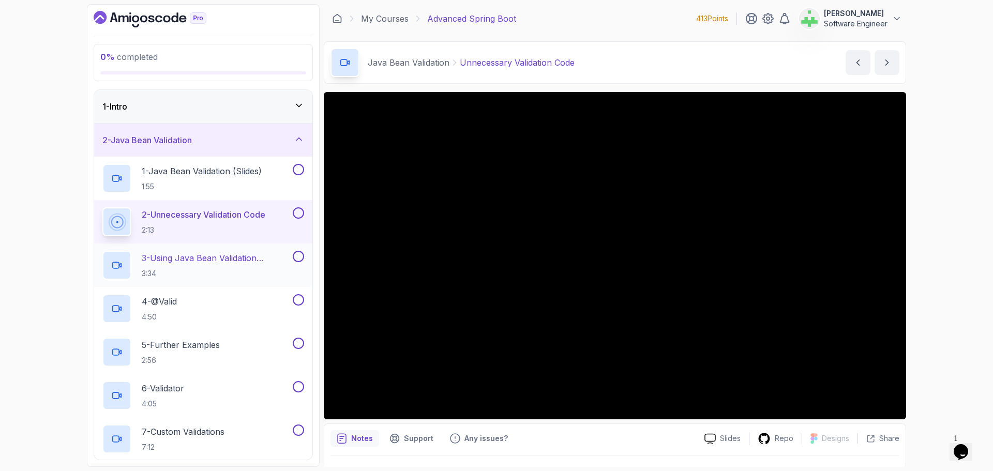
click at [252, 250] on div "3 - Using Java Bean Validation Annotations 3:34" at bounding box center [203, 265] width 218 height 43
click at [256, 259] on p "3 - Using Java Bean Validation Annotations" at bounding box center [216, 258] width 149 height 12
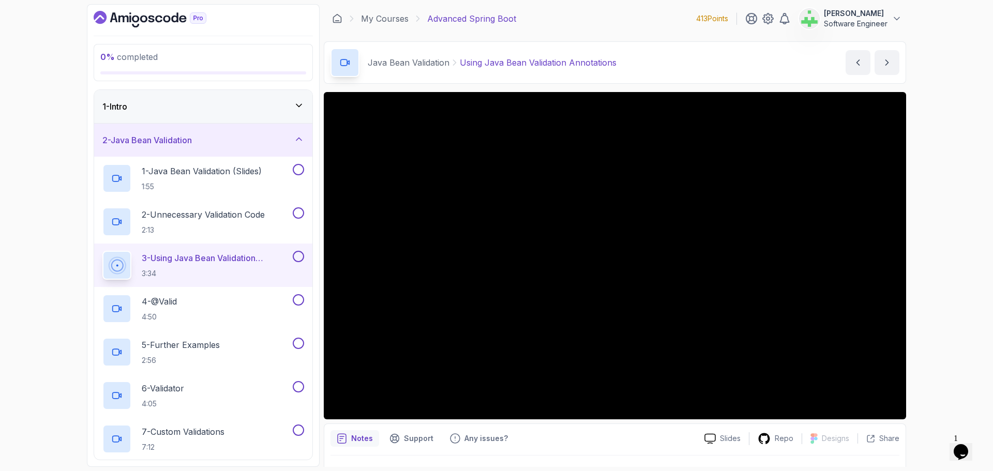
click at [25, 429] on div "0 % completed 1 - Intro 2 - Java Bean Validation 1 - Java Bean Validation (Slid…" at bounding box center [496, 235] width 993 height 471
click at [217, 300] on div "4 - @Valid 4:50" at bounding box center [196, 308] width 188 height 29
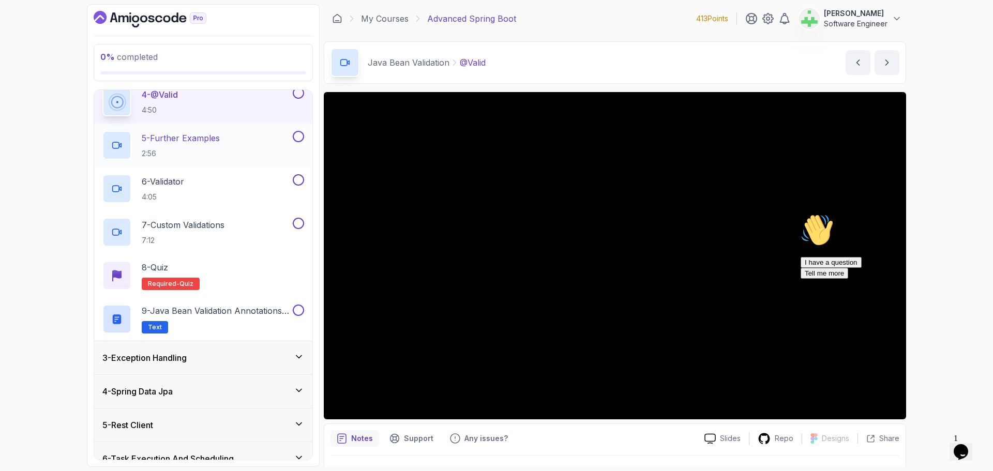
scroll to position [155, 0]
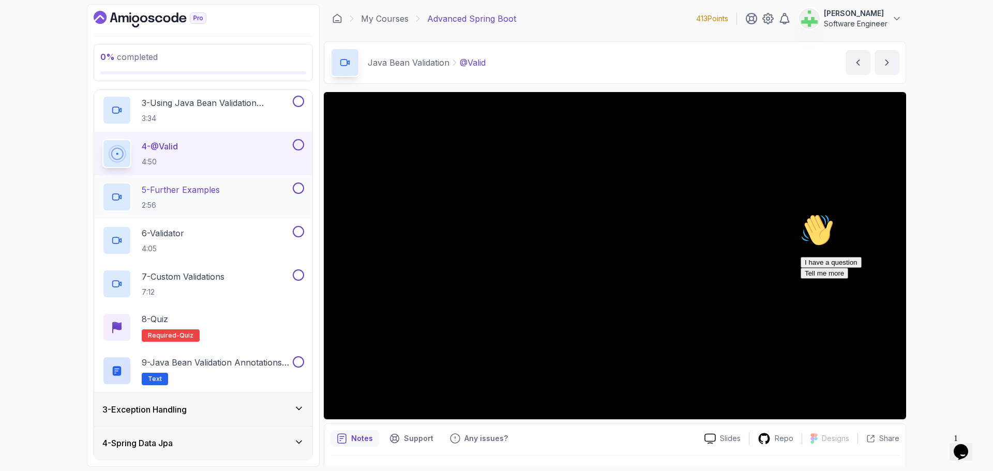
click at [225, 192] on div "5 - Further Examples 2:56" at bounding box center [196, 197] width 188 height 29
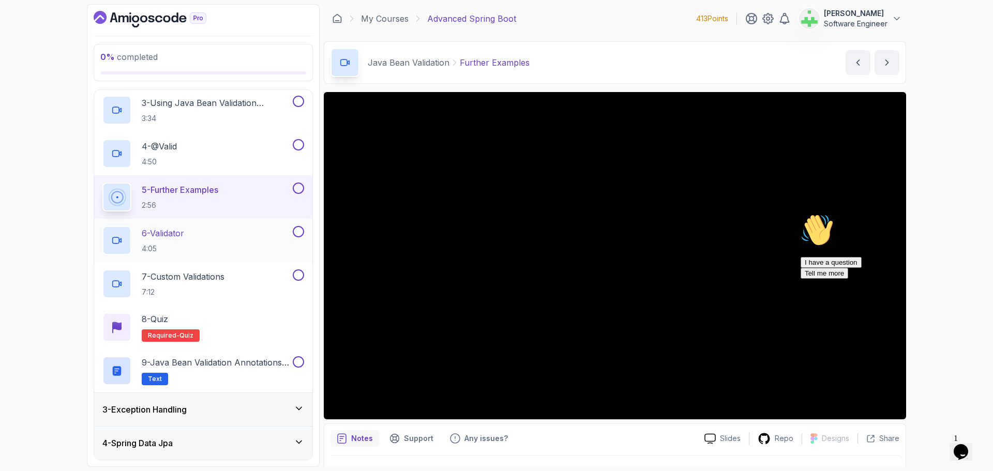
click at [221, 237] on div "6 - Validator 4:05" at bounding box center [196, 240] width 188 height 29
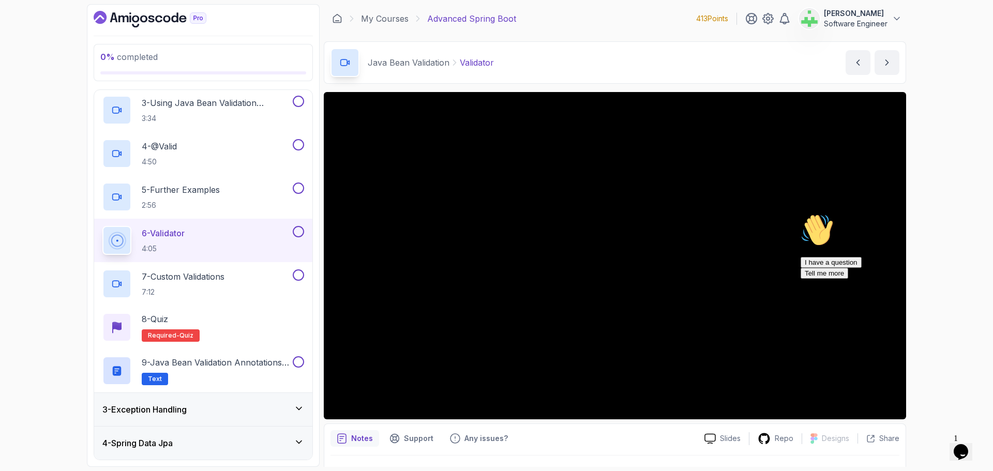
drag, startPoint x: 973, startPoint y: 320, endPoint x: 1768, endPoint y: 530, distance: 822.4
click at [800, 214] on icon "Chat attention grabber" at bounding box center [800, 214] width 0 height 0
click at [243, 280] on div "7 - Custom Validations 7:12" at bounding box center [196, 283] width 188 height 29
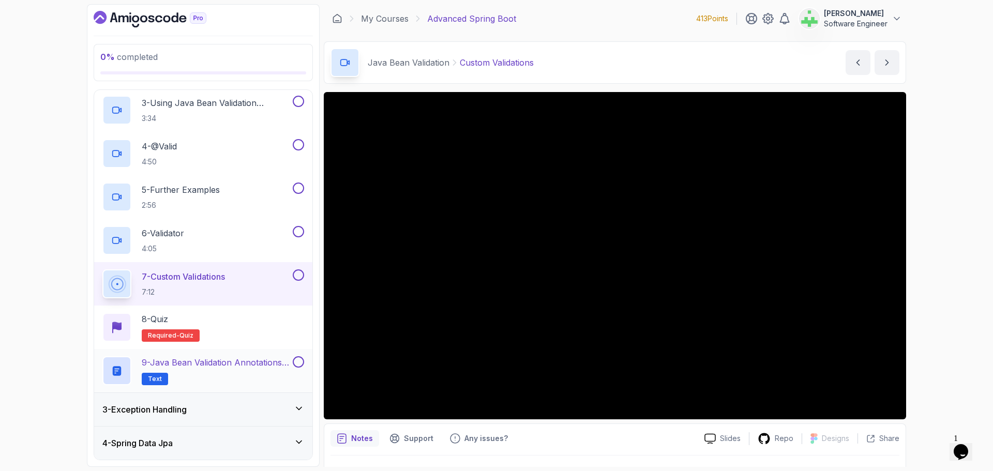
click at [235, 360] on p "9 - Java Bean Validation Annotations Cheat Sheet" at bounding box center [216, 362] width 149 height 12
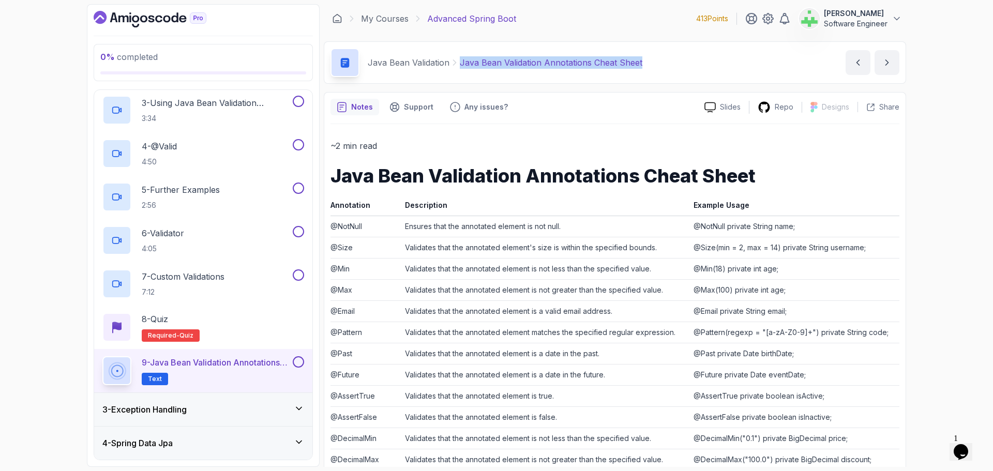
drag, startPoint x: 459, startPoint y: 65, endPoint x: 660, endPoint y: 66, distance: 201.7
click at [660, 66] on div "Java Bean Validation Java Bean Validation Annotations Cheat Sheet Java Bean Val…" at bounding box center [615, 62] width 582 height 42
copy p "Java Bean Validation Annotations Cheat Sheet"
click at [660, 66] on div "Java Bean Validation Java Bean Validation Annotations Cheat Sheet Java Bean Val…" at bounding box center [615, 62] width 582 height 42
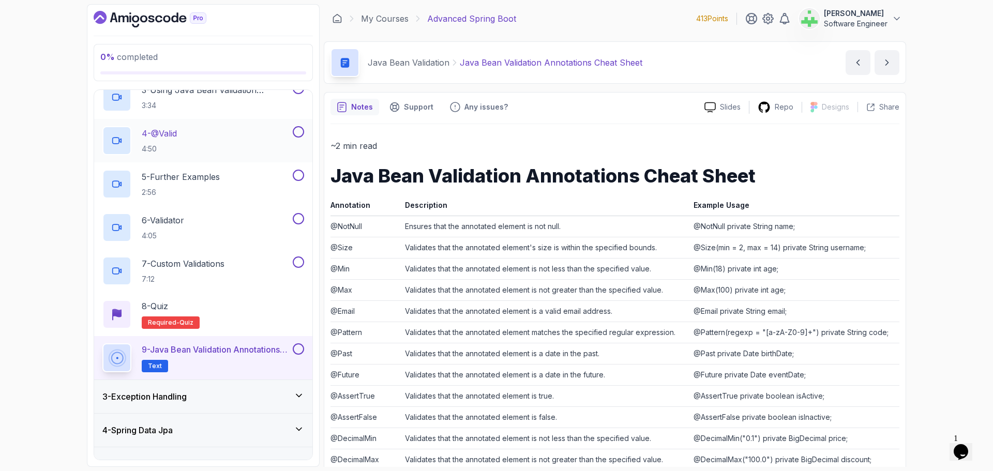
scroll to position [207, 0]
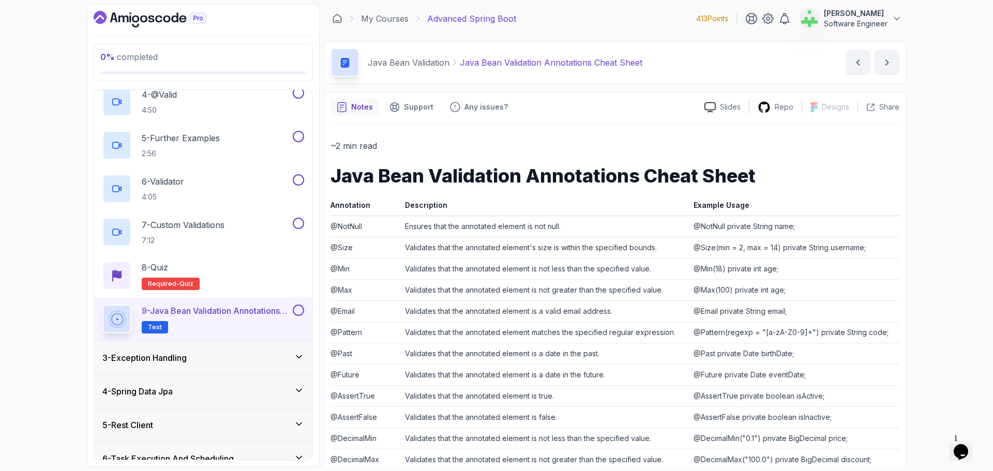
click at [21, 409] on div "0 % completed 1 - Intro 2 - Java Bean Validation 1 - Java Bean Validation (Slid…" at bounding box center [496, 235] width 993 height 471
click at [54, 417] on div "0 % completed 1 - Intro 2 - Java Bean Validation 1 - Java Bean Validation (Slid…" at bounding box center [496, 235] width 993 height 471
click at [264, 349] on div "3 - Exception Handling" at bounding box center [203, 357] width 218 height 33
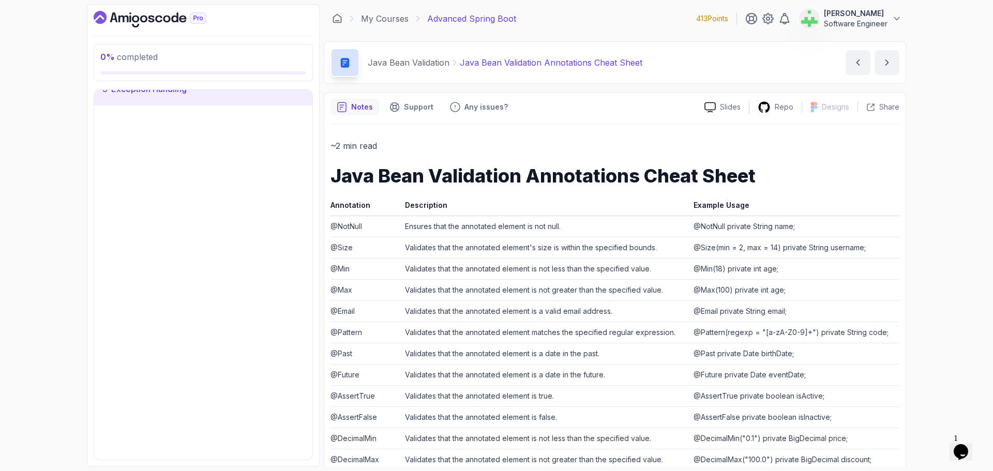
scroll to position [67, 0]
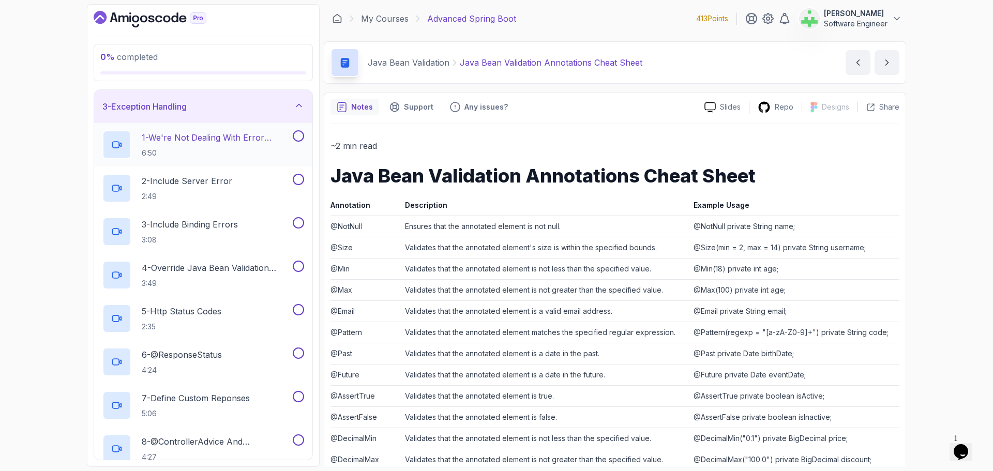
click at [245, 138] on p "1 - We're Not Dealing With Error Properply" at bounding box center [216, 137] width 149 height 12
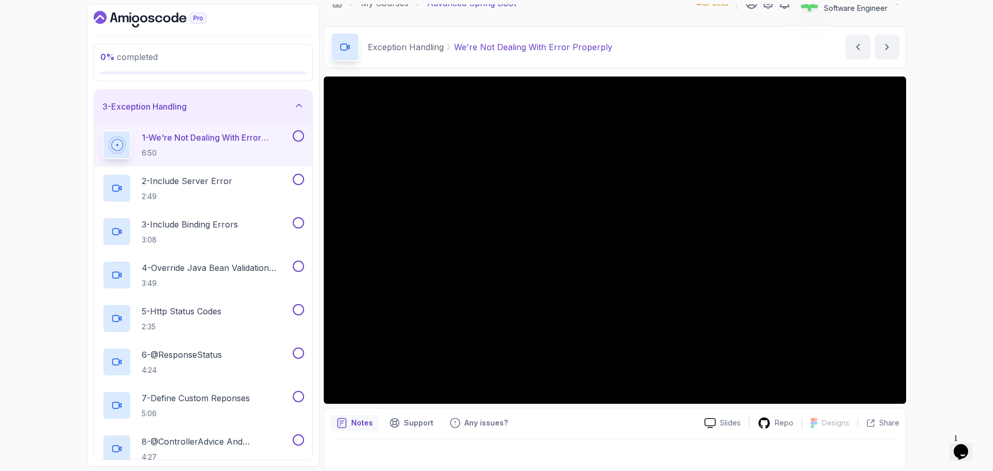
scroll to position [24, 0]
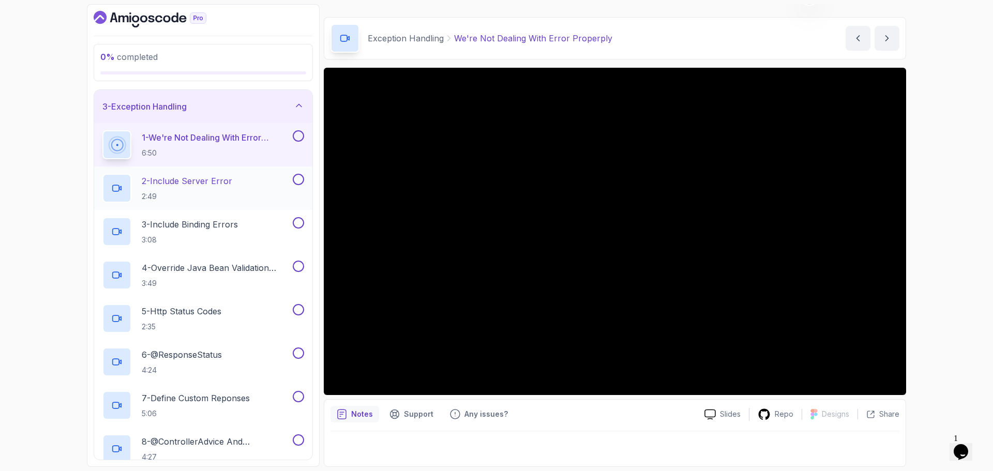
click at [222, 183] on p "2 - Include Server Error" at bounding box center [187, 181] width 90 height 12
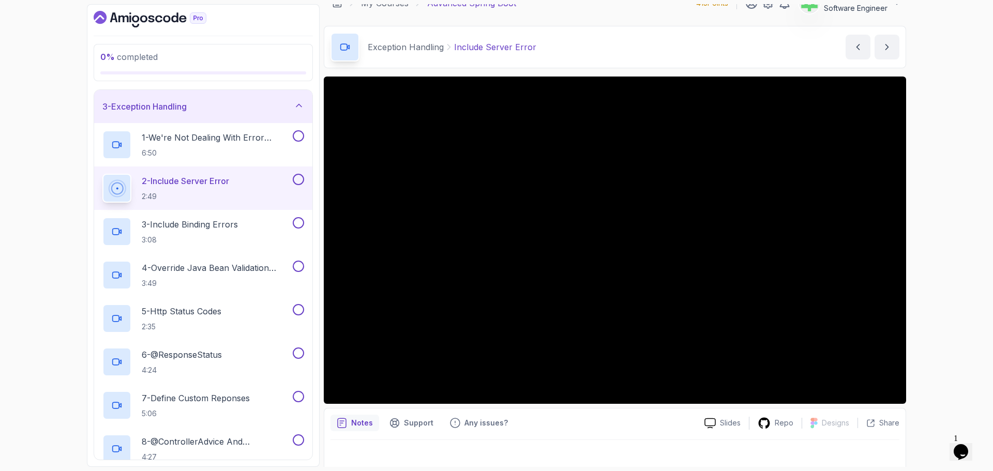
scroll to position [24, 0]
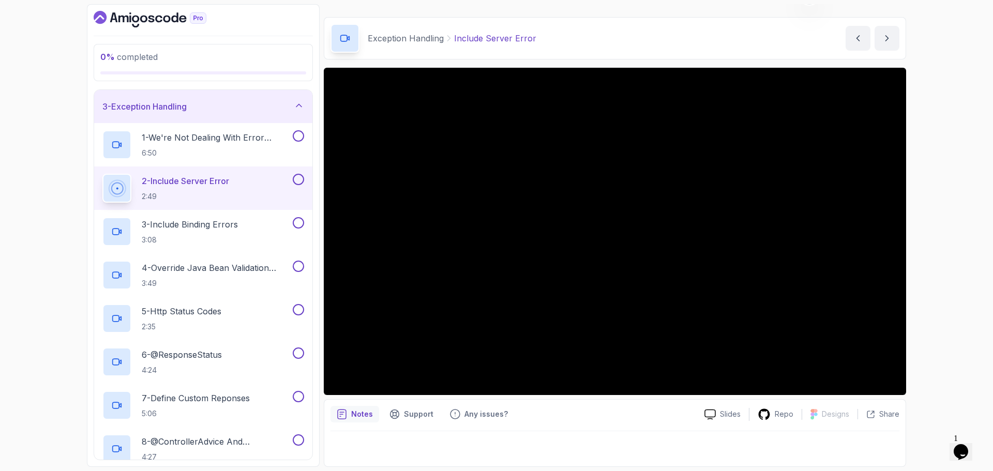
click at [16, 406] on div "0 % completed 1 - Intro 2 - Java Bean Validation 3 - Exception Handling 1 - We'…" at bounding box center [496, 235] width 993 height 471
click at [229, 224] on p "3 - Include Binding Errors" at bounding box center [190, 224] width 96 height 12
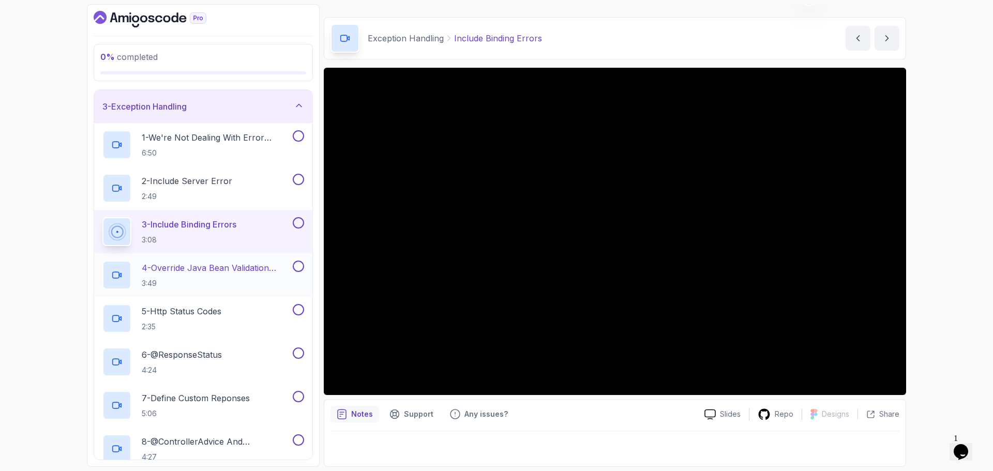
click at [224, 266] on p "4 - Override Java Bean Validation Messages" at bounding box center [216, 268] width 149 height 12
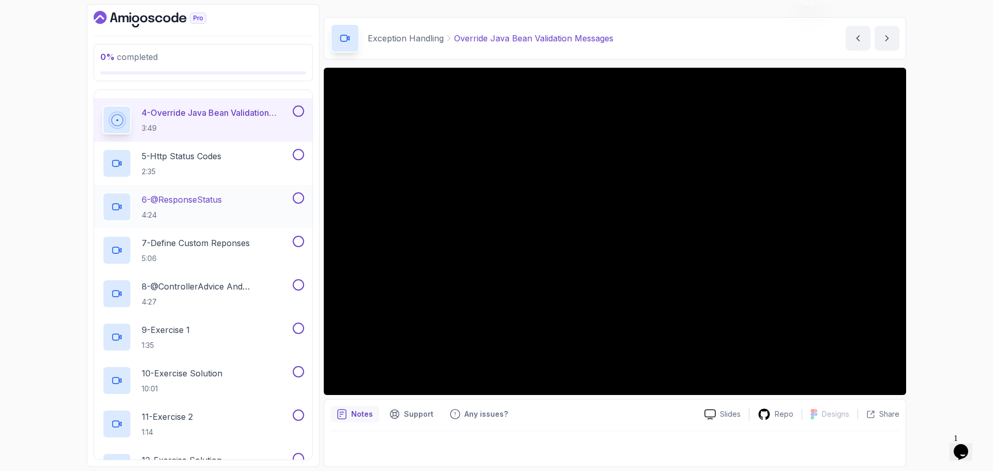
scroll to position [119, 0]
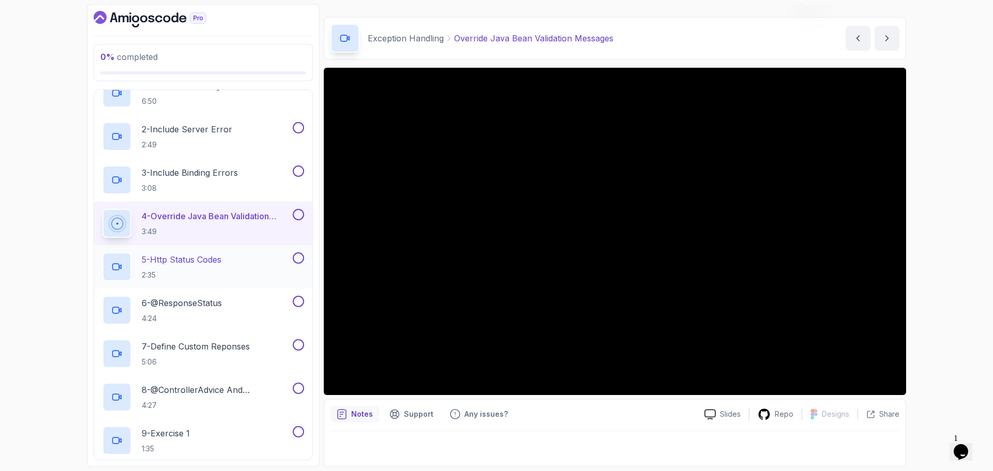
click at [221, 256] on p "5 - Http Status Codes" at bounding box center [182, 259] width 80 height 12
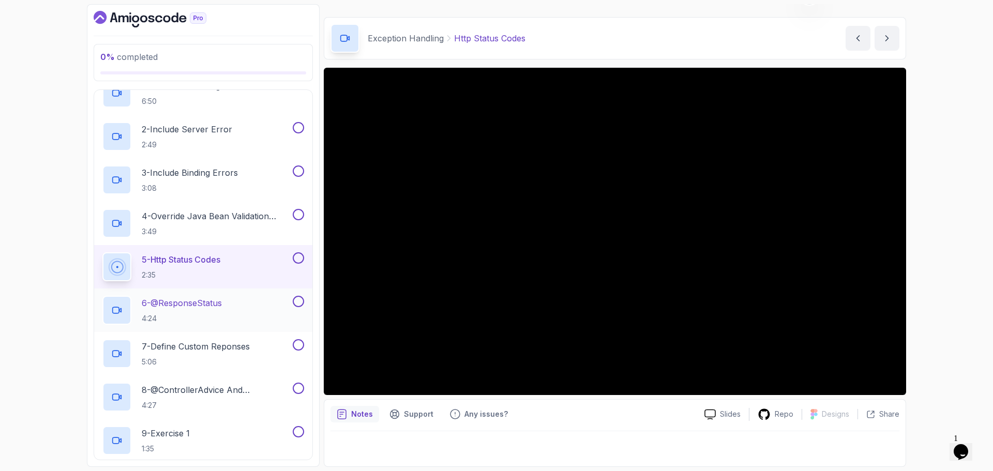
click at [235, 304] on div "6 - @ResponseStatus 4:24" at bounding box center [196, 310] width 188 height 29
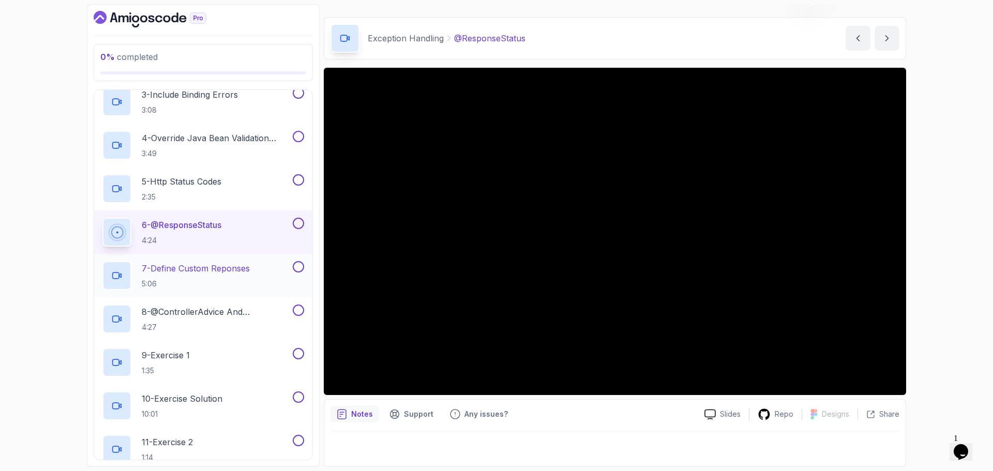
scroll to position [222, 0]
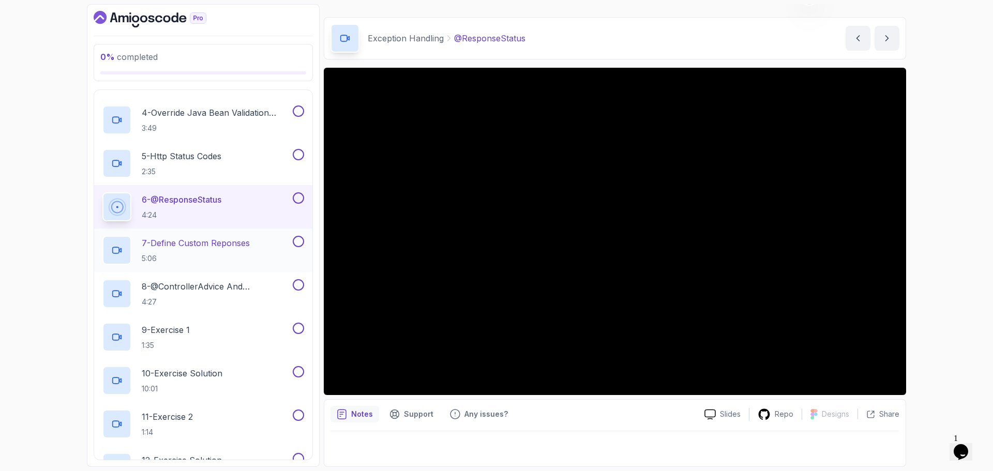
click at [225, 248] on p "7 - Define Custom Reponses" at bounding box center [196, 243] width 108 height 12
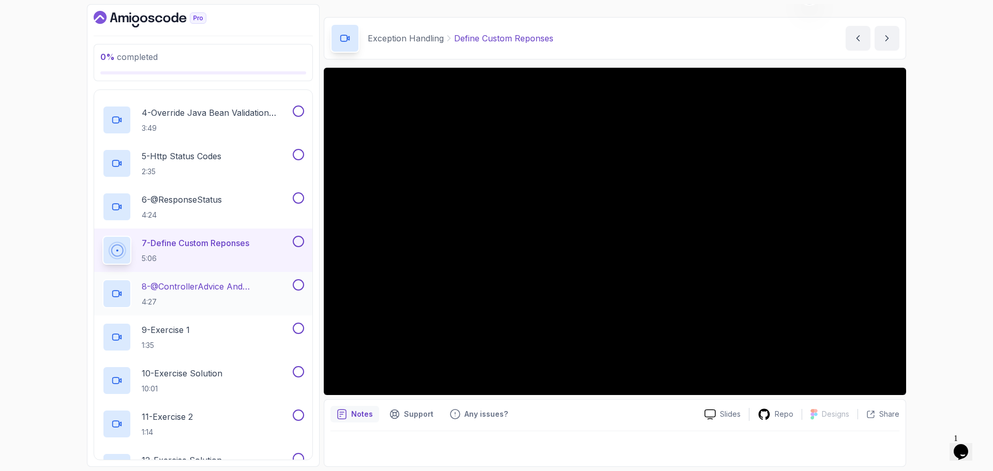
click at [229, 288] on p "8 - @ControllerAdvice And @ExceptionHandler" at bounding box center [216, 286] width 149 height 12
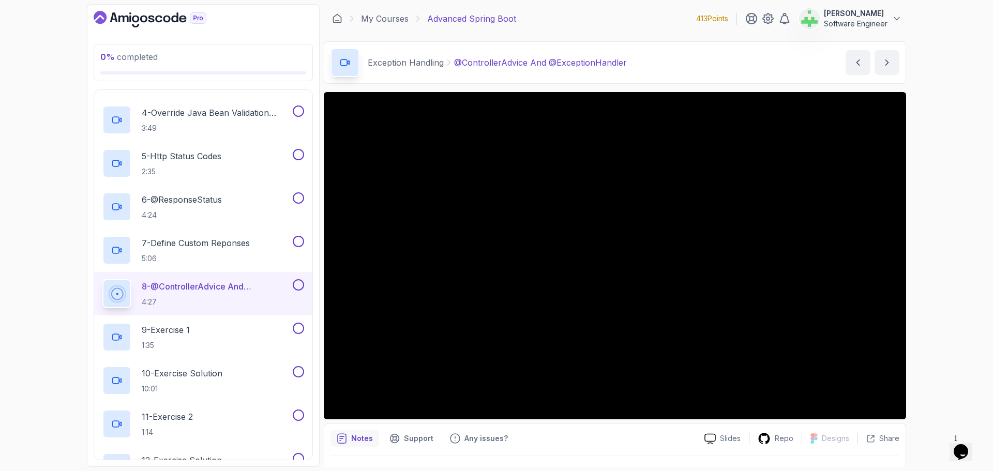
scroll to position [24, 0]
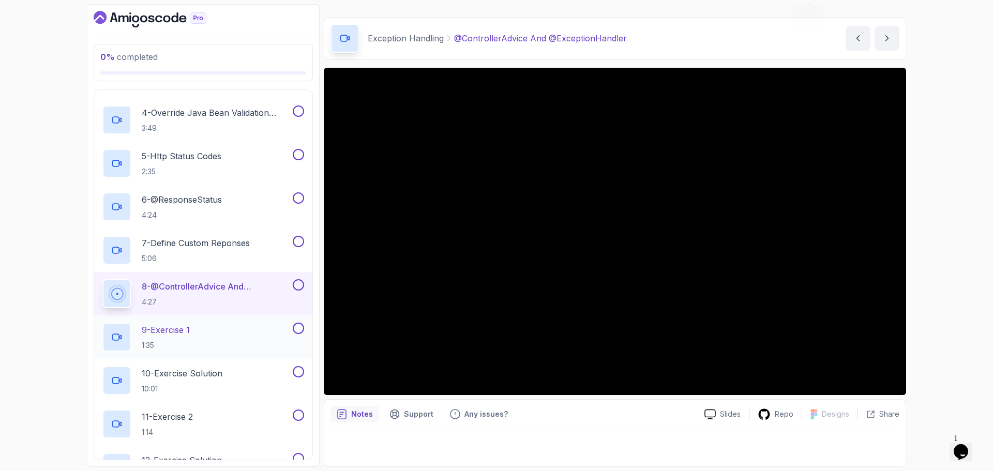
click at [233, 329] on div "9 - Exercise 1 1:35" at bounding box center [196, 337] width 188 height 29
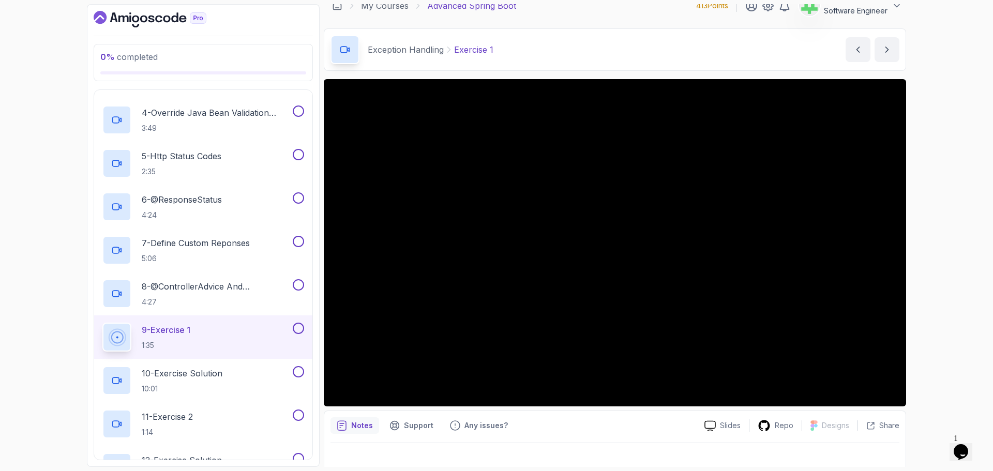
scroll to position [24, 0]
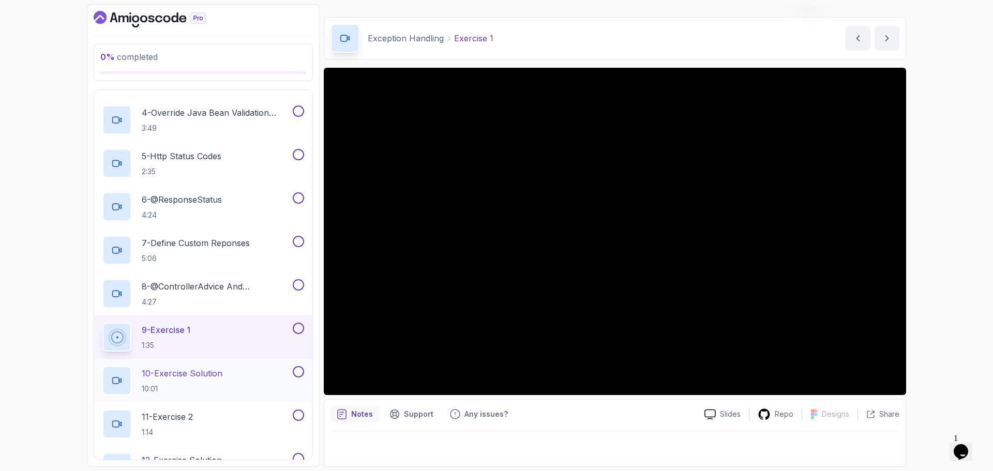
click at [200, 374] on p "10 - Exercise Solution" at bounding box center [182, 373] width 81 height 12
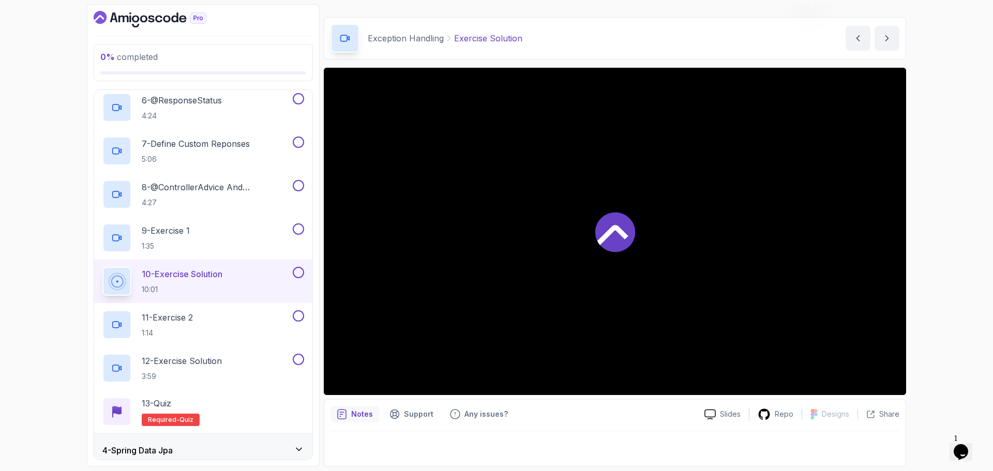
scroll to position [326, 0]
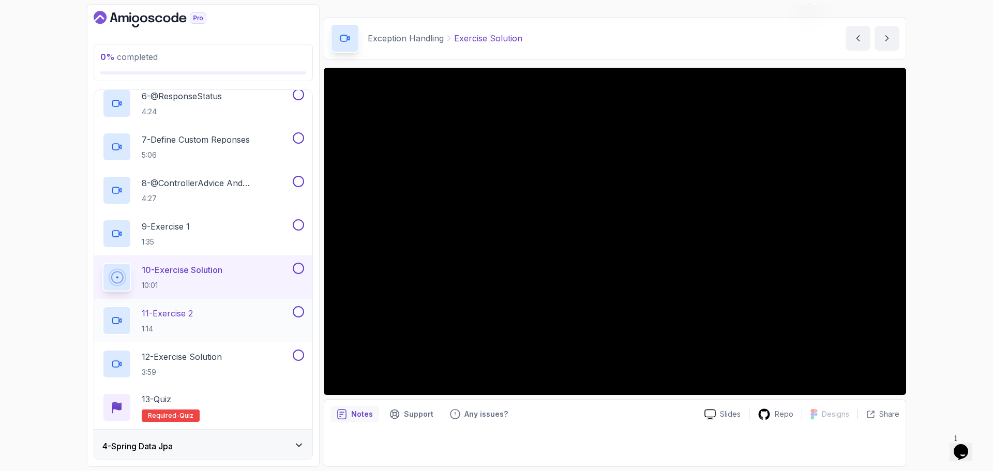
click at [251, 309] on div "11 - Exercise 2 1:14" at bounding box center [196, 320] width 188 height 29
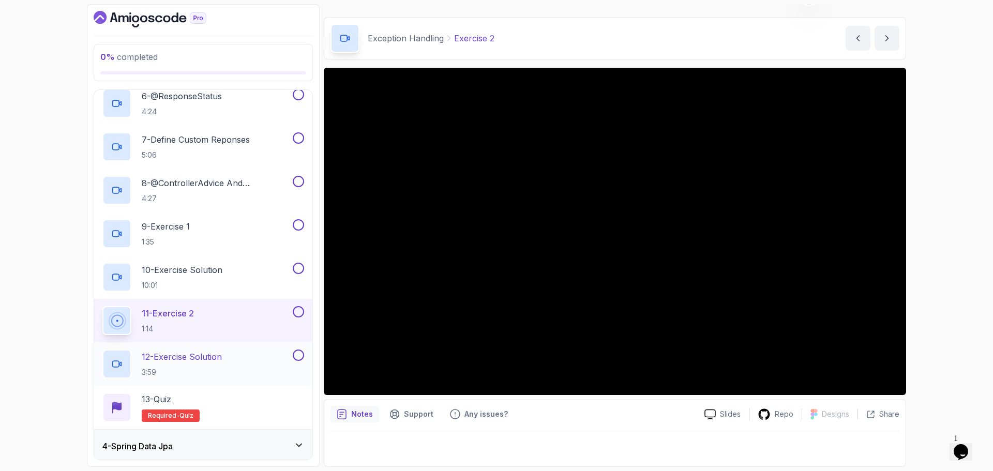
click at [219, 359] on p "12 - Exercise Solution" at bounding box center [182, 357] width 80 height 12
click at [196, 366] on h2 "12 - Exercise Solution 3:59" at bounding box center [182, 364] width 80 height 27
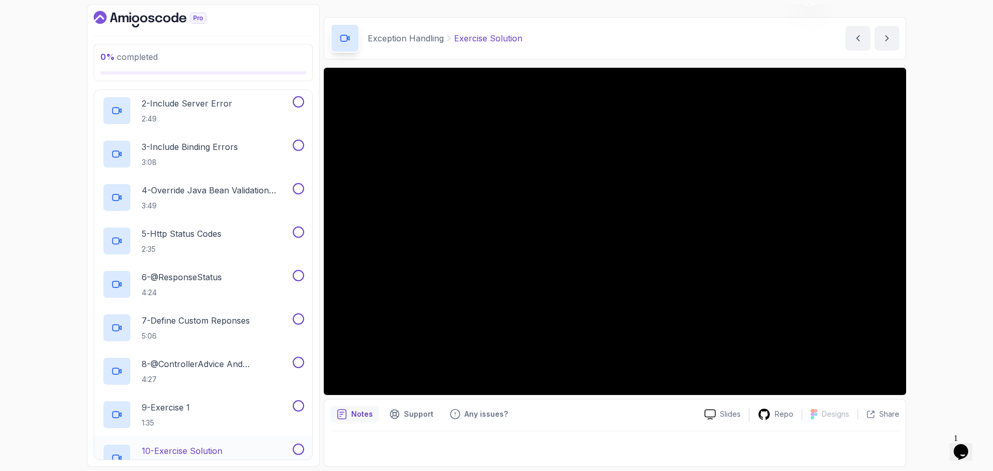
scroll to position [274, 0]
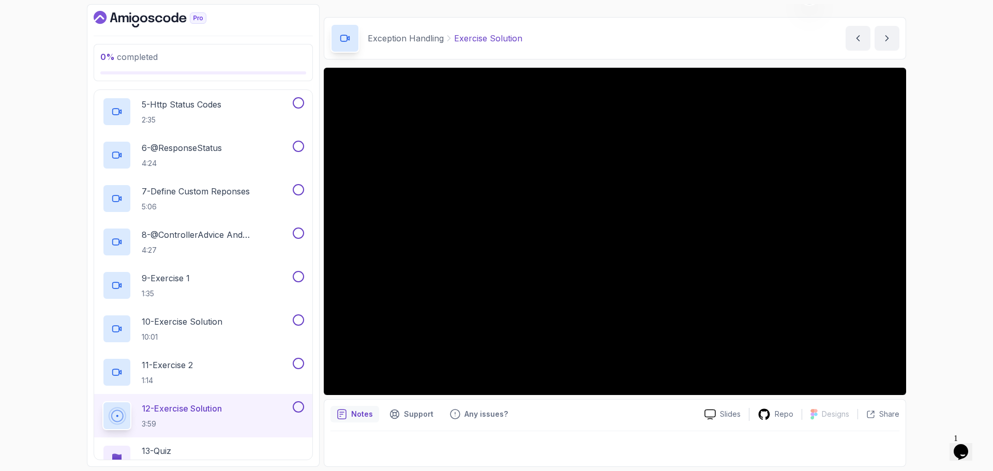
click at [69, 434] on div "0 % completed 1 - Intro 2 - Java Bean Validation 3 - Exception Handling 1 - We'…" at bounding box center [496, 235] width 993 height 471
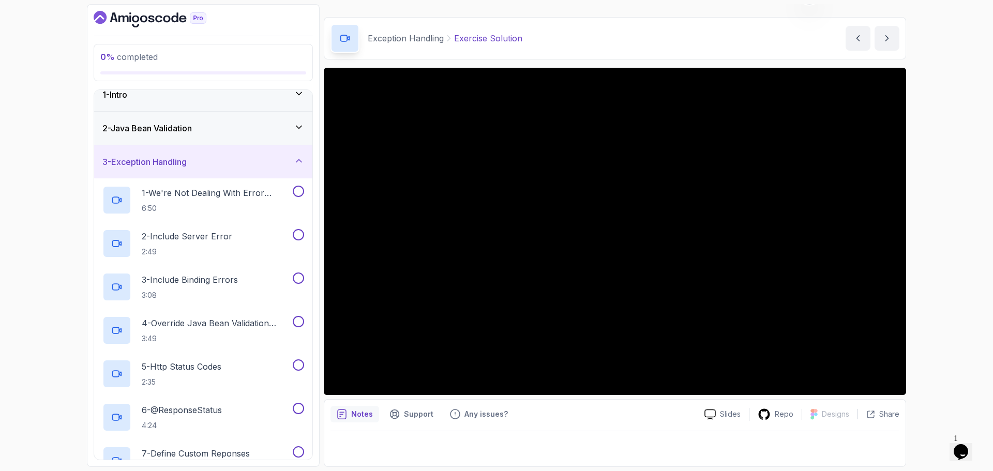
scroll to position [0, 0]
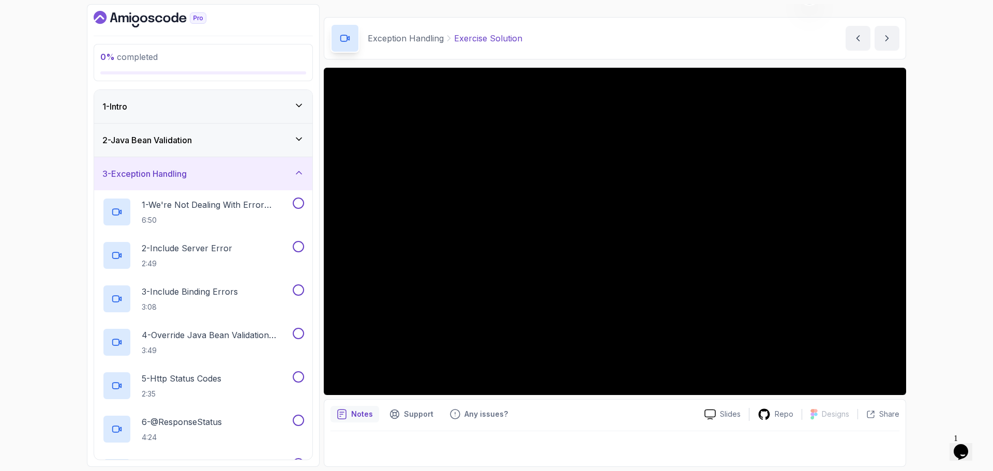
click at [240, 174] on div "3 - Exception Handling" at bounding box center [203, 174] width 202 height 12
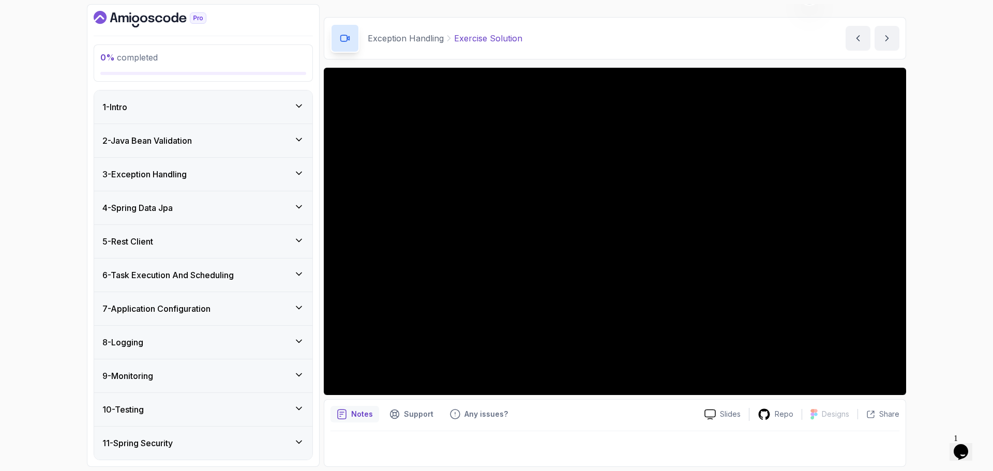
click at [234, 206] on div "4 - Spring Data Jpa" at bounding box center [203, 208] width 202 height 12
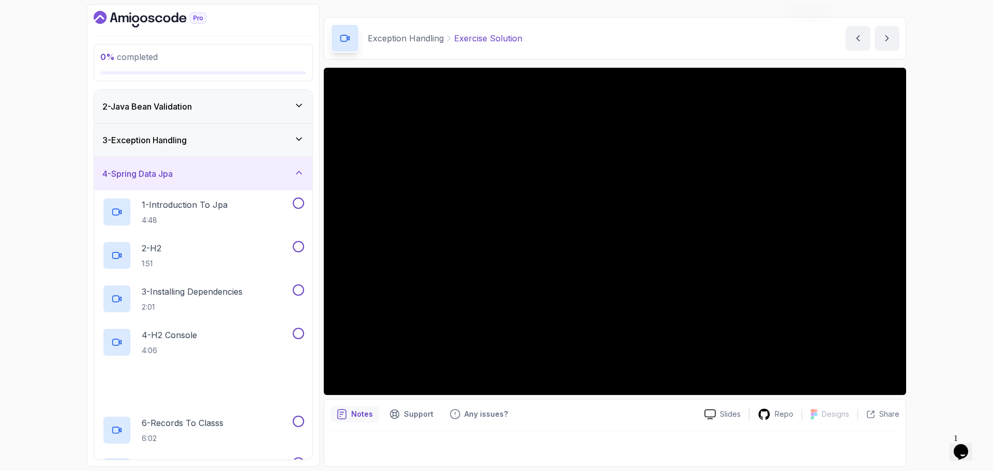
scroll to position [52, 0]
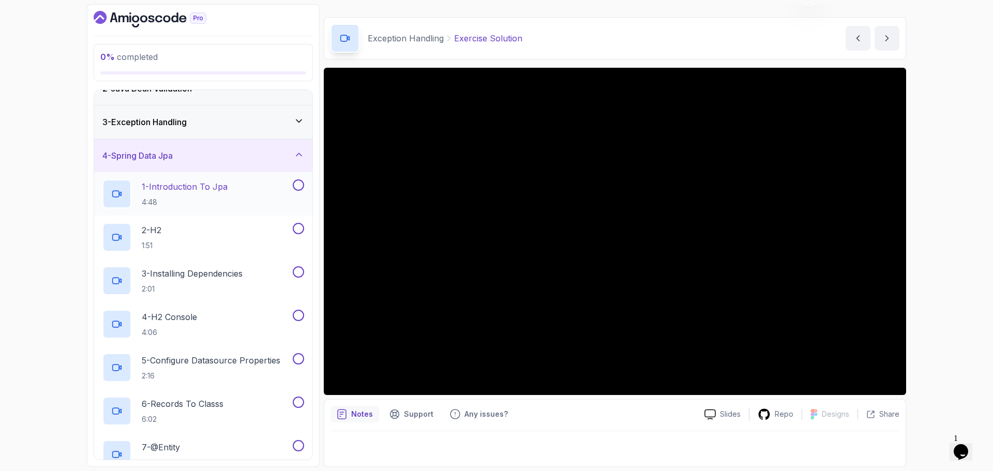
click at [225, 187] on p "1 - Introduction To Jpa" at bounding box center [185, 186] width 86 height 12
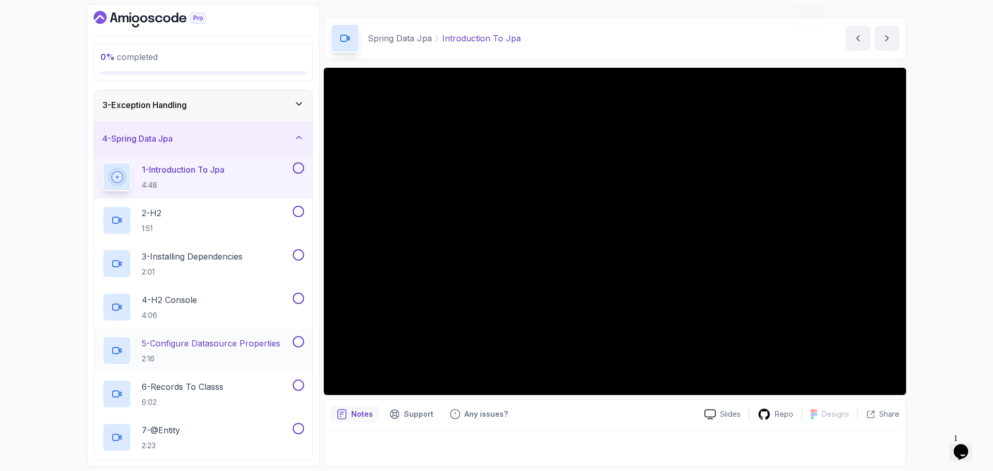
scroll to position [52, 0]
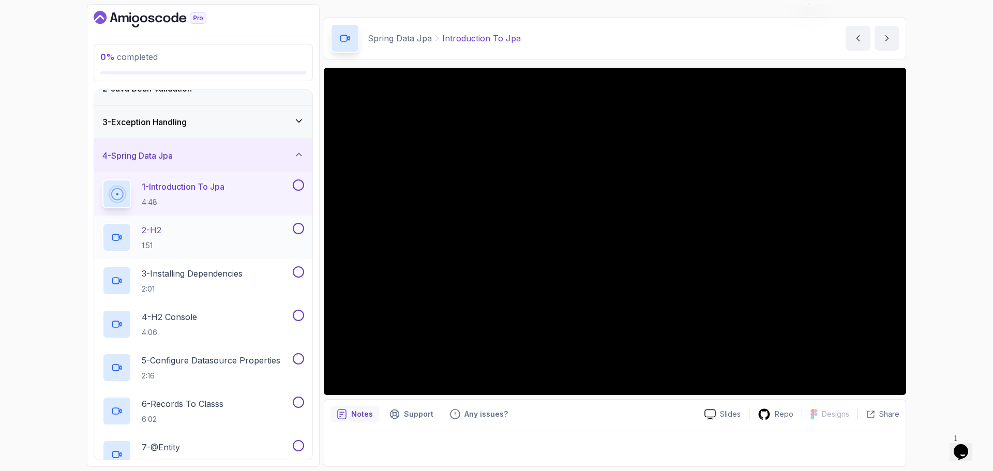
click at [181, 237] on div "2 - H2 1:51" at bounding box center [196, 237] width 188 height 29
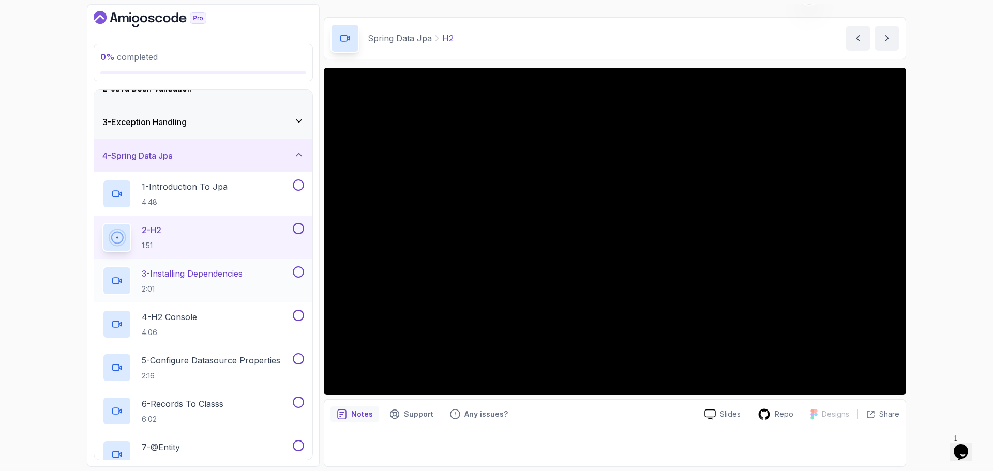
click at [214, 276] on p "3 - Installing Dependencies" at bounding box center [192, 273] width 101 height 12
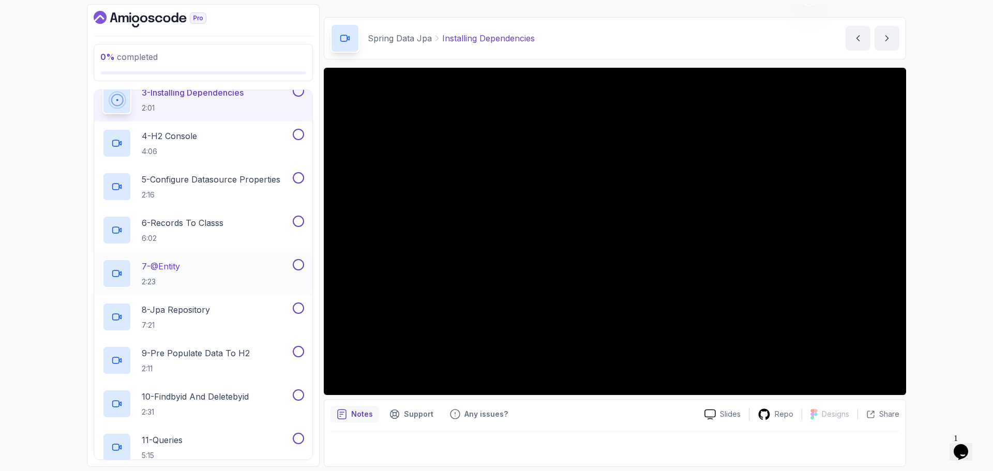
scroll to position [207, 0]
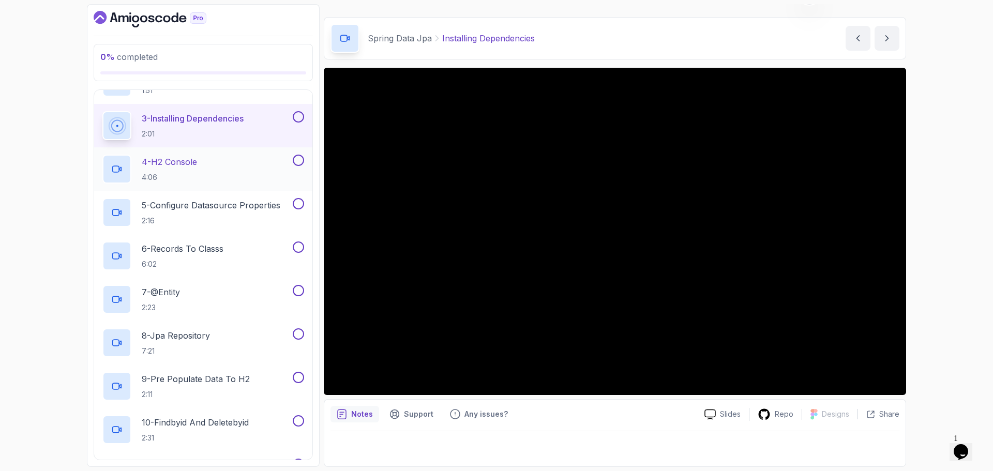
click at [205, 163] on div "4 - H2 Console 4:06" at bounding box center [196, 169] width 188 height 29
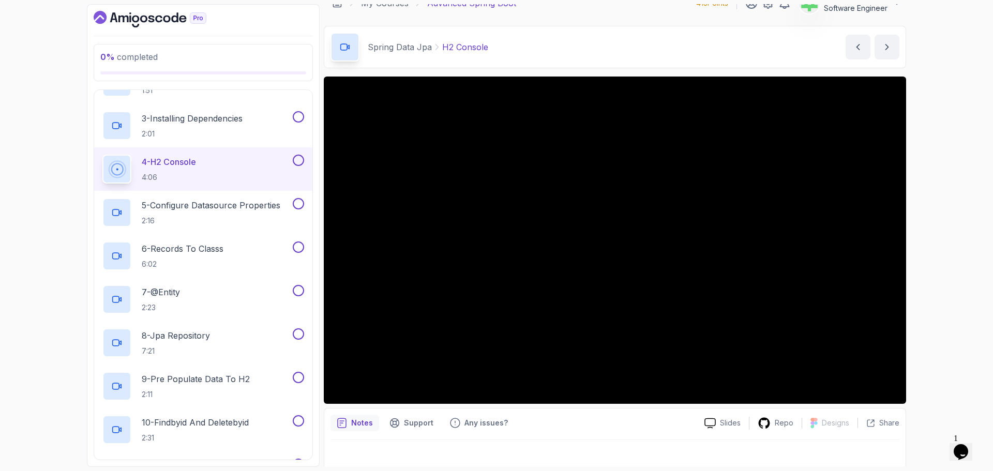
scroll to position [24, 0]
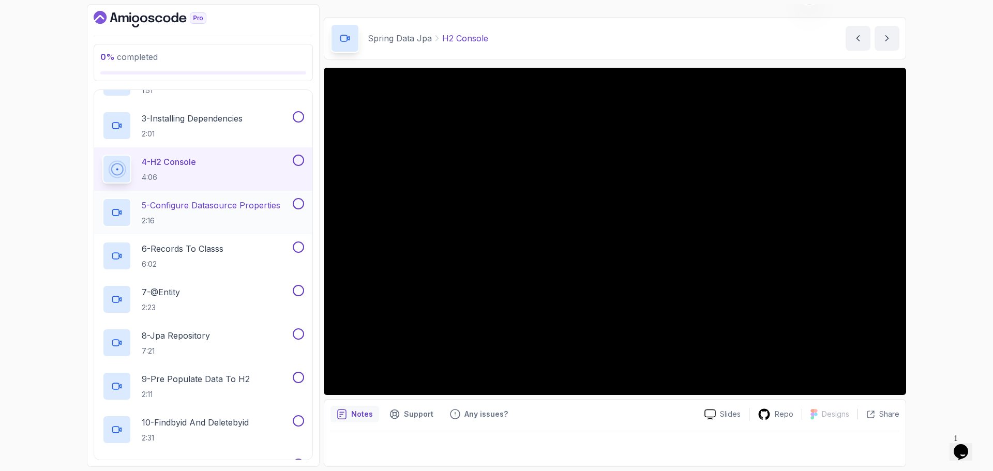
click at [181, 205] on p "5 - Configure Datasource Properties" at bounding box center [211, 205] width 139 height 12
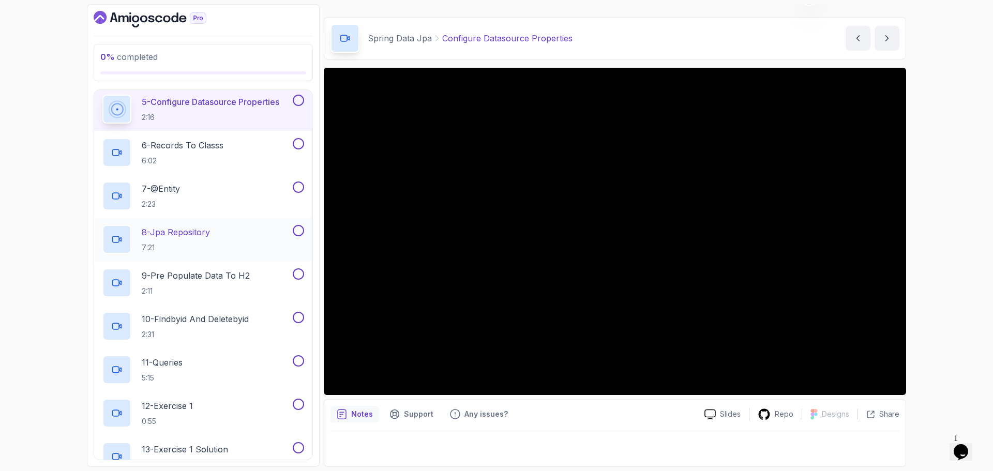
scroll to position [259, 0]
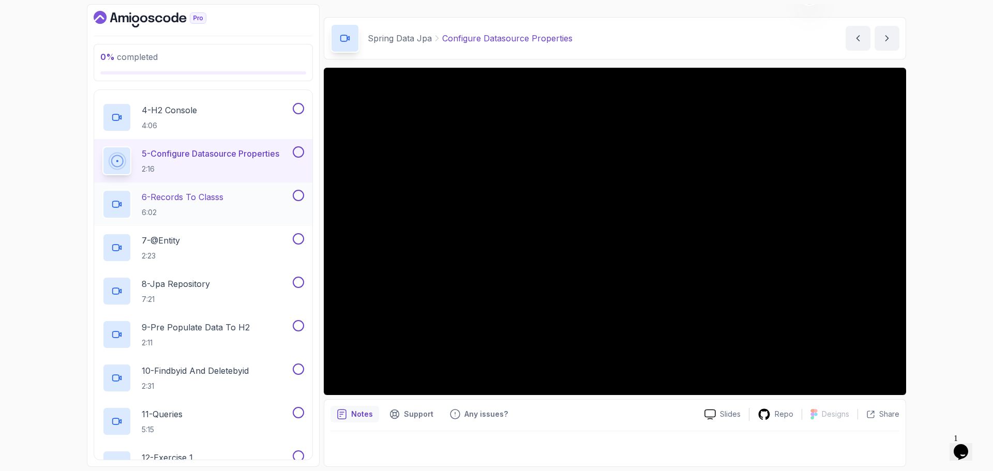
click at [232, 195] on div "6 - Records To Classs 6:02" at bounding box center [196, 204] width 188 height 29
click at [230, 197] on div "6 - Records To Classs 6:02" at bounding box center [196, 204] width 188 height 29
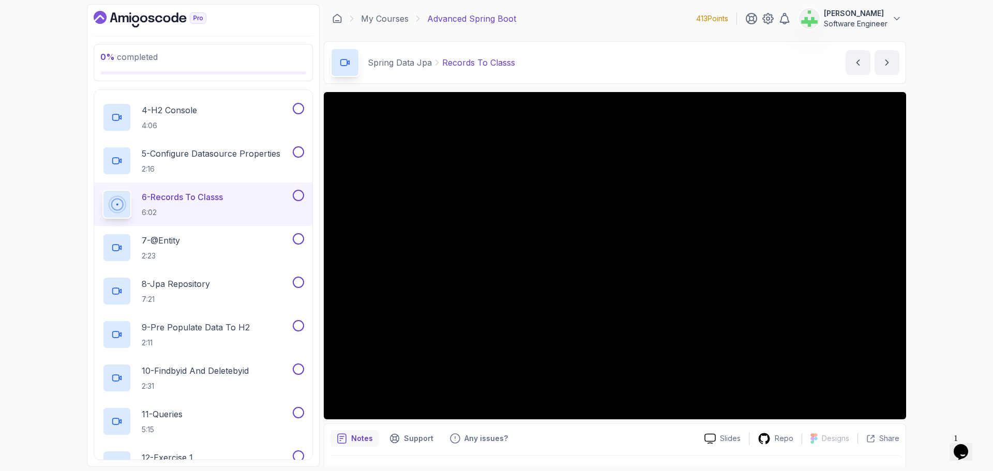
scroll to position [24, 0]
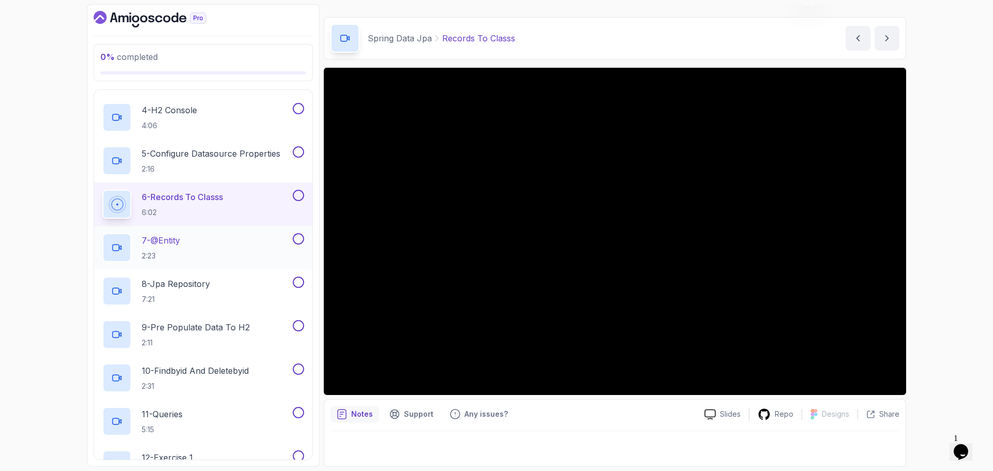
click at [226, 238] on div "7 - @Entity 2:23" at bounding box center [196, 247] width 188 height 29
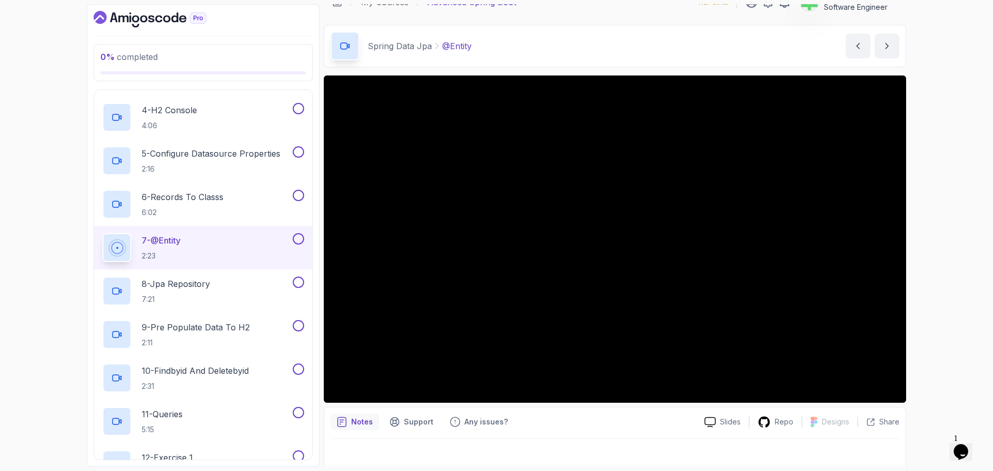
scroll to position [24, 0]
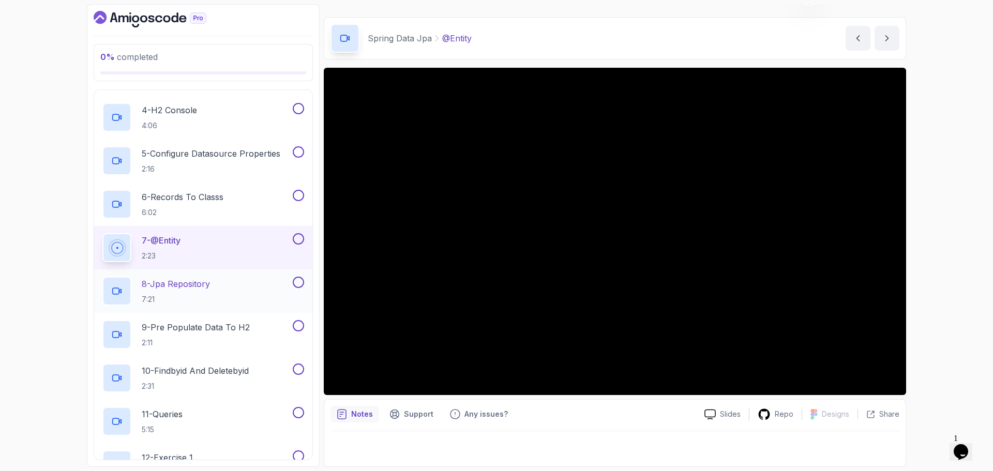
click at [230, 285] on div "8 - Jpa Repository 7:21" at bounding box center [196, 291] width 188 height 29
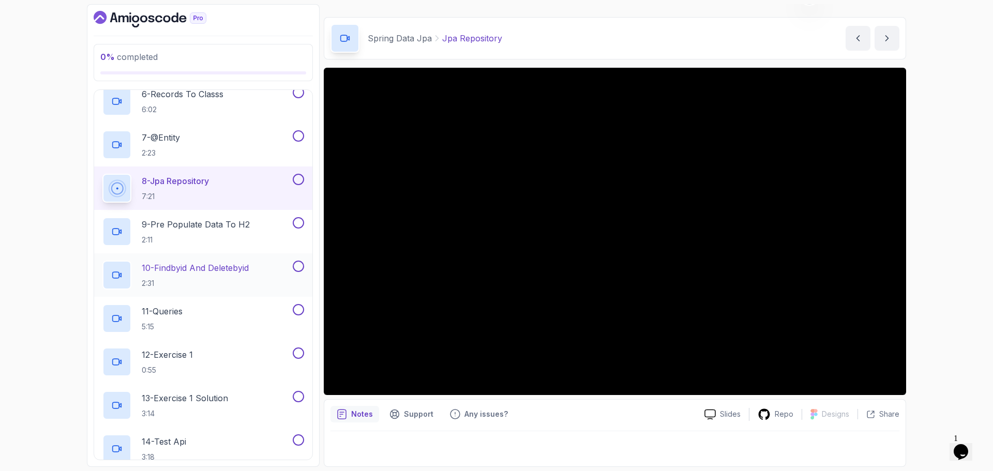
scroll to position [362, 0]
click at [208, 219] on p "9 - Pre Populate Data To H2" at bounding box center [196, 224] width 108 height 12
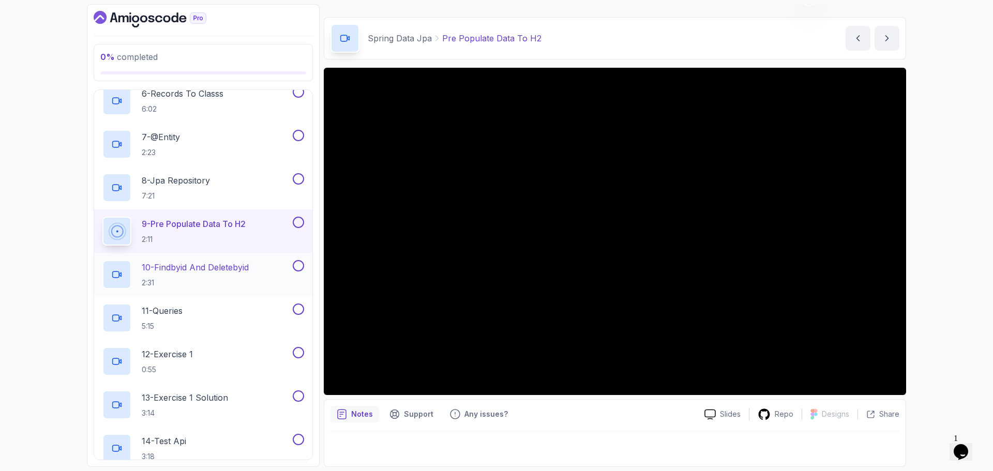
click at [232, 265] on p "10 - Findbyid And Deletebyid" at bounding box center [195, 267] width 107 height 12
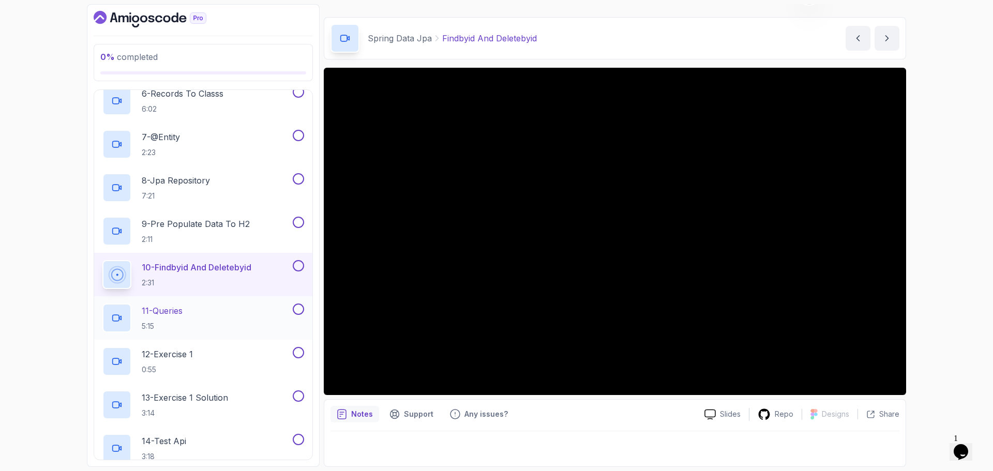
click at [221, 309] on div "11 - Queries 5:15" at bounding box center [196, 318] width 188 height 29
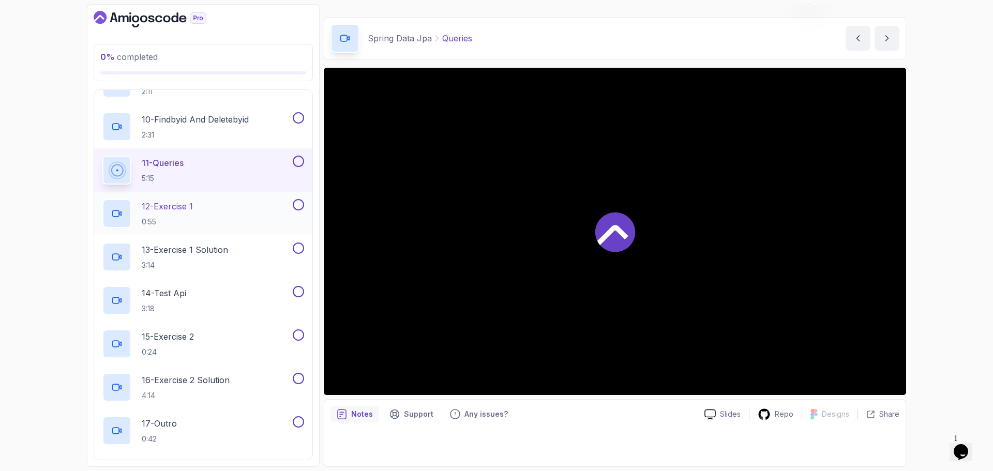
scroll to position [517, 0]
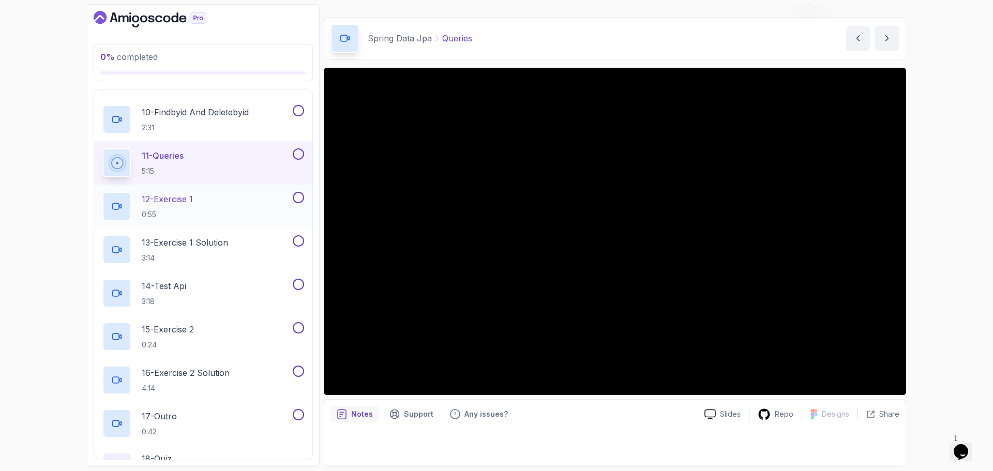
click at [203, 188] on div "12 - Exercise 1 0:55" at bounding box center [203, 206] width 218 height 43
click at [178, 209] on h2 "12 - Exercise 1 0:55" at bounding box center [167, 206] width 51 height 27
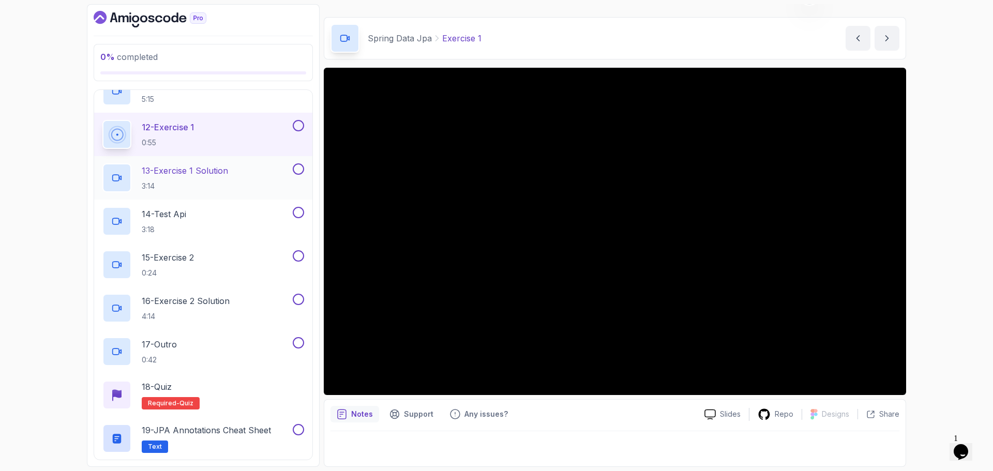
scroll to position [569, 0]
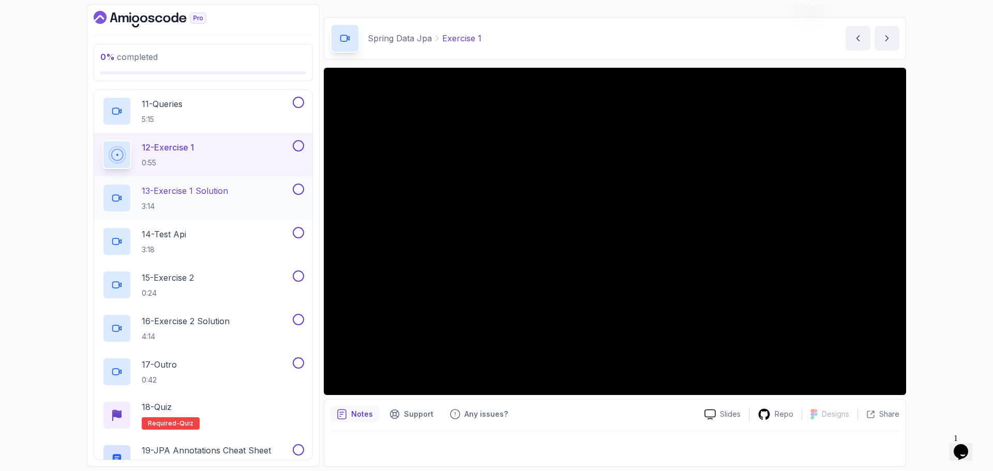
click at [249, 194] on div "13 - Exercise 1 Solution 3:14" at bounding box center [196, 198] width 188 height 29
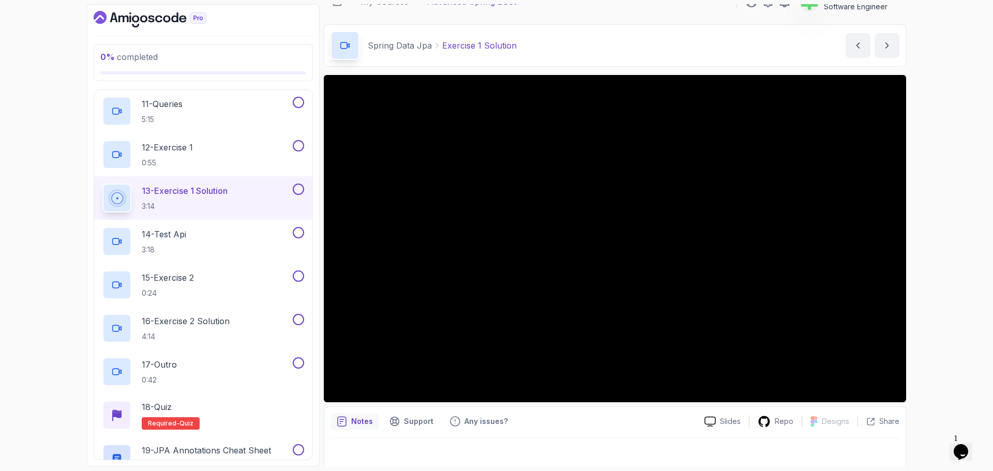
scroll to position [24, 0]
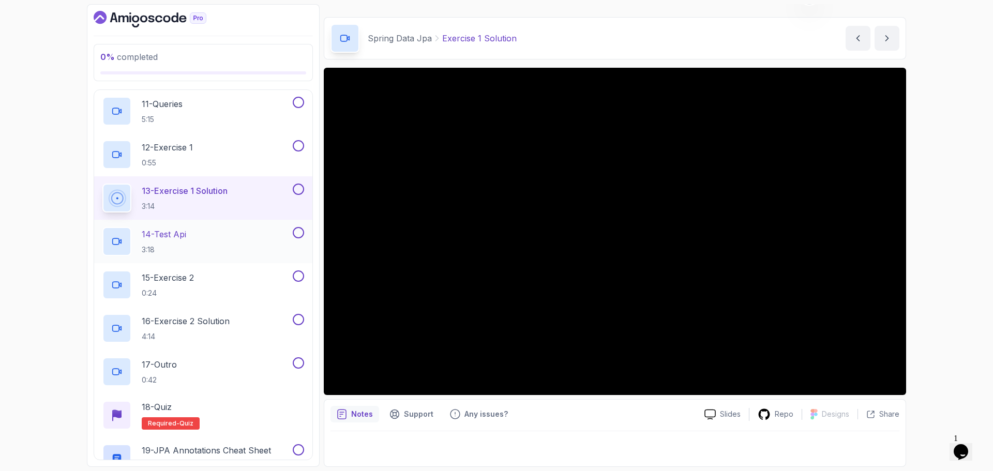
click at [246, 233] on div "14 - Test Api 3:18" at bounding box center [196, 241] width 188 height 29
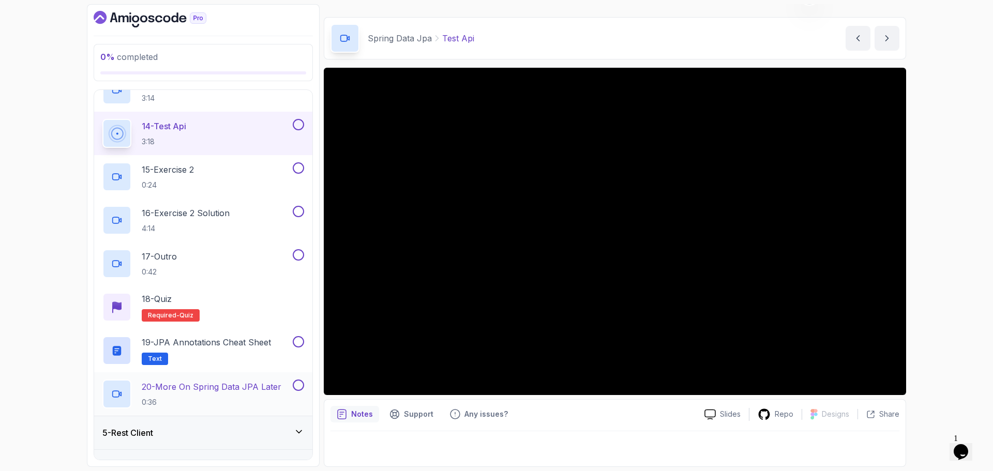
scroll to position [672, 0]
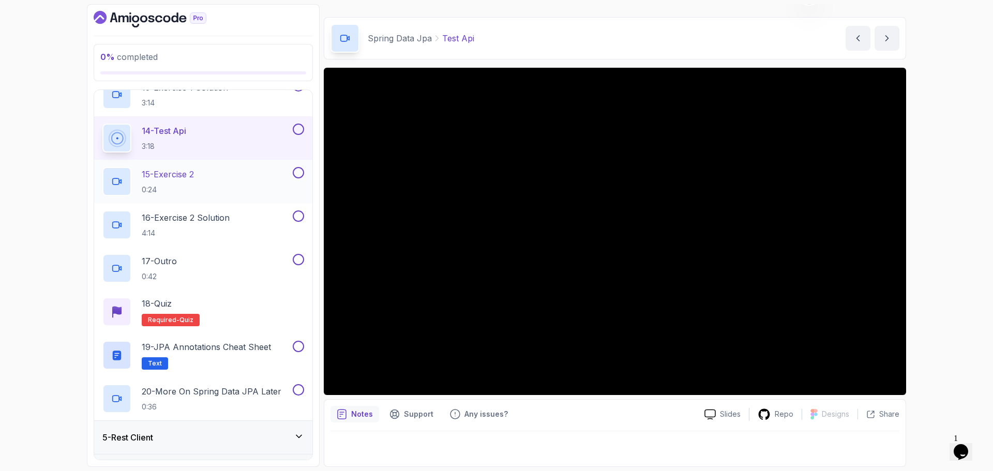
click at [205, 179] on div "15 - Exercise 2 0:24" at bounding box center [196, 181] width 188 height 29
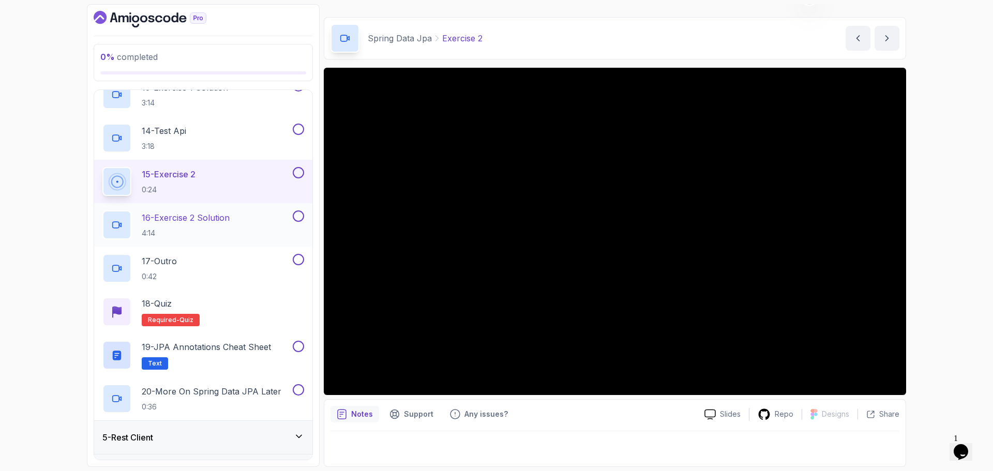
click at [209, 215] on p "16 - Exercise 2 Solution" at bounding box center [186, 217] width 88 height 12
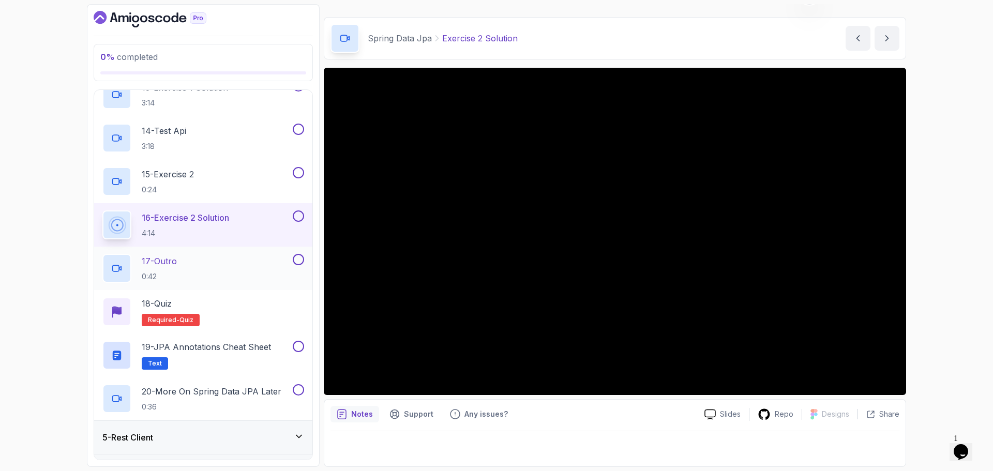
click at [198, 261] on div "17 - Outro 0:42" at bounding box center [196, 268] width 188 height 29
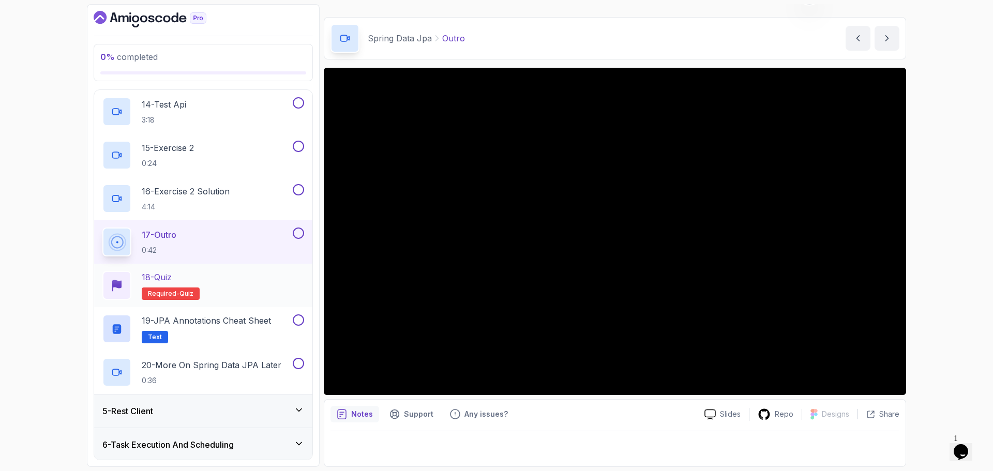
scroll to position [776, 0]
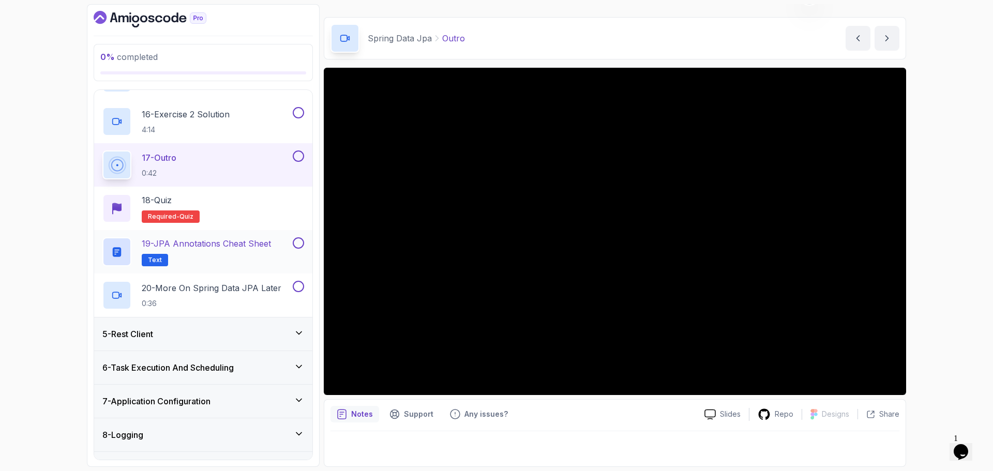
click at [207, 245] on p "19 - JPA Annotations Cheat Sheet" at bounding box center [206, 243] width 129 height 12
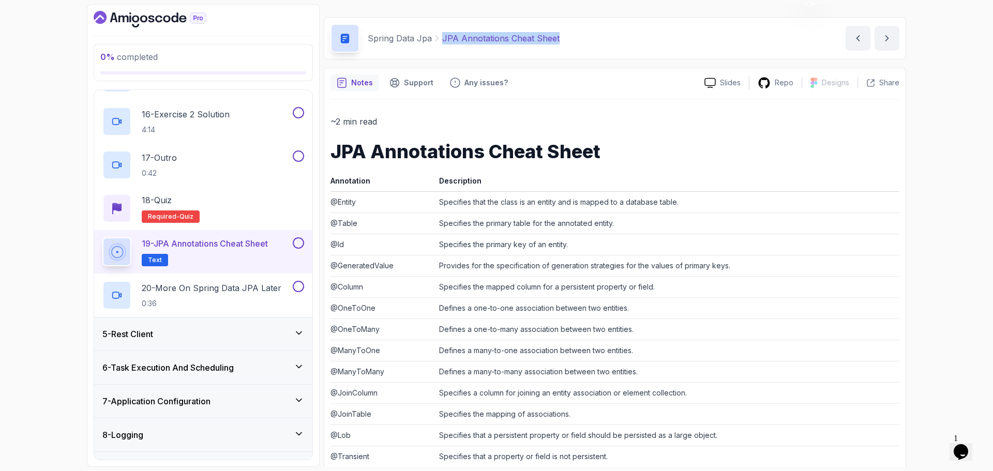
drag, startPoint x: 441, startPoint y: 39, endPoint x: 627, endPoint y: 42, distance: 185.7
click at [627, 42] on div "Spring Data Jpa JPA Annotations Cheat Sheet JPA Annotations Cheat Sheet by nels…" at bounding box center [615, 38] width 582 height 42
copy p "JPA Annotations Cheat Sheet"
click at [627, 42] on div "Spring Data Jpa JPA Annotations Cheat Sheet JPA Annotations Cheat Sheet by nels…" at bounding box center [615, 38] width 582 height 42
